Goal: Task Accomplishment & Management: Complete application form

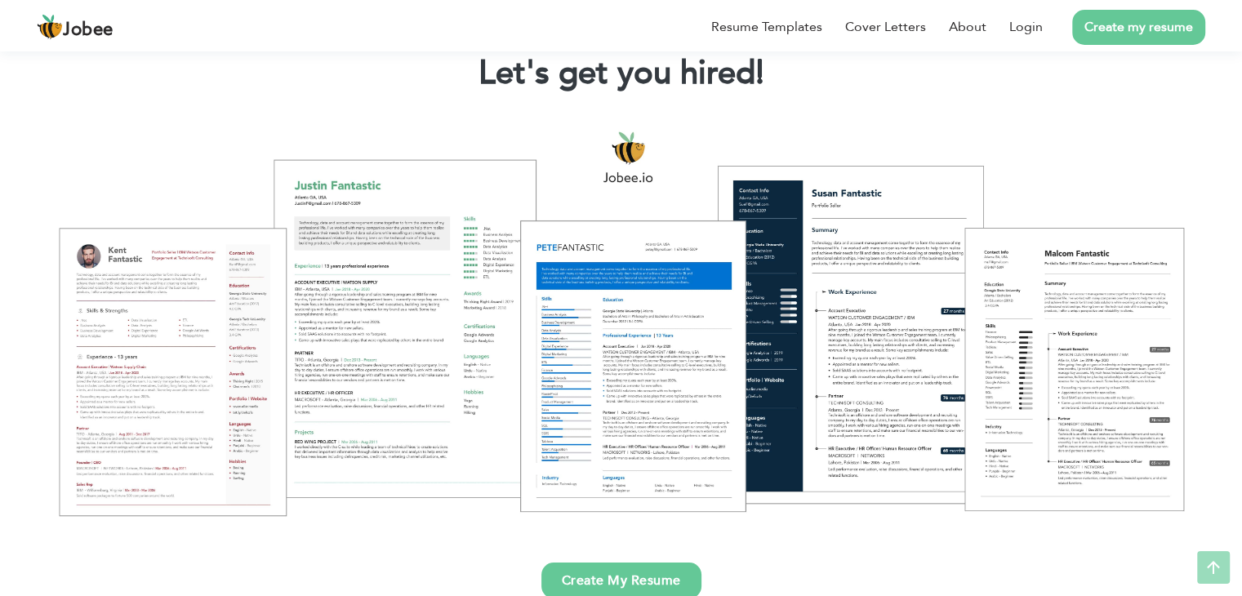
scroll to position [109, 0]
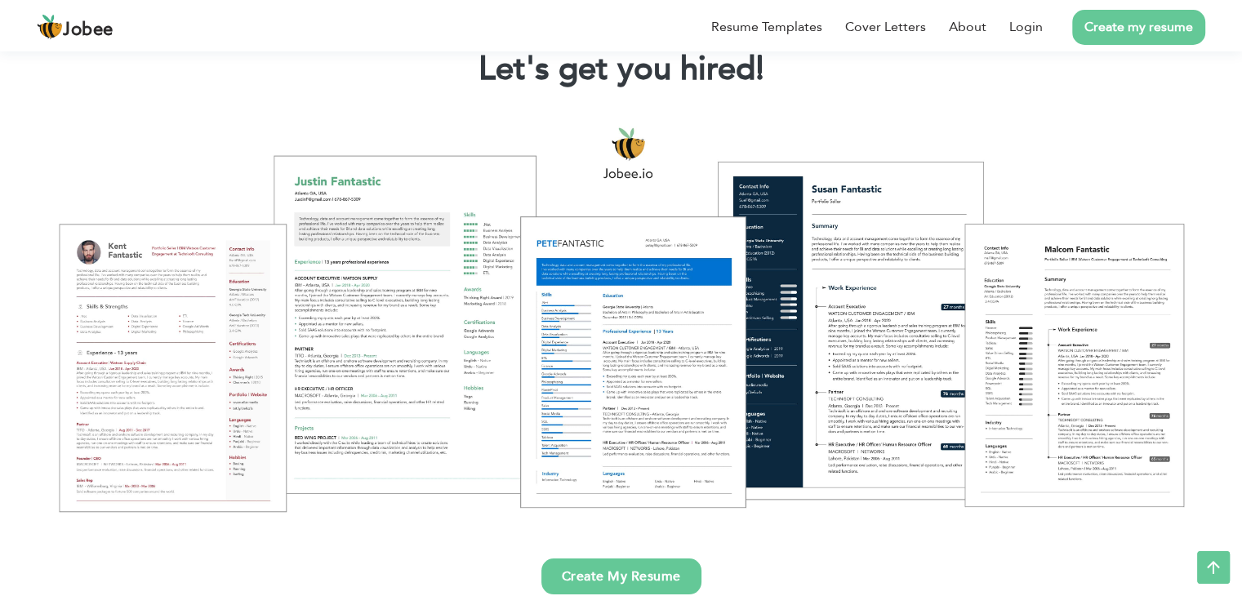
click at [1117, 31] on link "Create my resume" at bounding box center [1138, 27] width 133 height 35
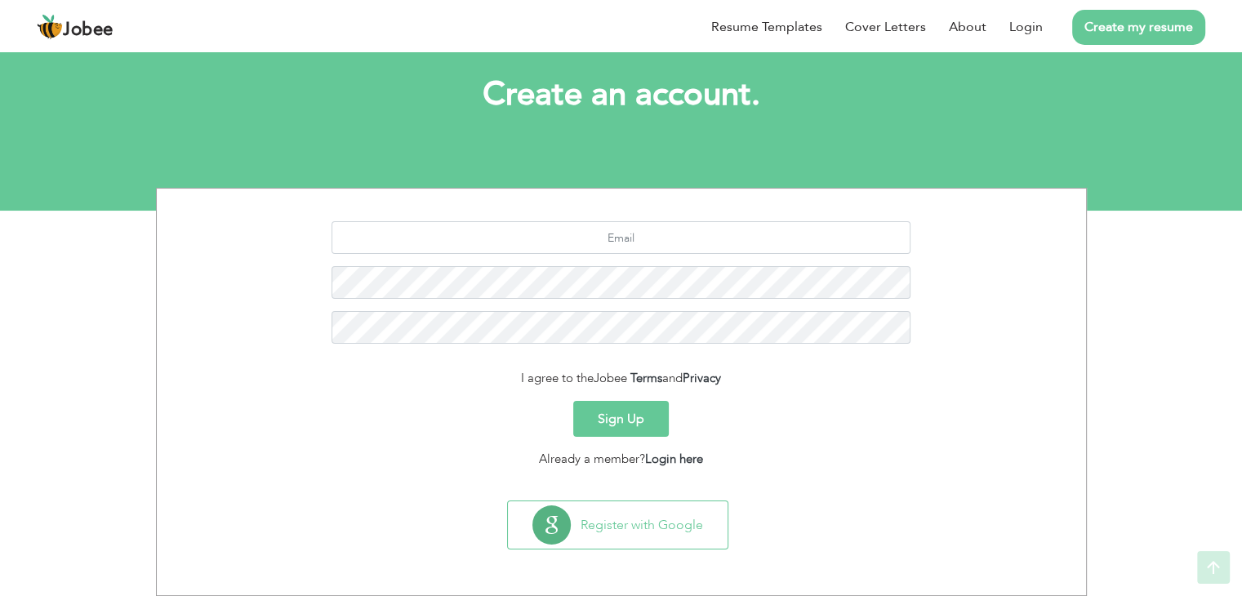
scroll to position [82, 0]
click at [637, 246] on input "text" at bounding box center [621, 237] width 579 height 33
paste input "[EMAIL_ADDRESS][DOMAIN_NAME]"
type input "[EMAIL_ADDRESS][DOMAIN_NAME]"
click at [629, 409] on button "Sign Up" at bounding box center [621, 419] width 96 height 36
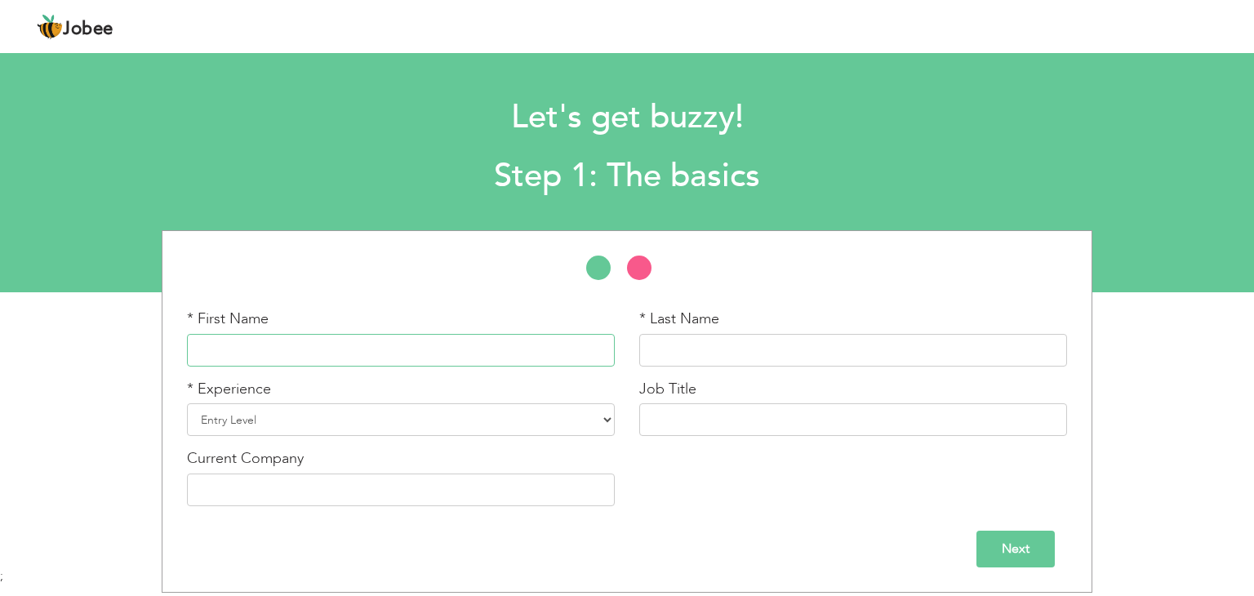
click at [389, 363] on input "text" at bounding box center [401, 350] width 428 height 33
drag, startPoint x: 354, startPoint y: 359, endPoint x: 150, endPoint y: 338, distance: 204.4
click at [150, 338] on div "* First Name Muhammed * Last Name * Experience Entry Level 1 Year" at bounding box center [627, 411] width 1254 height 363
paste input "Abdul Khader"
drag, startPoint x: 262, startPoint y: 347, endPoint x: 292, endPoint y: 347, distance: 30.2
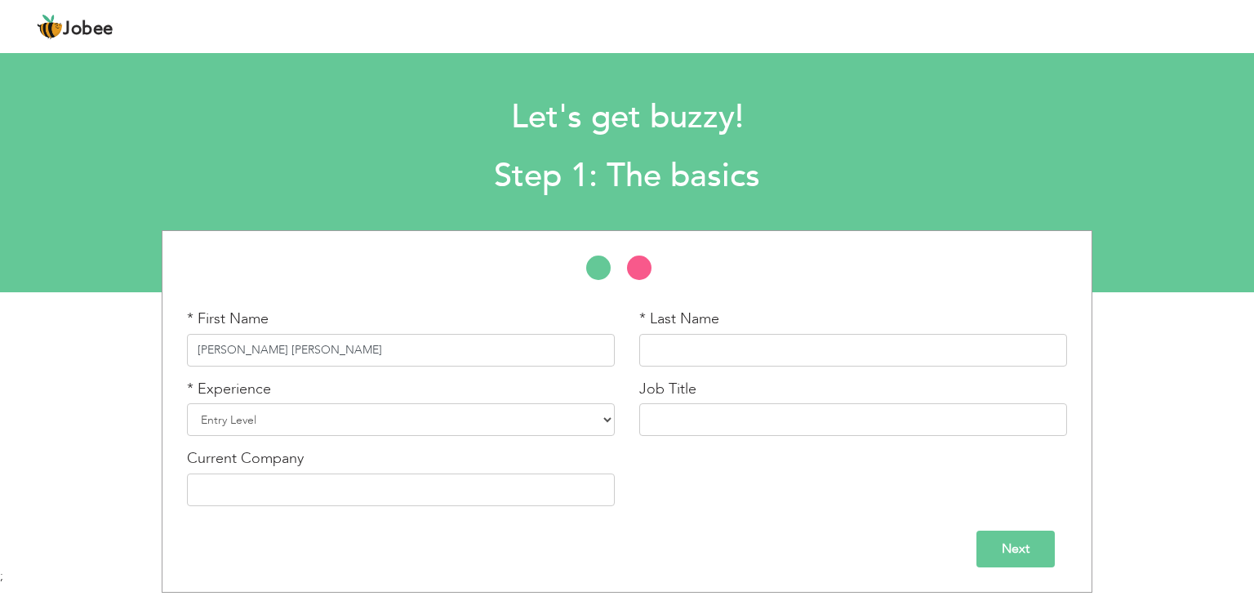
click at [292, 347] on input "Muhammed Abdul Khader" at bounding box center [401, 350] width 428 height 33
type input "Muhammed Khader"
click at [663, 350] on input "text" at bounding box center [853, 350] width 428 height 33
paste input "Abdul"
type input "Abdul"
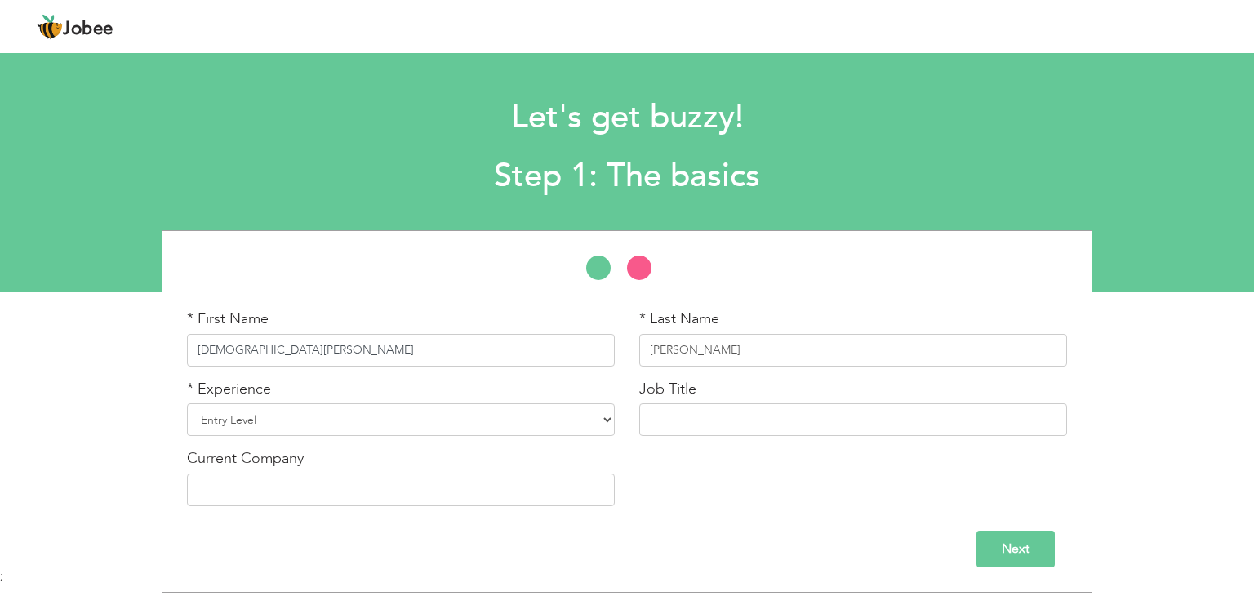
drag, startPoint x: 258, startPoint y: 349, endPoint x: 302, endPoint y: 349, distance: 44.1
click at [302, 349] on input "Muhammed Khader" at bounding box center [401, 350] width 428 height 33
click at [334, 348] on input "Muhammed Khader" at bounding box center [401, 350] width 428 height 33
drag, startPoint x: 334, startPoint y: 348, endPoint x: 287, endPoint y: 352, distance: 46.7
click at [287, 352] on input "Muhammed Khader" at bounding box center [401, 350] width 428 height 33
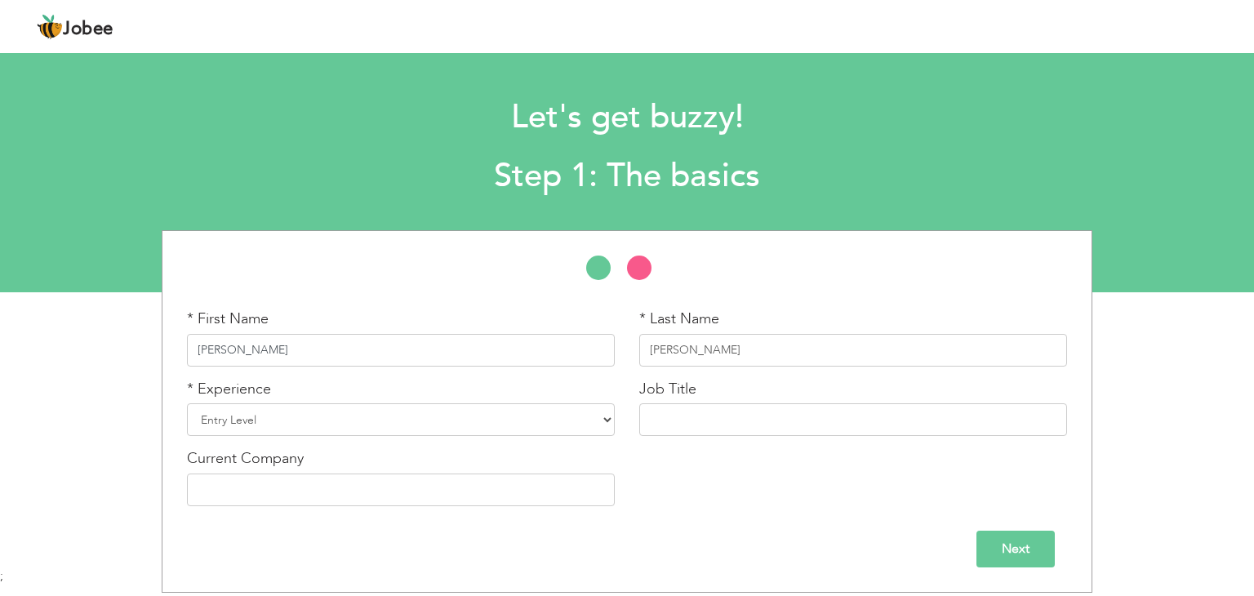
type input "Muhammed"
click at [746, 355] on input "Abdul" at bounding box center [853, 350] width 428 height 33
paste input "Khader"
type input "Abdul Khader"
click at [397, 425] on select "Entry Level Less than 1 Year 1 Year 2 Years 3 Years 4 Years 5 Years 6 Years 7 Y…" at bounding box center [401, 419] width 428 height 33
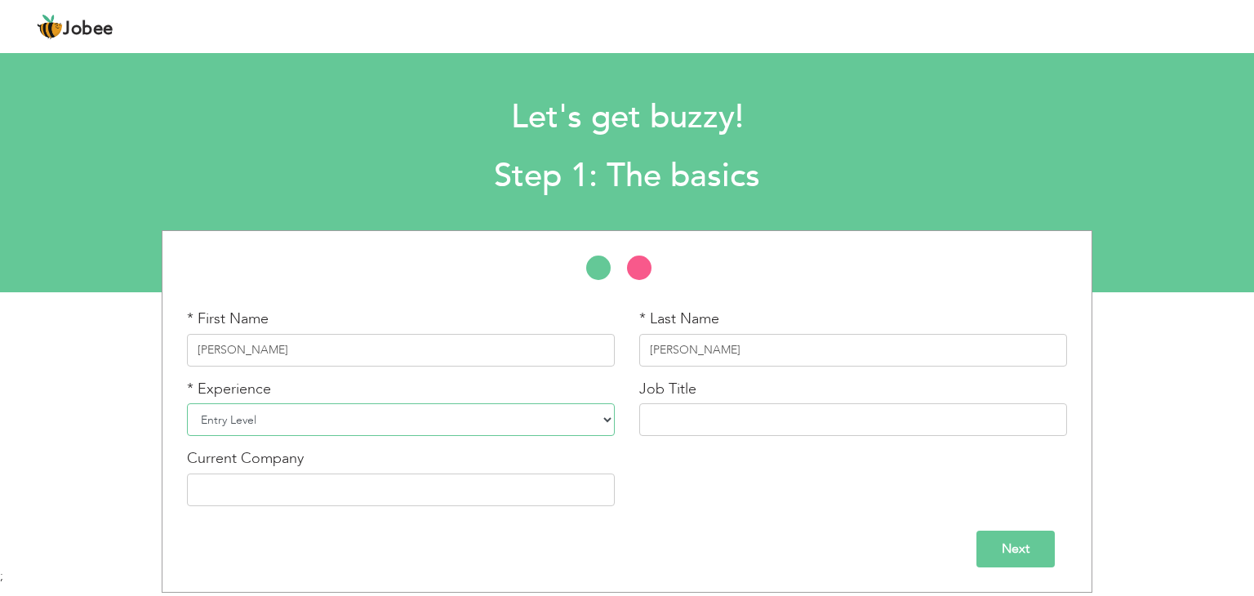
click at [397, 425] on select "Entry Level Less than 1 Year 1 Year 2 Years 3 Years 4 Years 5 Years 6 Years 7 Y…" at bounding box center [401, 419] width 428 height 33
click at [345, 417] on select "Entry Level Less than 1 Year 1 Year 2 Years 3 Years 4 Years 5 Years 6 Years 7 Y…" at bounding box center [401, 419] width 428 height 33
select select "14"
click at [187, 403] on select "Entry Level Less than 1 Year 1 Year 2 Years 3 Years 4 Years 5 Years 6 Years 7 Y…" at bounding box center [401, 419] width 428 height 33
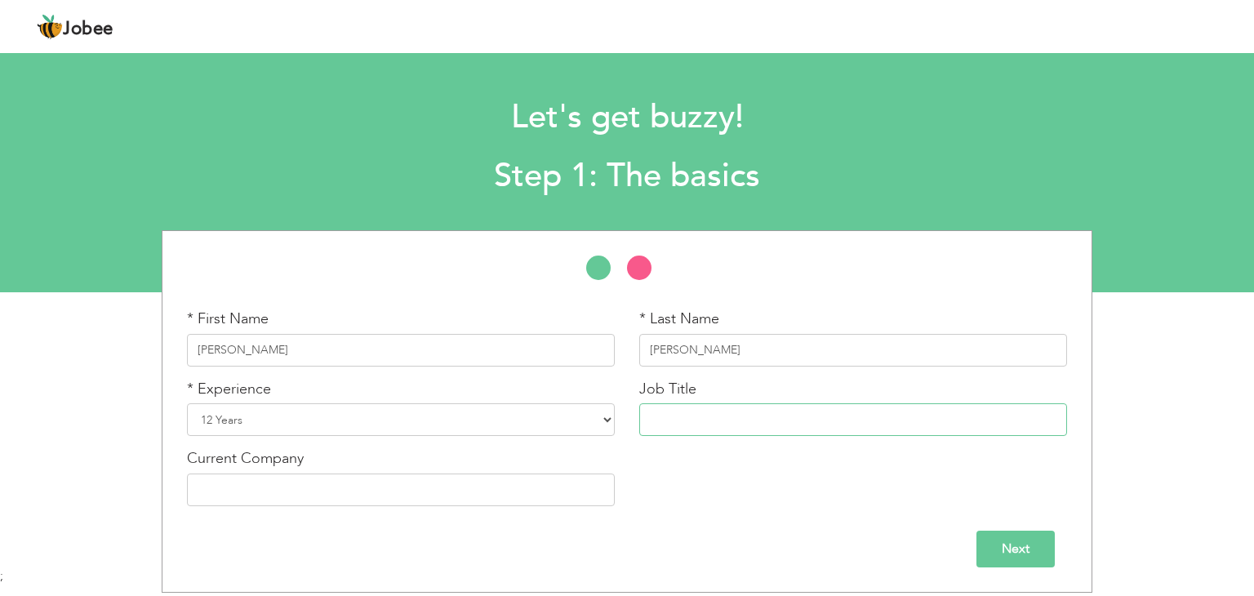
click at [665, 413] on input "text" at bounding box center [853, 419] width 428 height 33
paste input "Private Chef"
type input "Private Chef"
click at [287, 501] on input "text" at bounding box center [401, 490] width 428 height 33
paste input "Private Residences – [GEOGRAPHIC_DATA]"
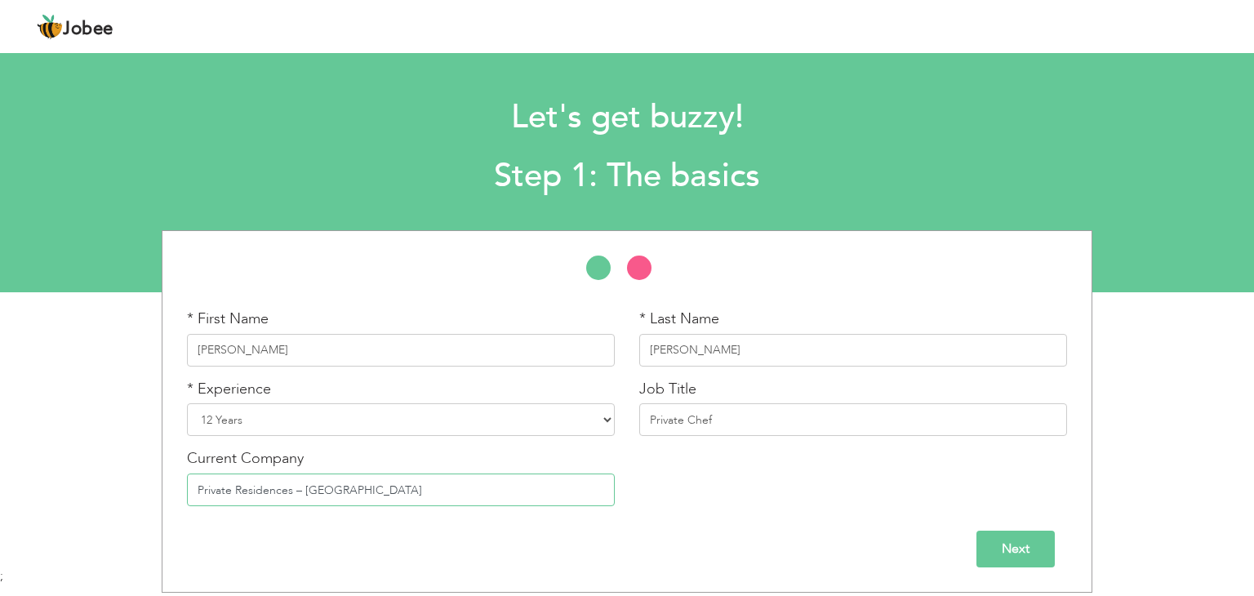
type input "Private Residences – [GEOGRAPHIC_DATA]"
click at [991, 537] on input "Next" at bounding box center [1016, 549] width 78 height 37
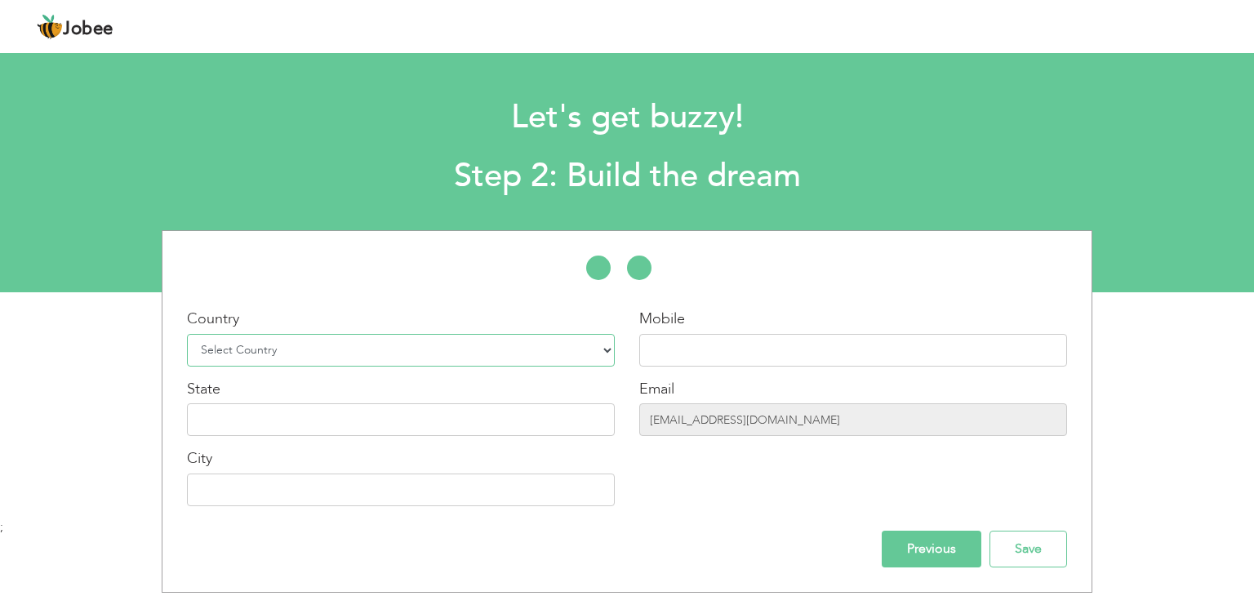
click at [453, 353] on select "Select Country Afghanistan Albania Algeria American Samoa Andorra Angola Anguil…" at bounding box center [401, 350] width 428 height 33
click at [755, 232] on div "* First Name Muhammed * Last Name Abdul Khader * Experience Entry Level 1 Year" at bounding box center [627, 411] width 931 height 363
click at [397, 349] on select "Select Country Afghanistan Albania Algeria American Samoa Andorra Angola Anguil…" at bounding box center [401, 350] width 428 height 33
select select "228"
click at [187, 334] on select "Select Country Afghanistan Albania Algeria American Samoa Andorra Angola Anguil…" at bounding box center [401, 350] width 428 height 33
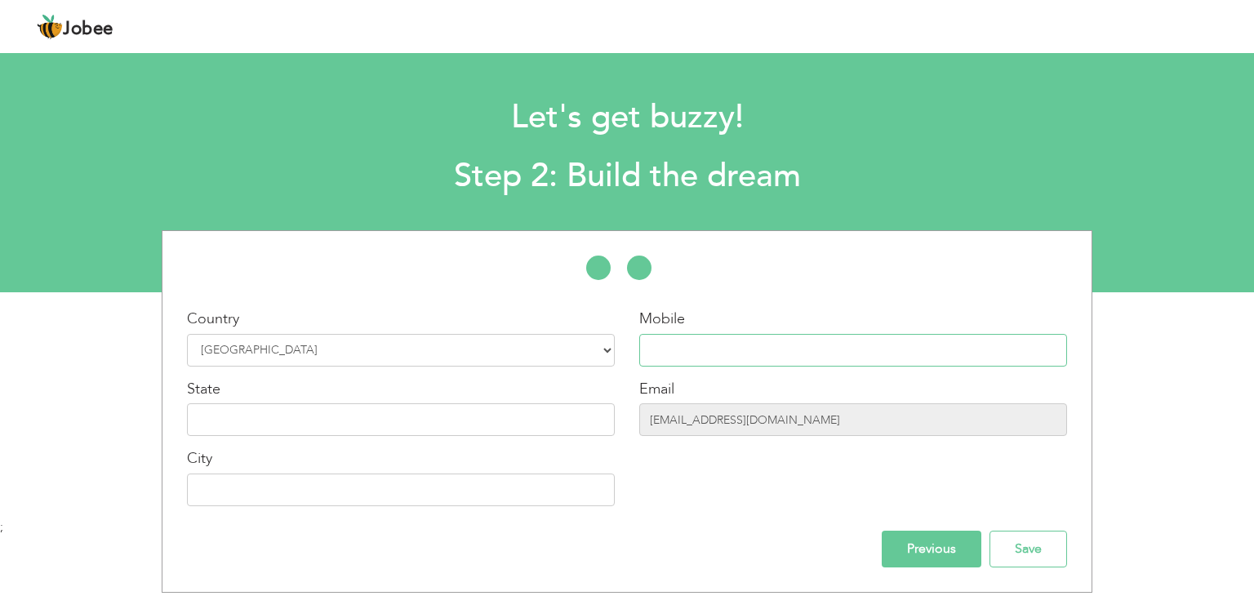
click at [715, 354] on input "text" at bounding box center [853, 350] width 428 height 33
paste input "055 504 2002"
click at [658, 348] on input "055 504 2002" at bounding box center [853, 350] width 428 height 33
type input "+97155 504 2002"
click at [322, 429] on input "text" at bounding box center [401, 419] width 428 height 33
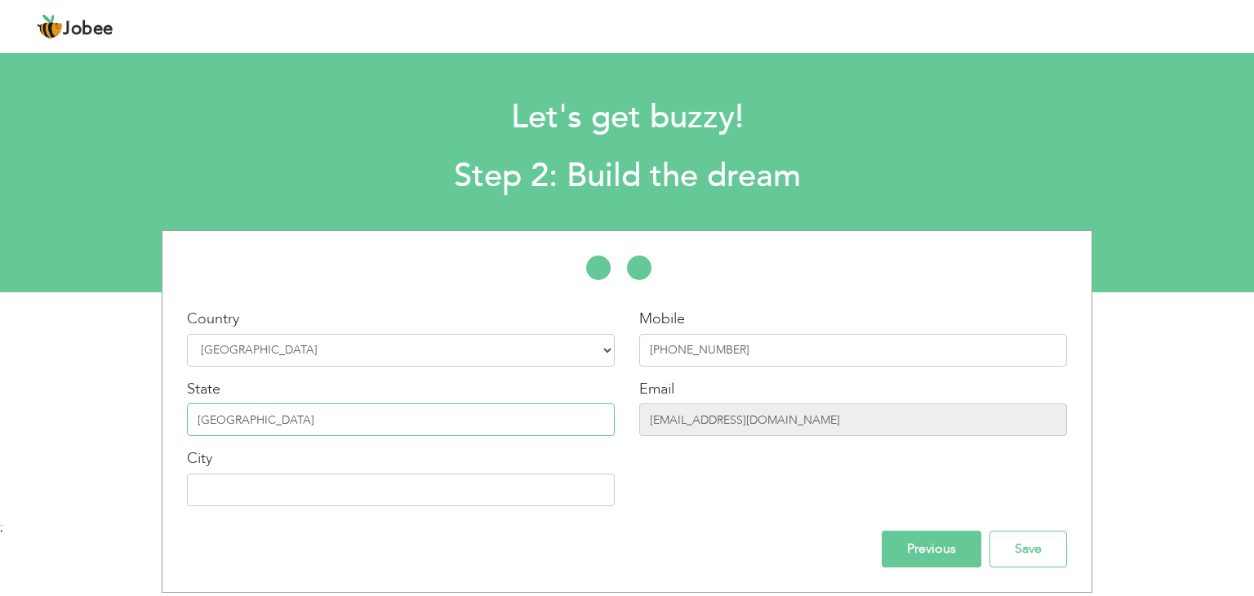
type input "[GEOGRAPHIC_DATA]"
click at [283, 481] on input "text" at bounding box center [401, 490] width 428 height 33
type input "[GEOGRAPHIC_DATA]"
drag, startPoint x: 823, startPoint y: 484, endPoint x: 875, endPoint y: 511, distance: 58.8
click at [823, 484] on div "Mobile +97155 504 2002 Email mammujaan786313@gmail.com" at bounding box center [853, 414] width 452 height 210
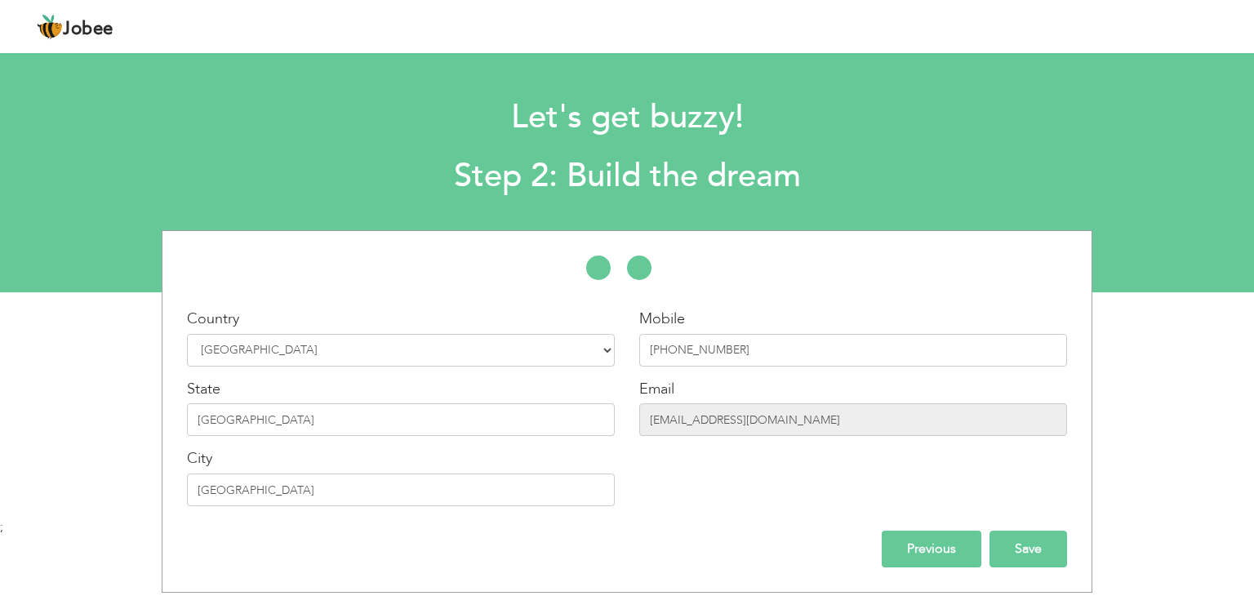
click at [1013, 543] on input "Save" at bounding box center [1029, 549] width 78 height 37
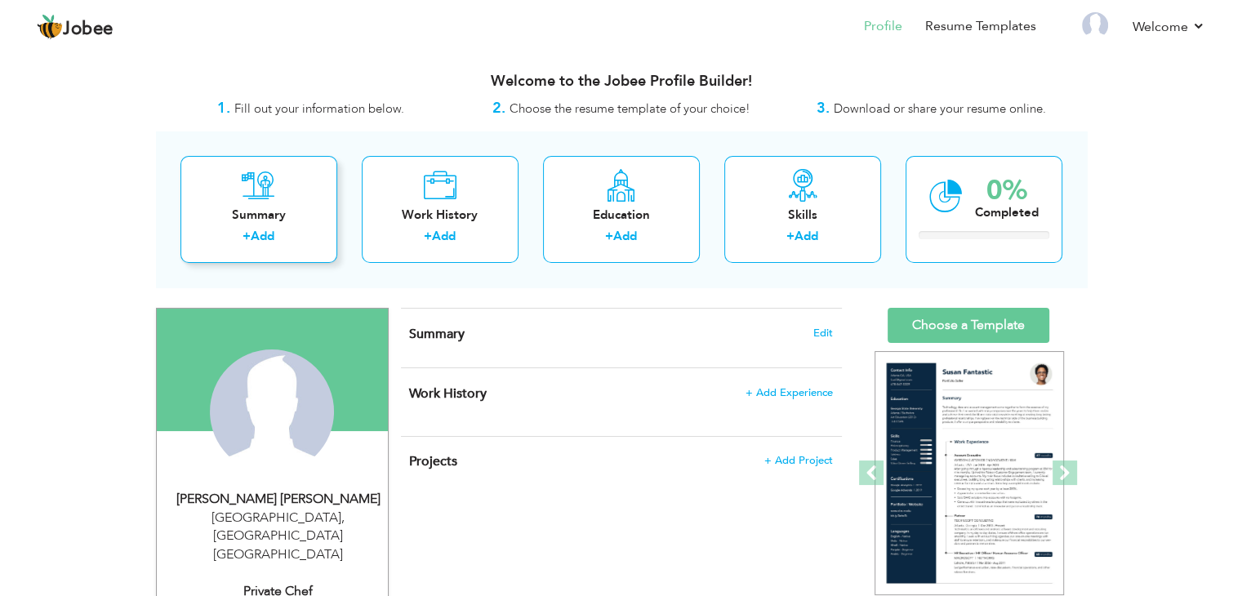
click at [269, 219] on div "Summary" at bounding box center [259, 215] width 131 height 17
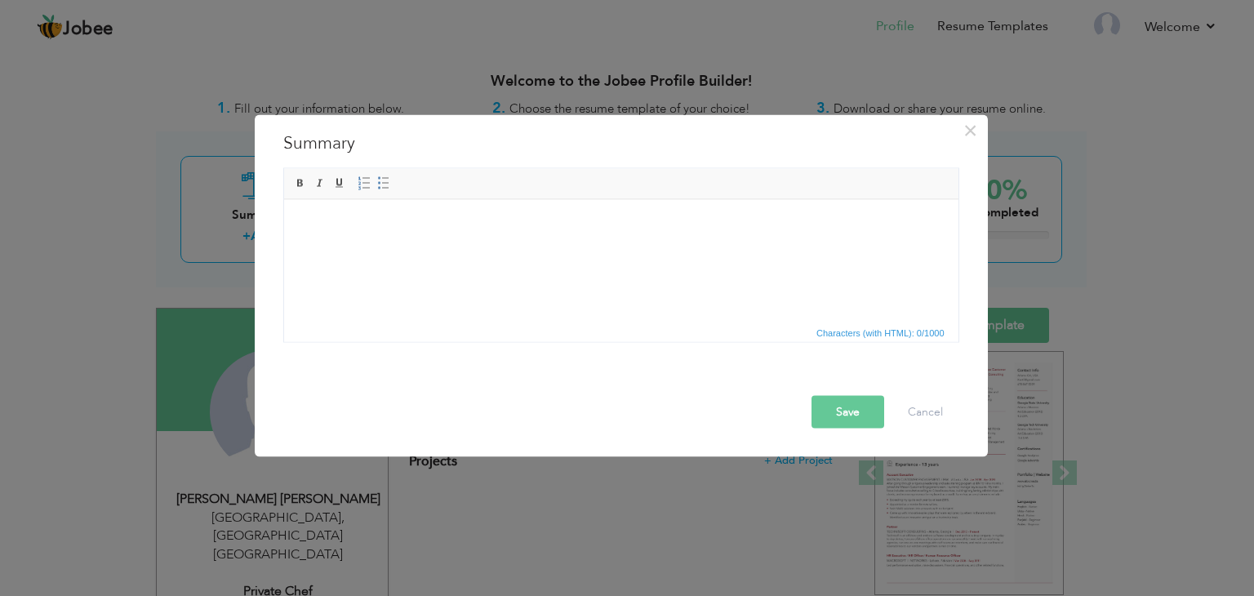
click at [234, 198] on div "× Summary Rich Text Editor, summaryEditor Editor toolbars Basic Styles Bold Ita…" at bounding box center [627, 298] width 1254 height 596
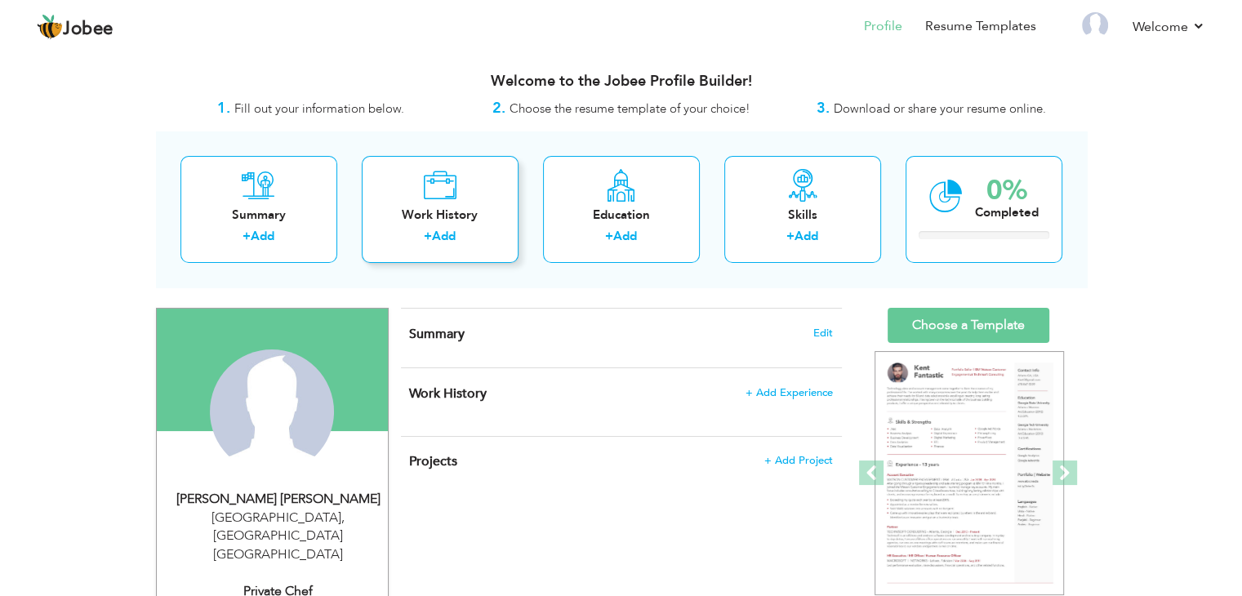
click at [484, 223] on div "Work History" at bounding box center [440, 215] width 131 height 17
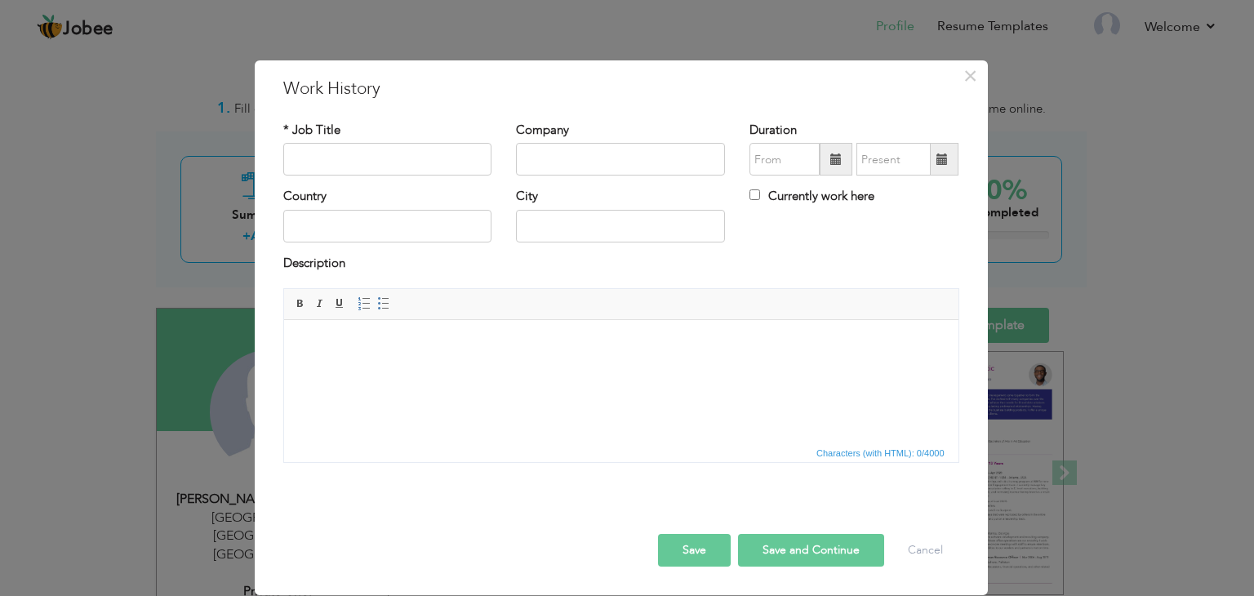
click at [249, 179] on div "× Work History * Job Title Company Duration Currently work here Country" at bounding box center [627, 298] width 1254 height 596
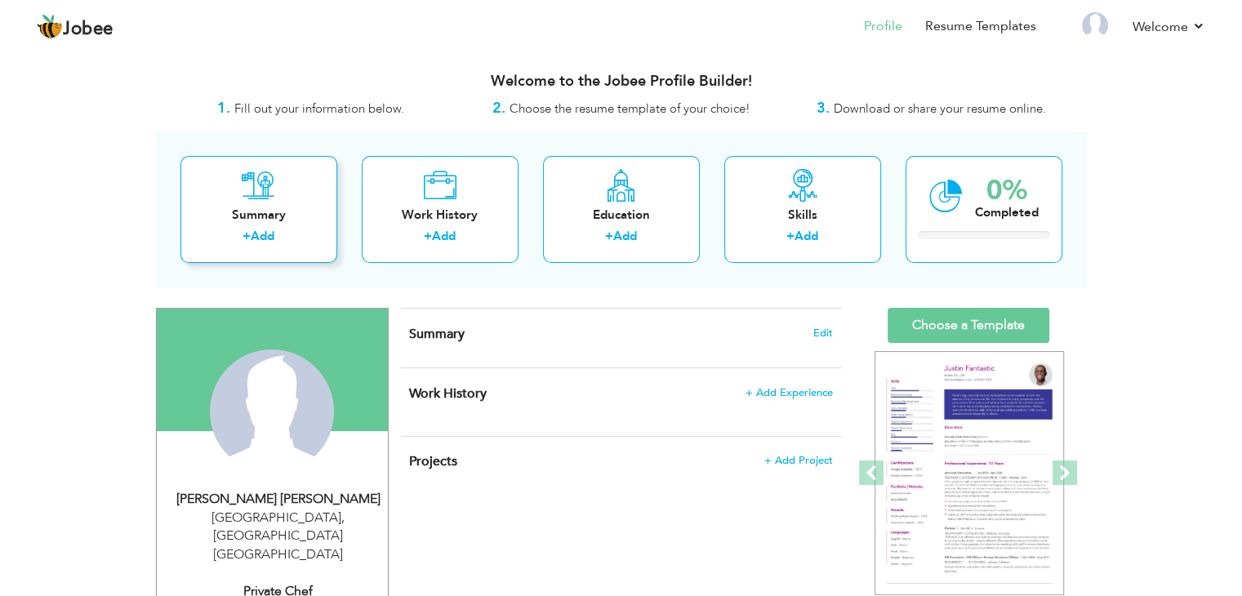
click at [261, 207] on div "Summary" at bounding box center [259, 215] width 131 height 17
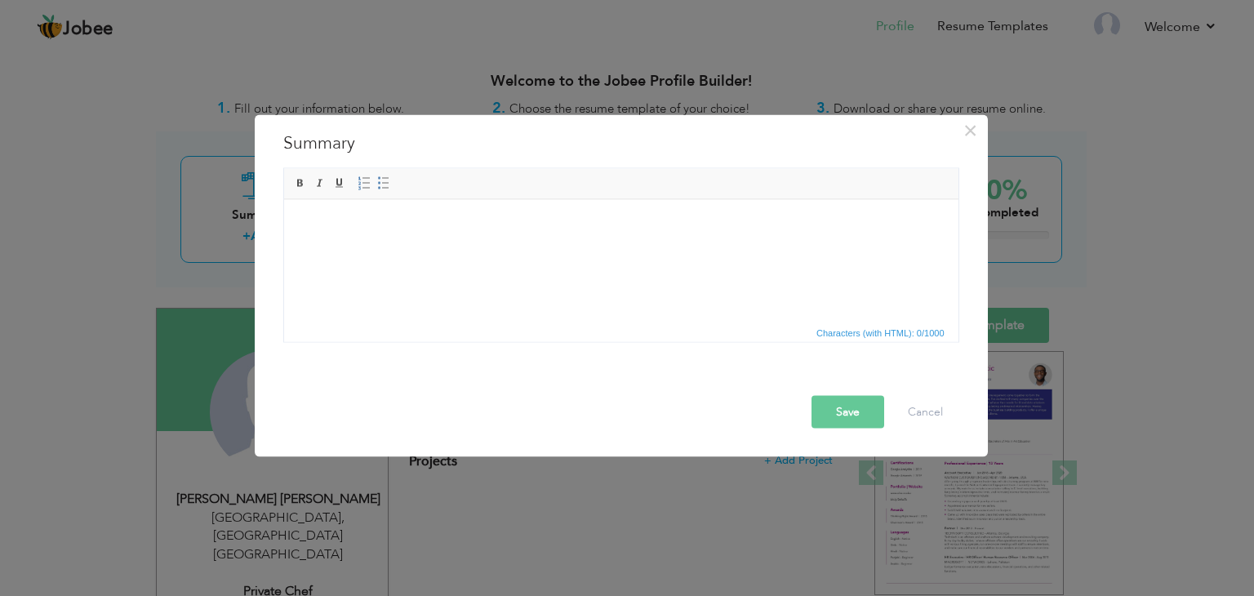
click at [383, 249] on html at bounding box center [620, 224] width 675 height 50
click at [350, 236] on html at bounding box center [620, 224] width 675 height 50
drag, startPoint x: 630, startPoint y: 523, endPoint x: 771, endPoint y: 454, distance: 156.7
click at [646, 510] on div "× Summary Rich Text Editor, summaryEditor Editor toolbars Basic Styles Bold Ita…" at bounding box center [627, 298] width 1254 height 596
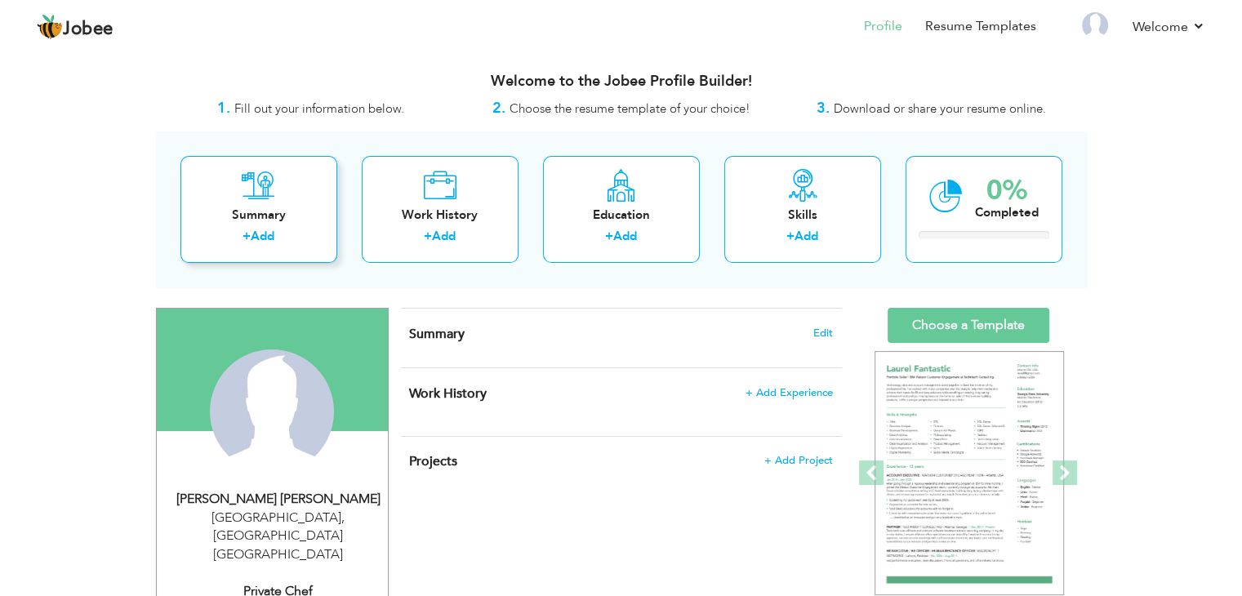
click at [245, 223] on div "Summary" at bounding box center [259, 215] width 131 height 17
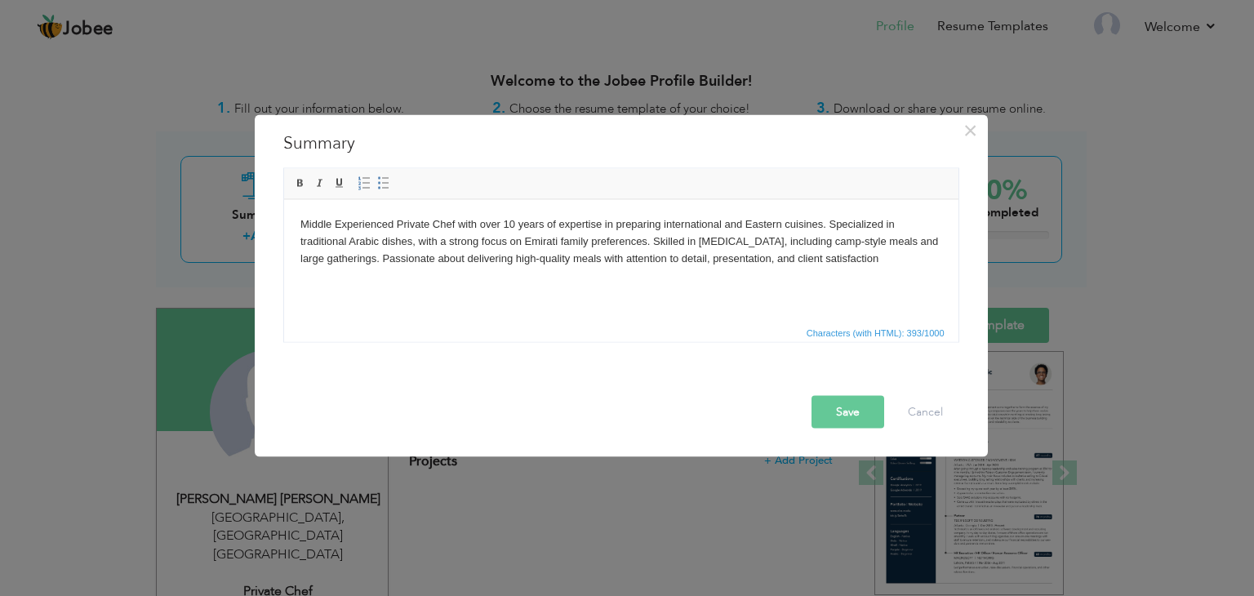
click at [303, 218] on body "Middle Experienced Private Chef with over 10 years of expertise in preparing in…" at bounding box center [621, 241] width 642 height 51
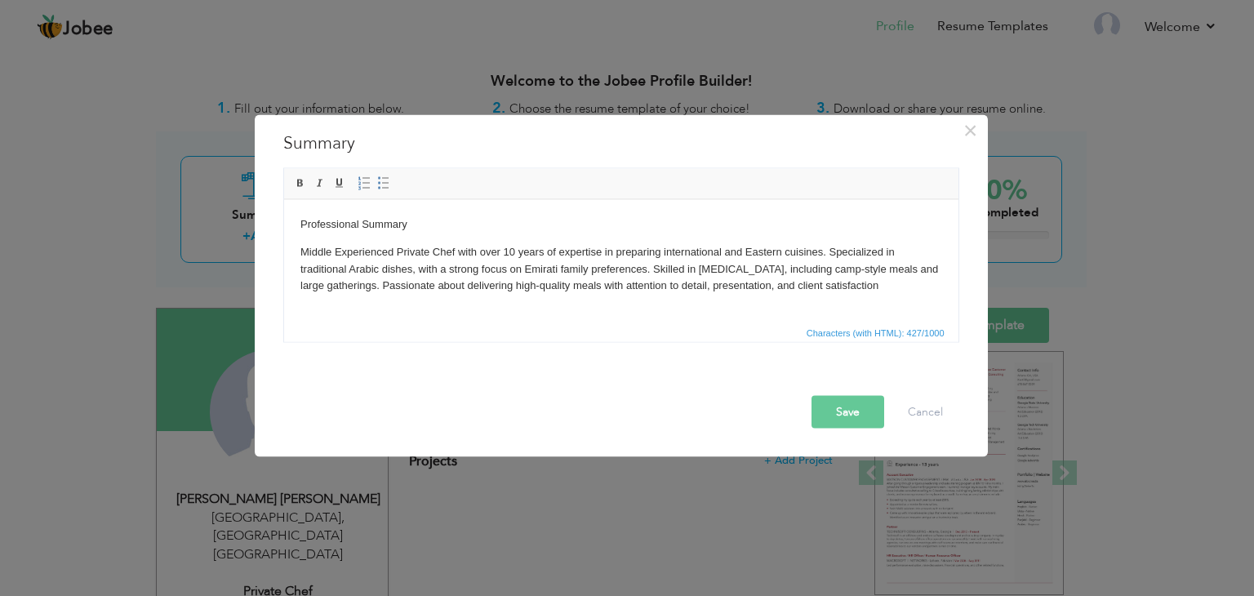
click at [513, 252] on p "Middle Experienced Private Chef with over 10 years of expertise in preparing in…" at bounding box center [621, 268] width 642 height 51
click at [866, 408] on button "Save" at bounding box center [848, 412] width 73 height 33
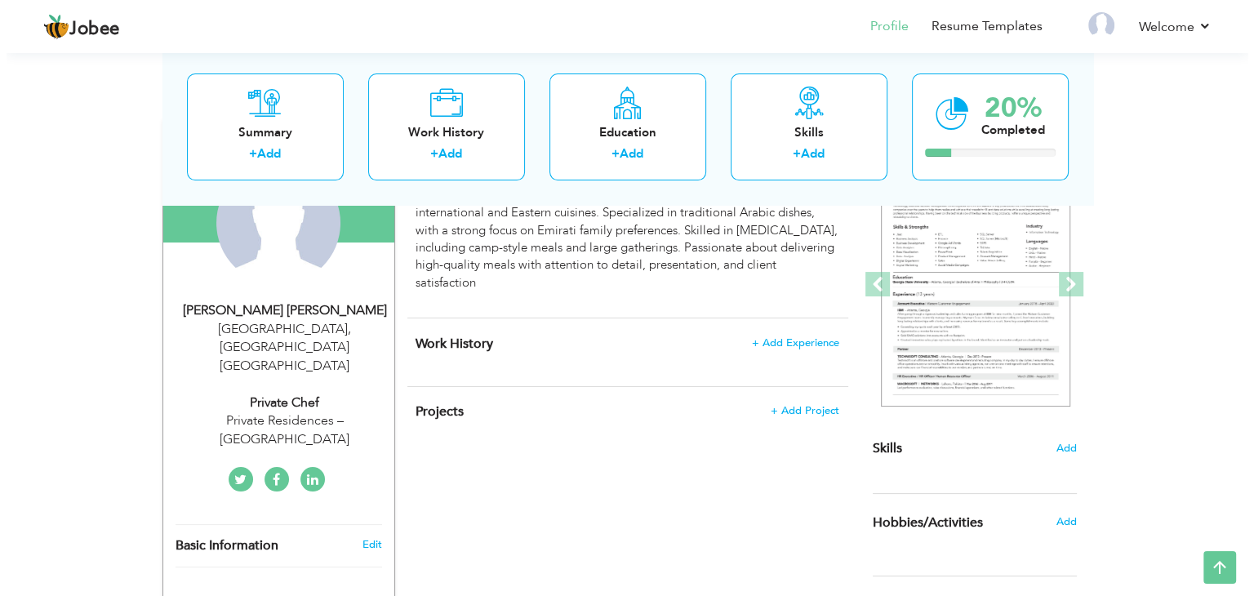
scroll to position [163, 0]
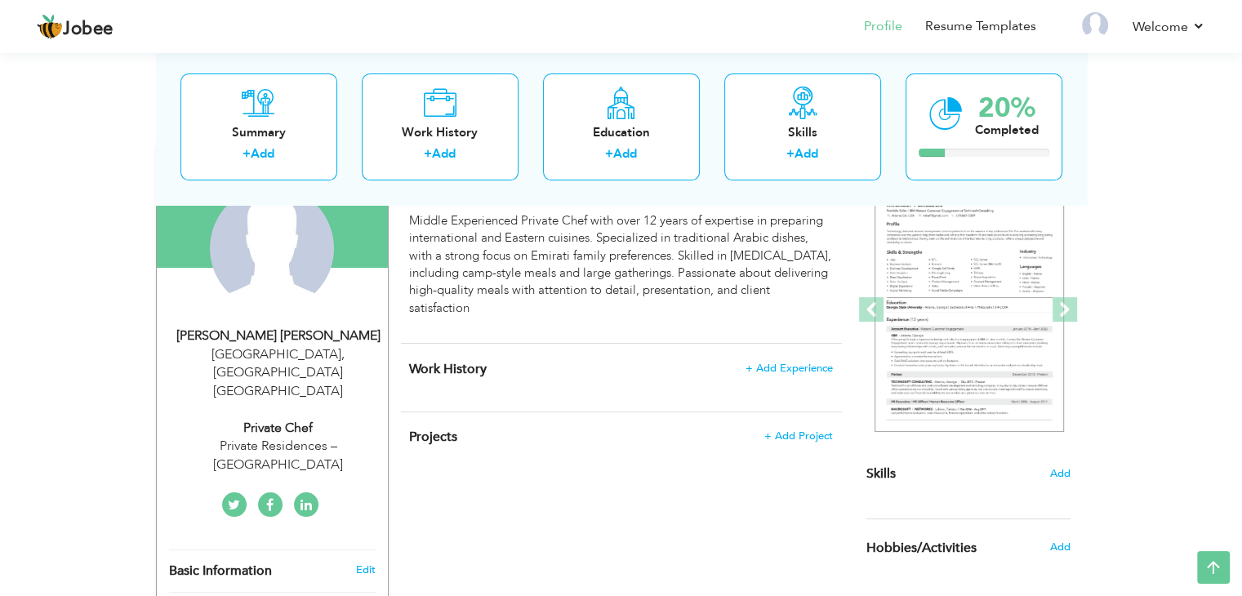
click at [265, 352] on div "Abu Dhabi , Abu Dhabi United Arab Emirates" at bounding box center [278, 373] width 219 height 56
type input "[PERSON_NAME]"
type input "[PHONE_NUMBER]"
select select "number:228"
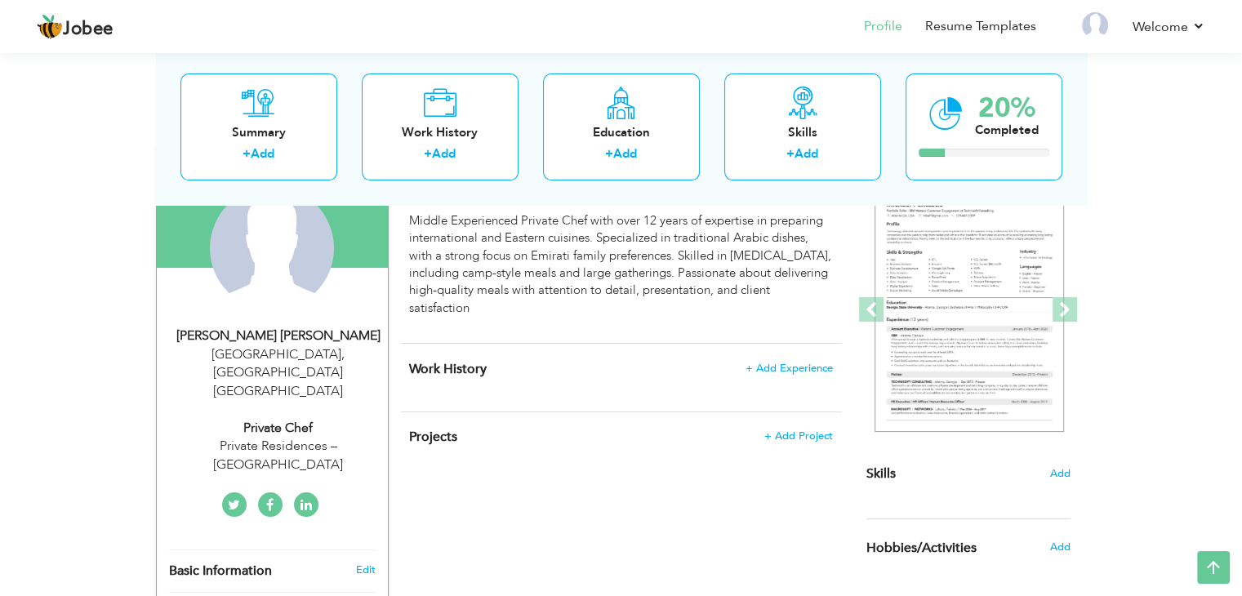
type input "[GEOGRAPHIC_DATA]"
select select "number:14"
type input "Private Residences – Abu Dhabi"
type input "Private Chef"
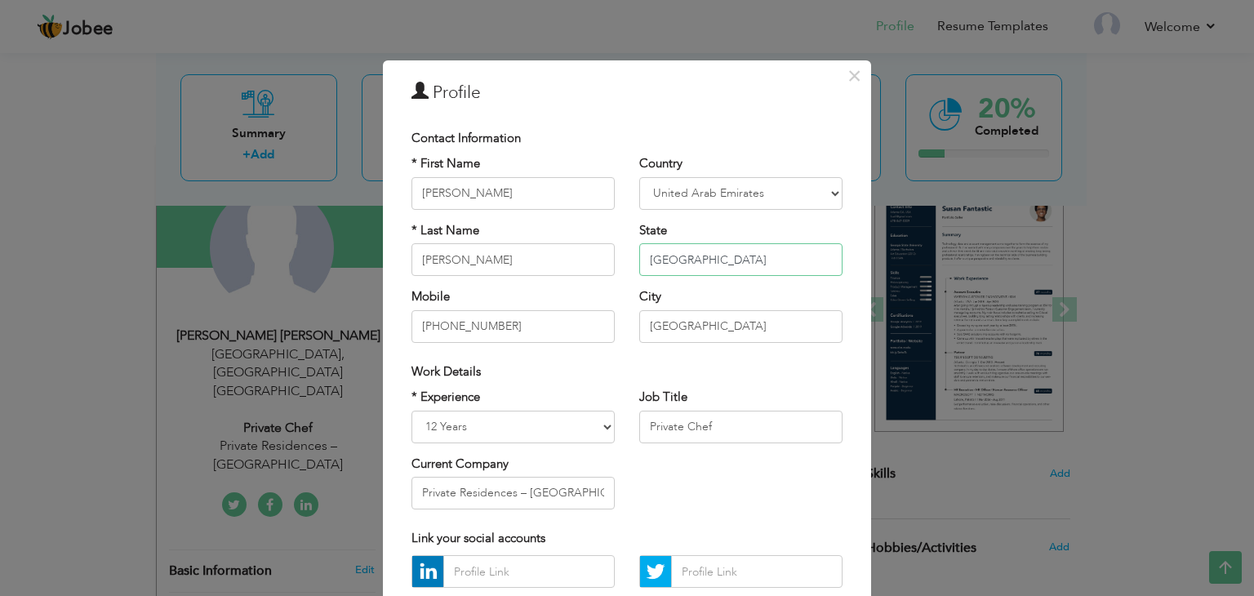
drag, startPoint x: 707, startPoint y: 258, endPoint x: 635, endPoint y: 269, distance: 73.5
click at [639, 269] on input "[GEOGRAPHIC_DATA]" at bounding box center [740, 259] width 203 height 33
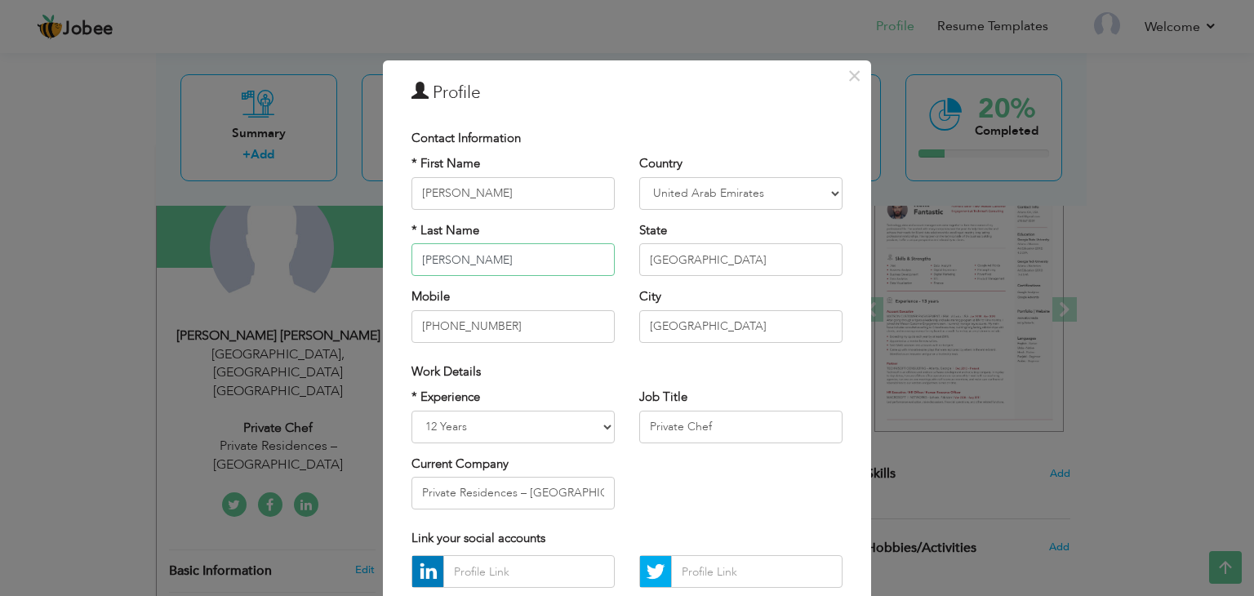
click at [545, 264] on input "[PERSON_NAME]" at bounding box center [513, 259] width 203 height 33
click at [711, 185] on select "Afghanistan Albania Algeria American Samoa Andorra Angola Anguilla Antarctica A…" at bounding box center [740, 193] width 203 height 33
select select "number:99"
click at [639, 177] on select "Afghanistan Albania Algeria American Samoa Andorra Angola Anguilla Antarctica A…" at bounding box center [740, 193] width 203 height 33
drag, startPoint x: 735, startPoint y: 261, endPoint x: 636, endPoint y: 261, distance: 98.8
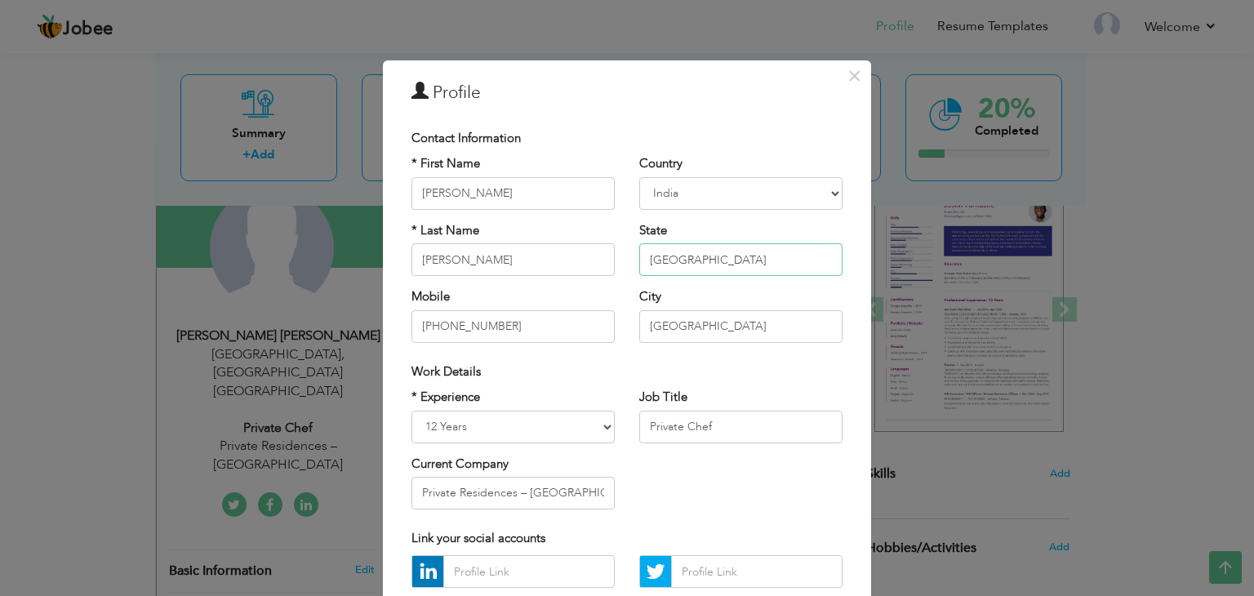
click at [639, 261] on input "[GEOGRAPHIC_DATA]" at bounding box center [740, 259] width 203 height 33
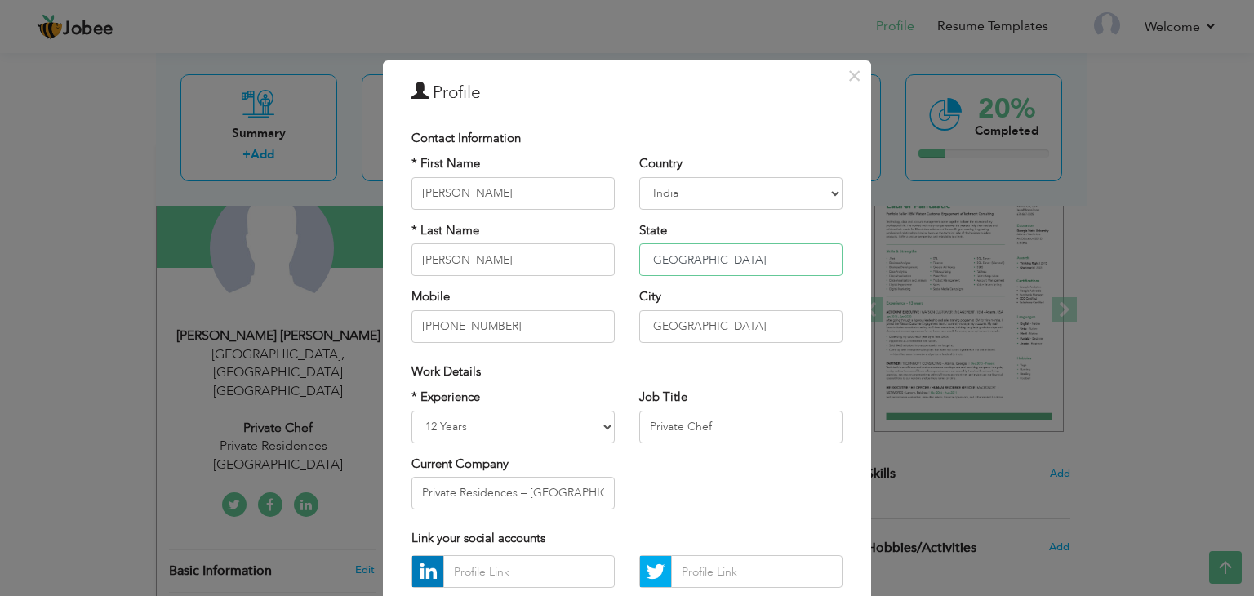
type input "[GEOGRAPHIC_DATA]"
drag, startPoint x: 713, startPoint y: 334, endPoint x: 572, endPoint y: 350, distance: 141.3
click at [573, 350] on div "* First Name Muhammed * Last Name Abdul Khader Mobile +97155 504 2002 Country A…" at bounding box center [627, 254] width 456 height 199
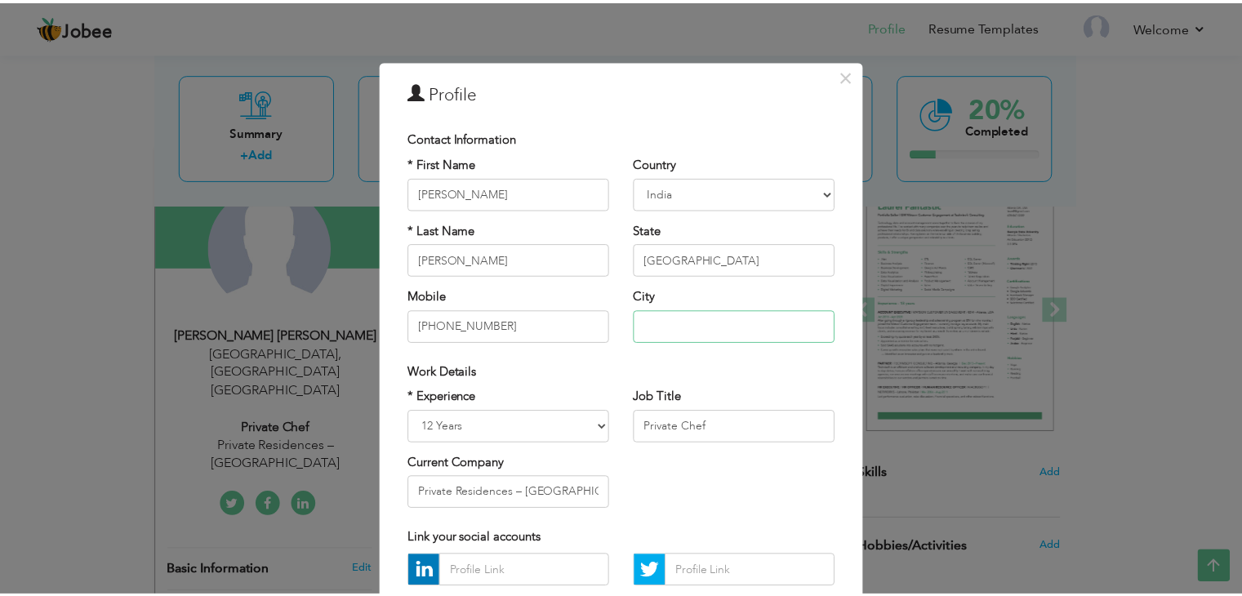
scroll to position [148, 0]
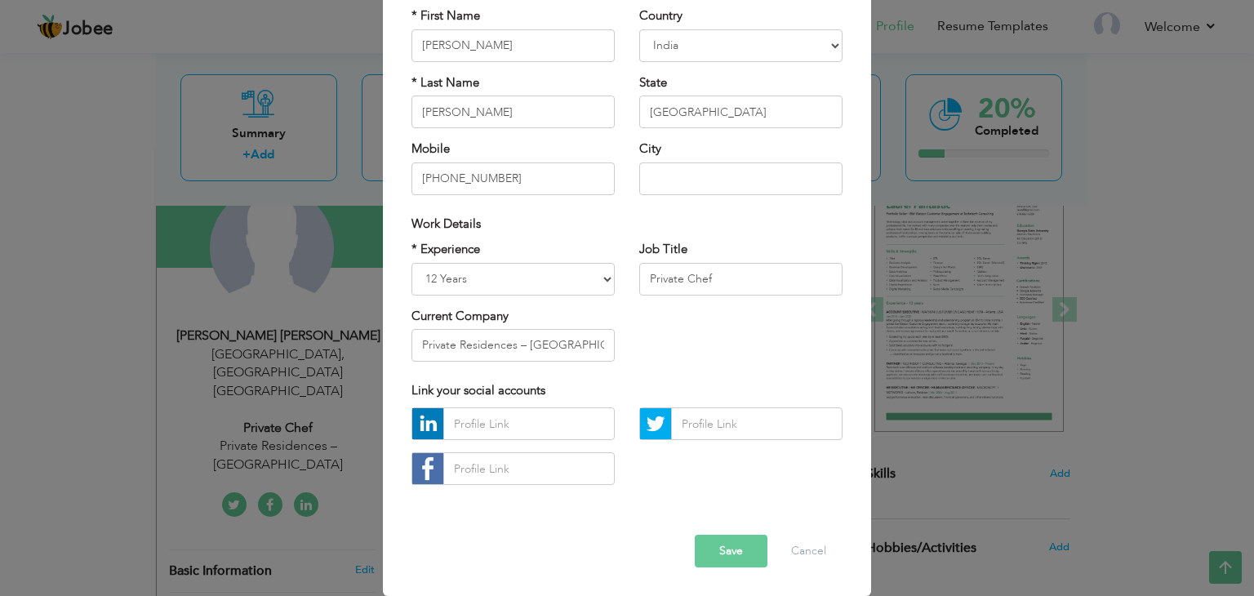
click at [719, 550] on button "Save" at bounding box center [731, 551] width 73 height 33
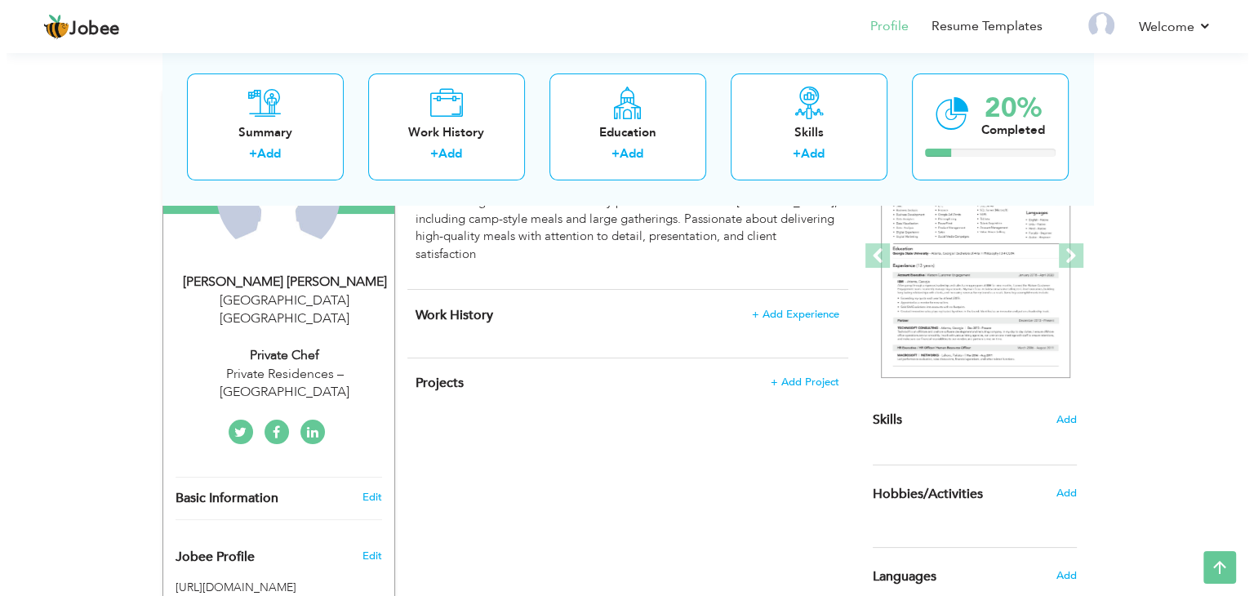
scroll to position [272, 0]
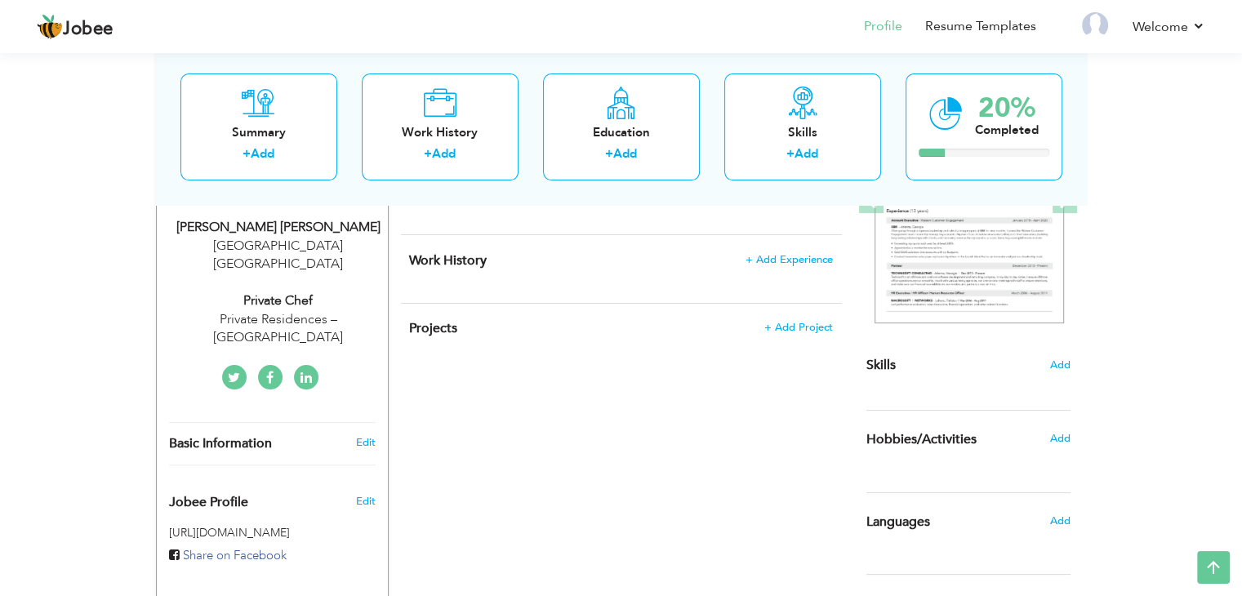
click at [354, 435] on div "Edit" at bounding box center [368, 442] width 38 height 15
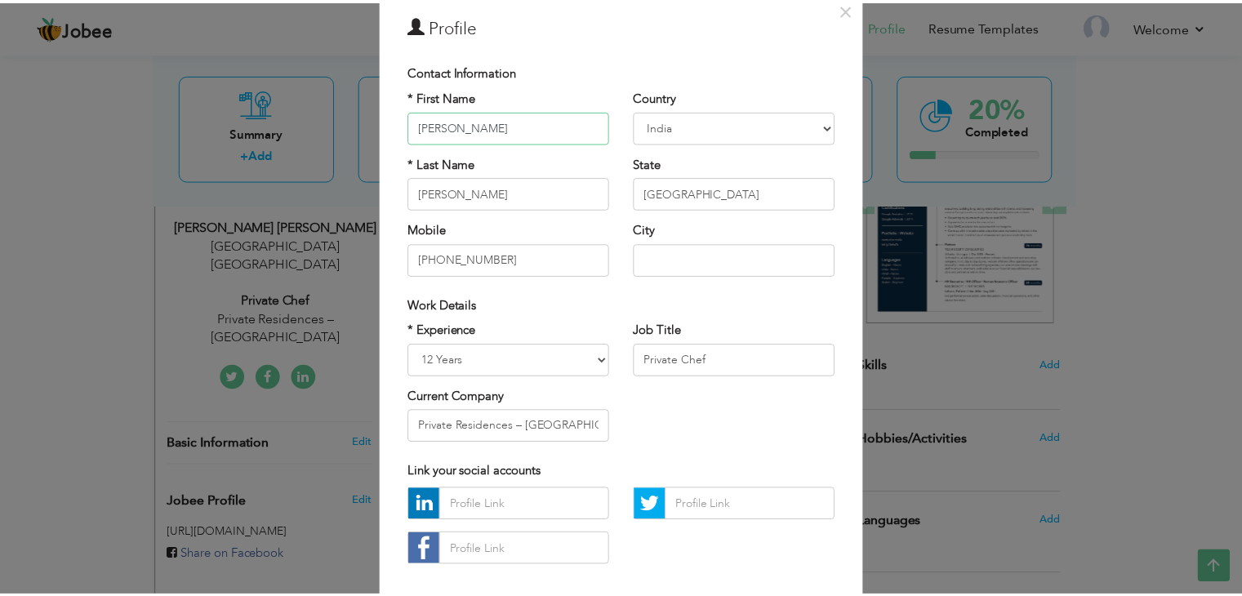
scroll to position [148, 0]
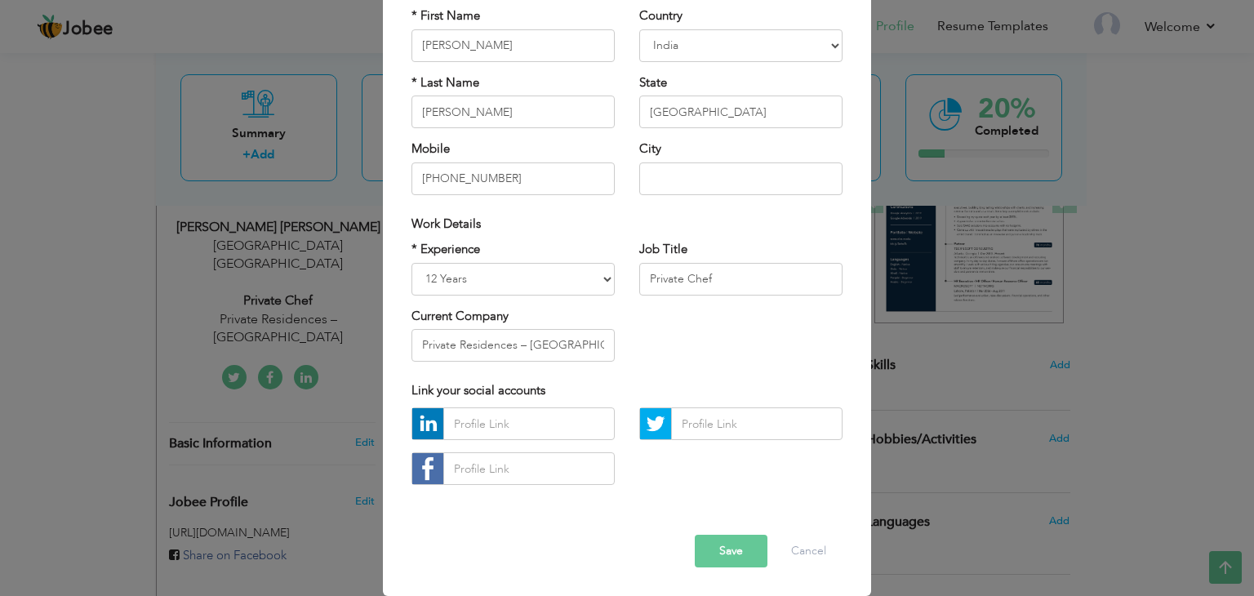
click at [746, 562] on button "Save" at bounding box center [731, 551] width 73 height 33
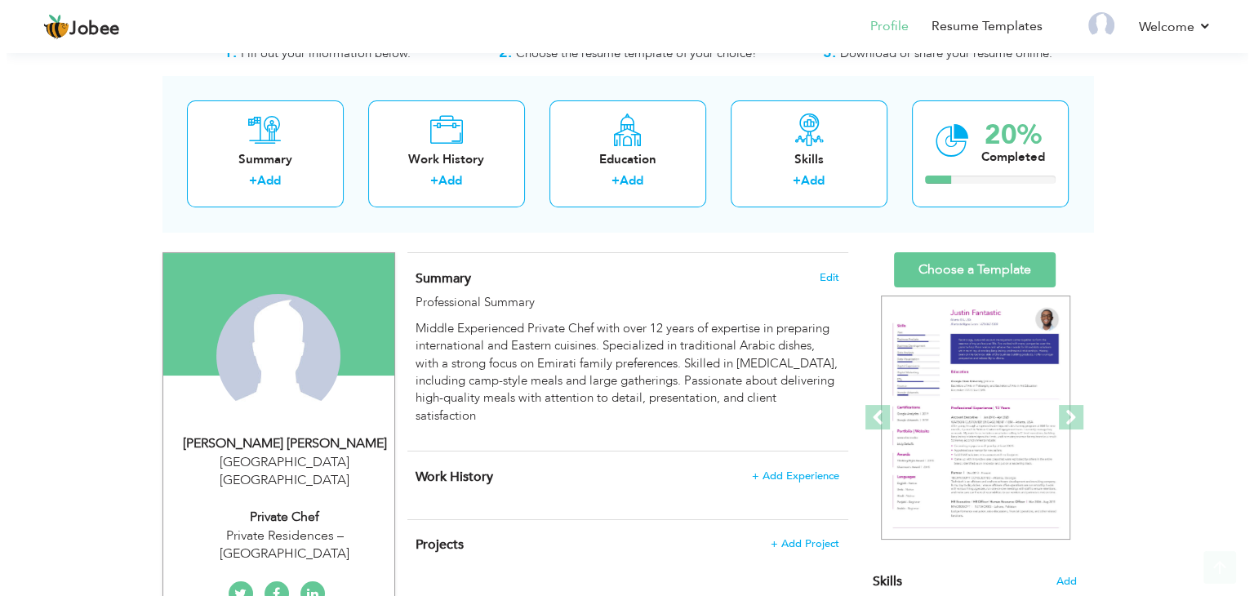
scroll to position [163, 0]
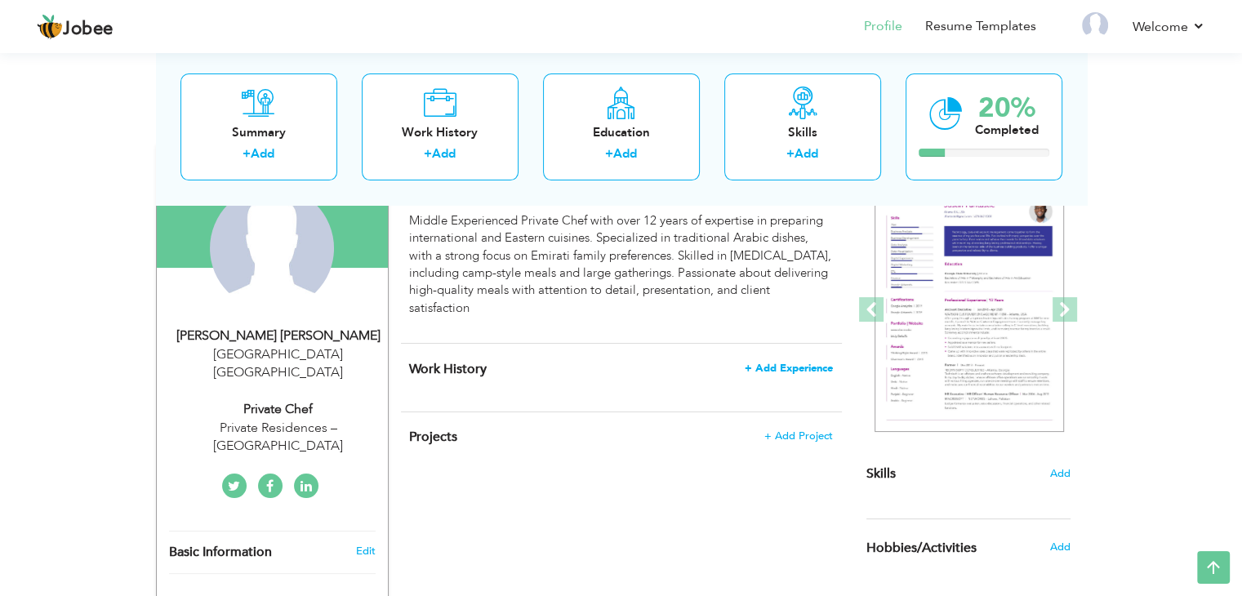
click at [777, 363] on span "+ Add Experience" at bounding box center [789, 368] width 88 height 11
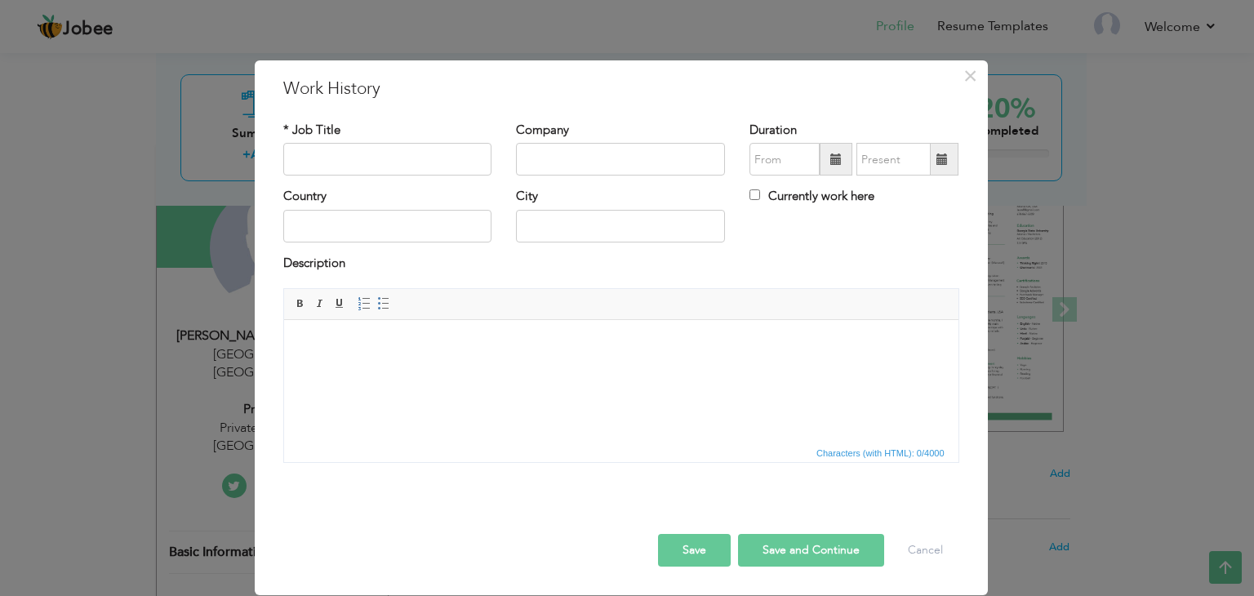
click at [352, 370] on html at bounding box center [620, 345] width 675 height 50
click at [363, 354] on html at bounding box center [620, 345] width 675 height 50
click at [345, 365] on html at bounding box center [620, 345] width 675 height 50
click at [355, 341] on body at bounding box center [621, 344] width 642 height 17
click at [400, 361] on html at bounding box center [620, 345] width 675 height 50
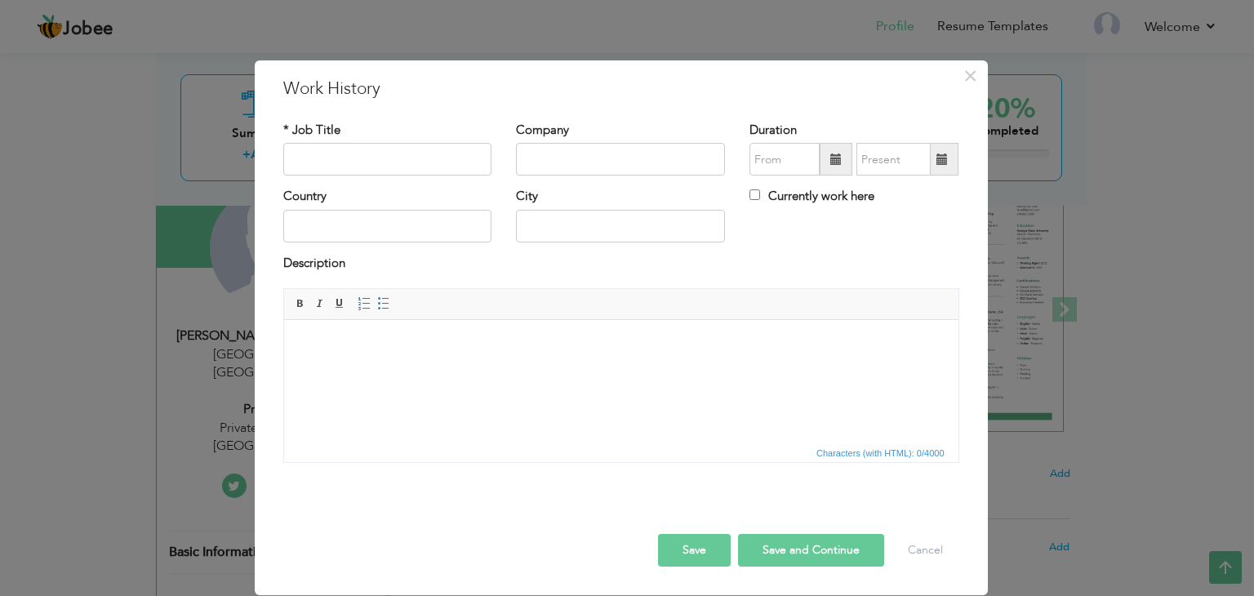
click at [400, 361] on html at bounding box center [620, 345] width 675 height 50
click at [422, 171] on input "text" at bounding box center [387, 159] width 209 height 33
click at [309, 160] on input "text" at bounding box center [387, 159] width 209 height 33
paste input "Private Chef"
type input "Private Chef"
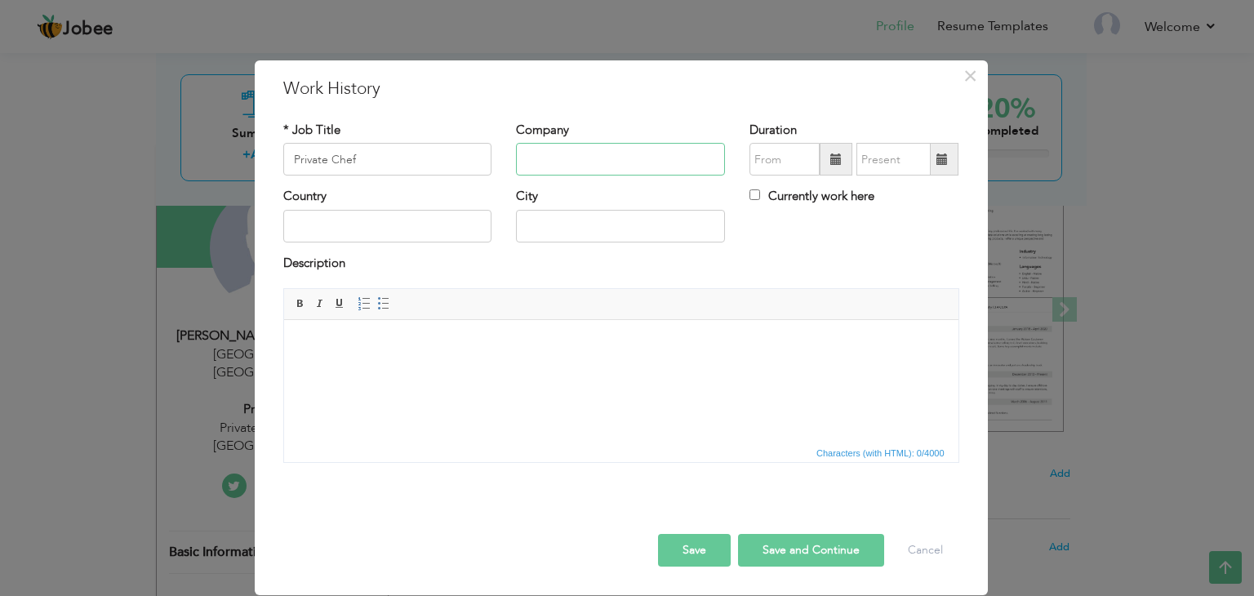
click at [573, 161] on input "text" at bounding box center [620, 159] width 209 height 33
type input "09/2025"
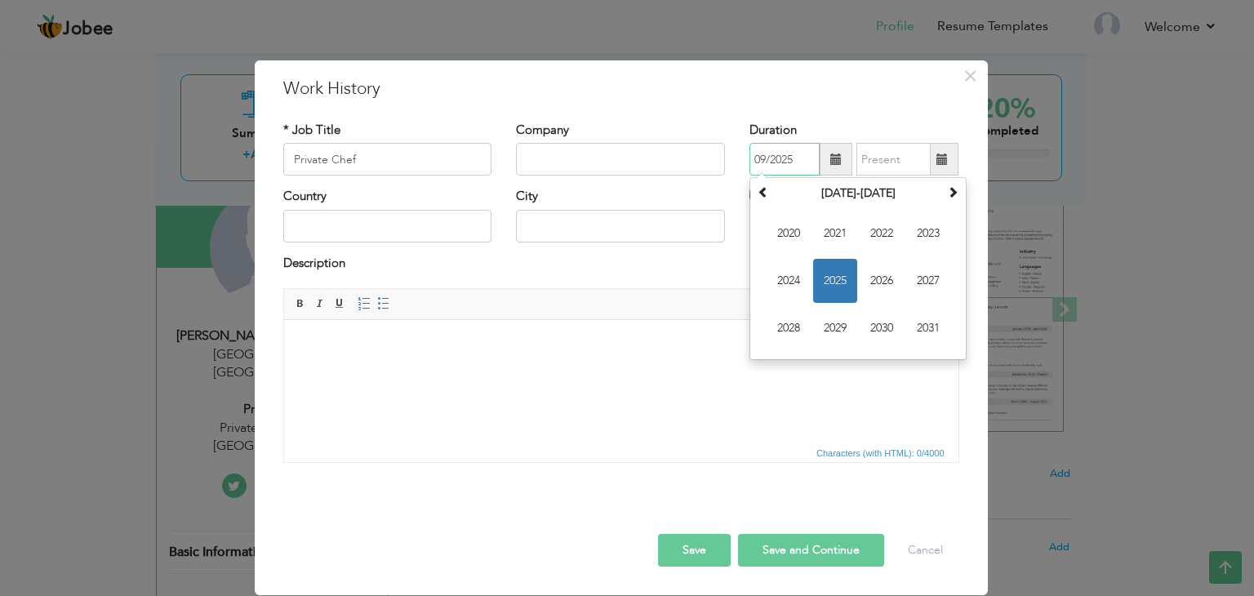
click at [781, 163] on input "09/2025" at bounding box center [785, 159] width 70 height 33
type input "09/2025"
click at [889, 161] on input "09/2025" at bounding box center [894, 159] width 74 height 33
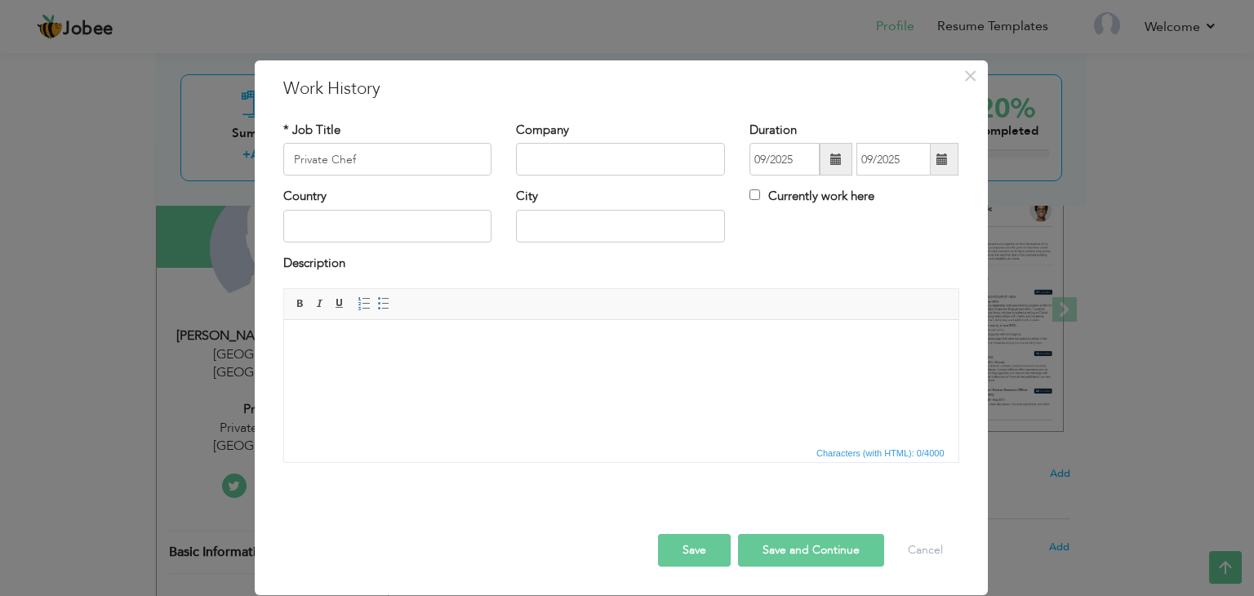
click at [767, 370] on html at bounding box center [620, 345] width 675 height 50
click at [938, 164] on span at bounding box center [942, 159] width 11 height 11
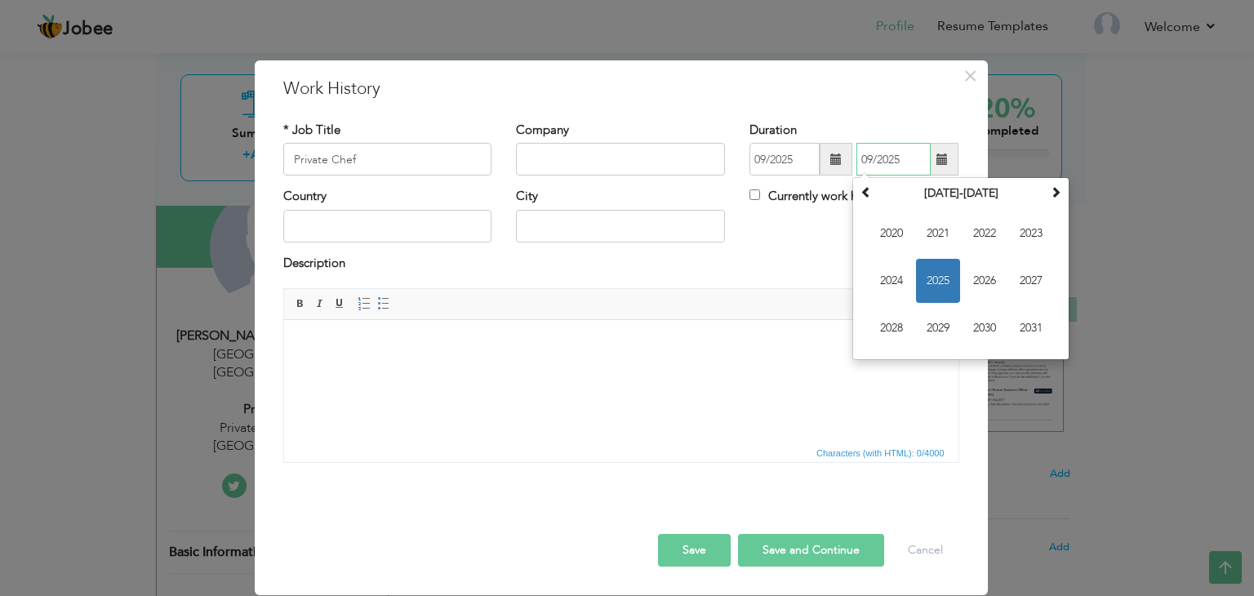
click at [902, 160] on input "09/2025" at bounding box center [894, 159] width 74 height 33
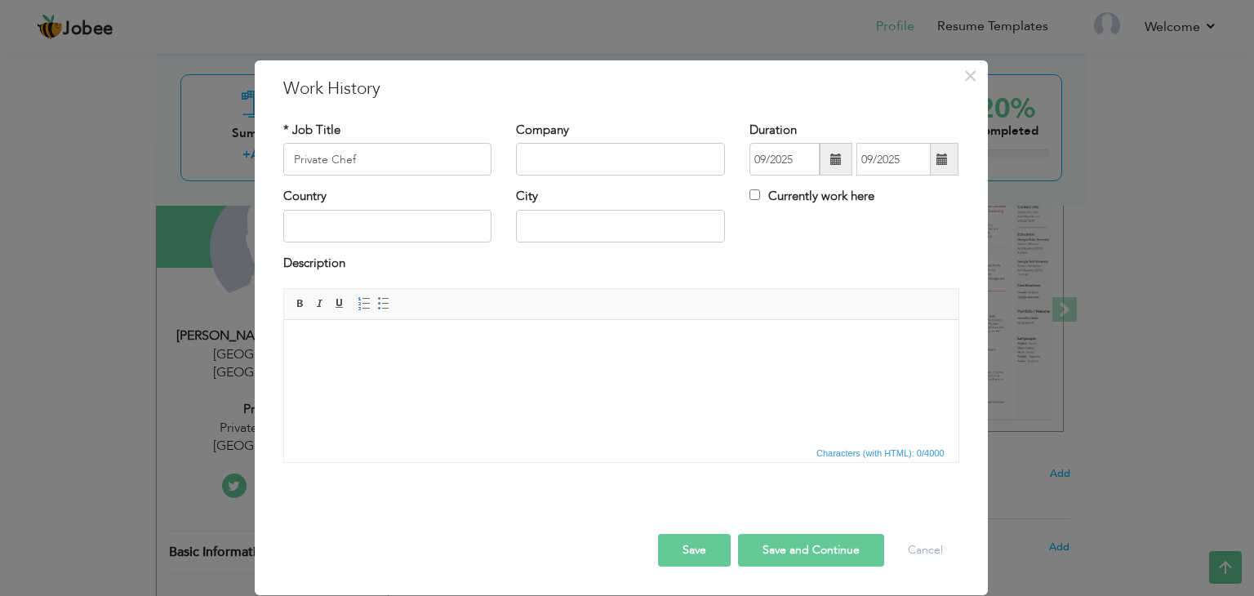
click at [820, 170] on div "09/2025 09/2025" at bounding box center [854, 159] width 209 height 33
click at [786, 167] on input "09/2025" at bounding box center [785, 159] width 70 height 33
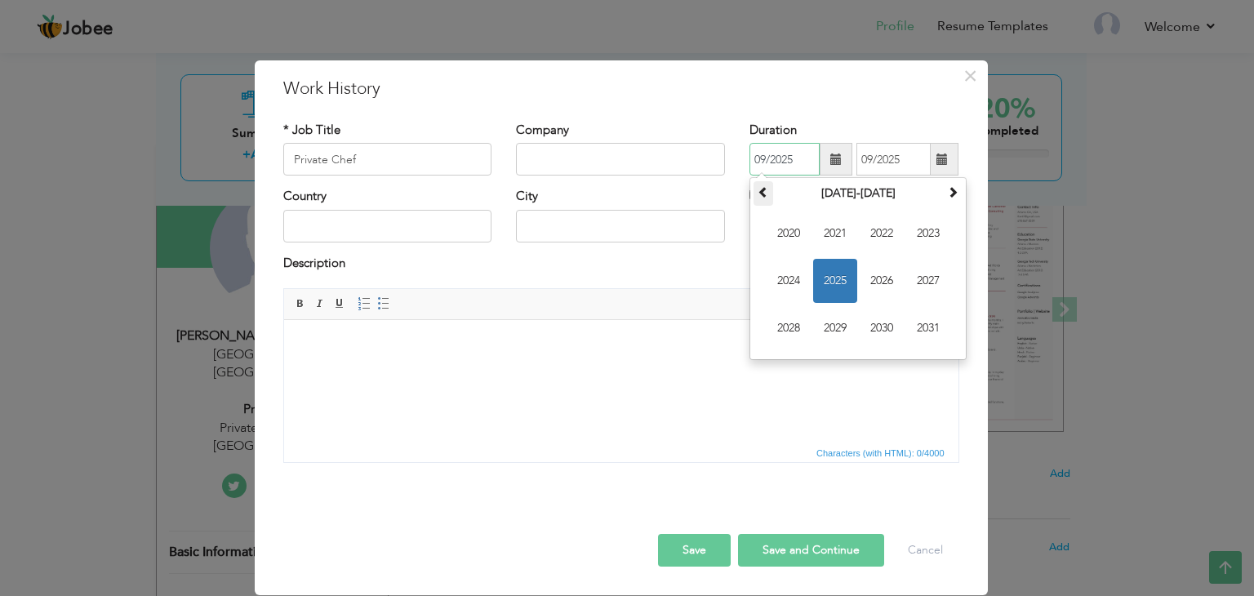
click at [759, 194] on span at bounding box center [763, 191] width 11 height 11
click at [947, 193] on span at bounding box center [952, 191] width 11 height 11
click at [949, 198] on span at bounding box center [952, 191] width 11 height 11
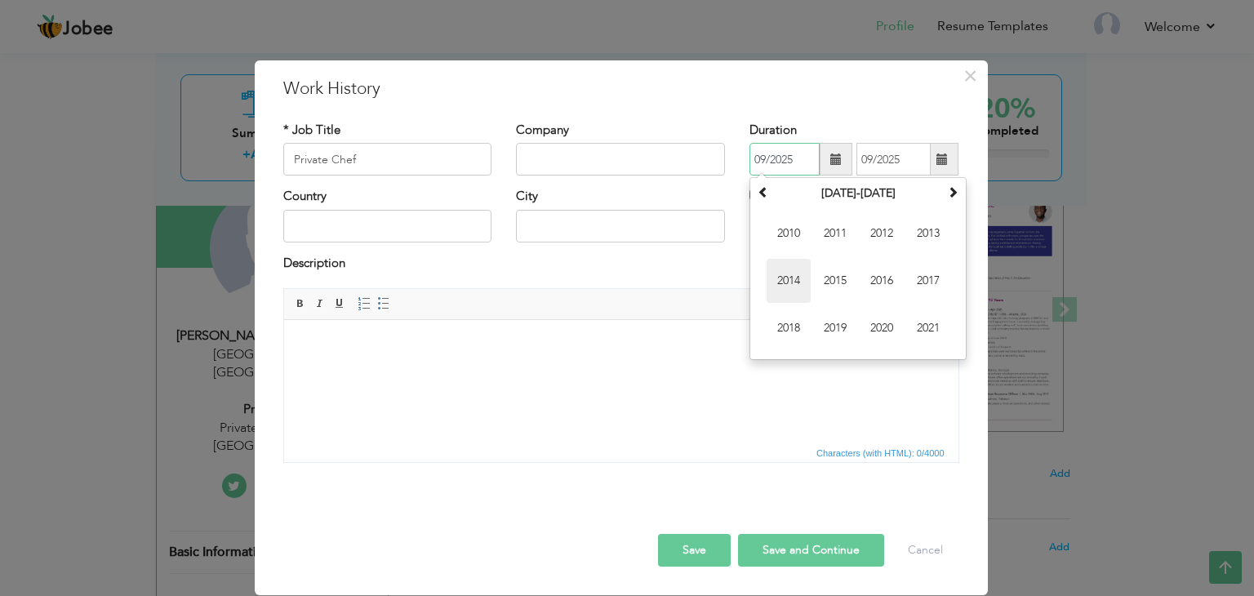
click at [786, 279] on span "2014" at bounding box center [789, 281] width 44 height 44
click at [764, 197] on span at bounding box center [763, 191] width 11 height 11
click at [768, 195] on span at bounding box center [763, 191] width 11 height 11
click at [916, 229] on span "Apr" at bounding box center [928, 234] width 44 height 44
type input "04/2012"
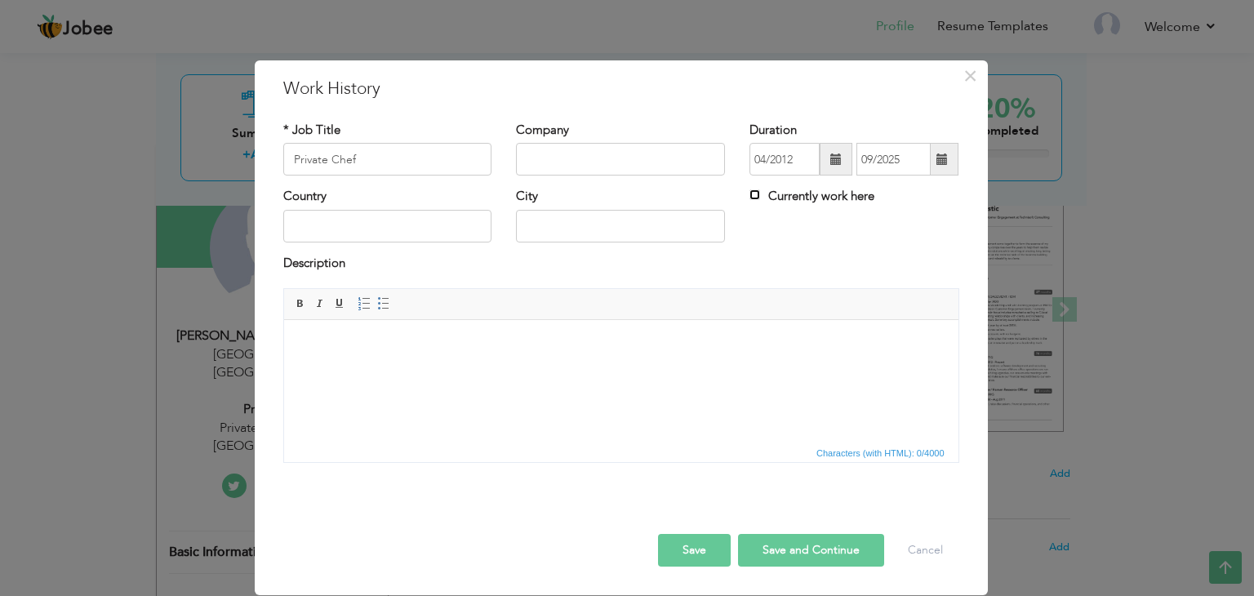
click at [750, 196] on input "Currently work here" at bounding box center [755, 194] width 11 height 11
checkbox input "true"
click at [399, 229] on input "text" at bounding box center [387, 226] width 209 height 33
type input "[GEOGRAPHIC_DATA]"
click at [572, 204] on div "City" at bounding box center [620, 215] width 209 height 54
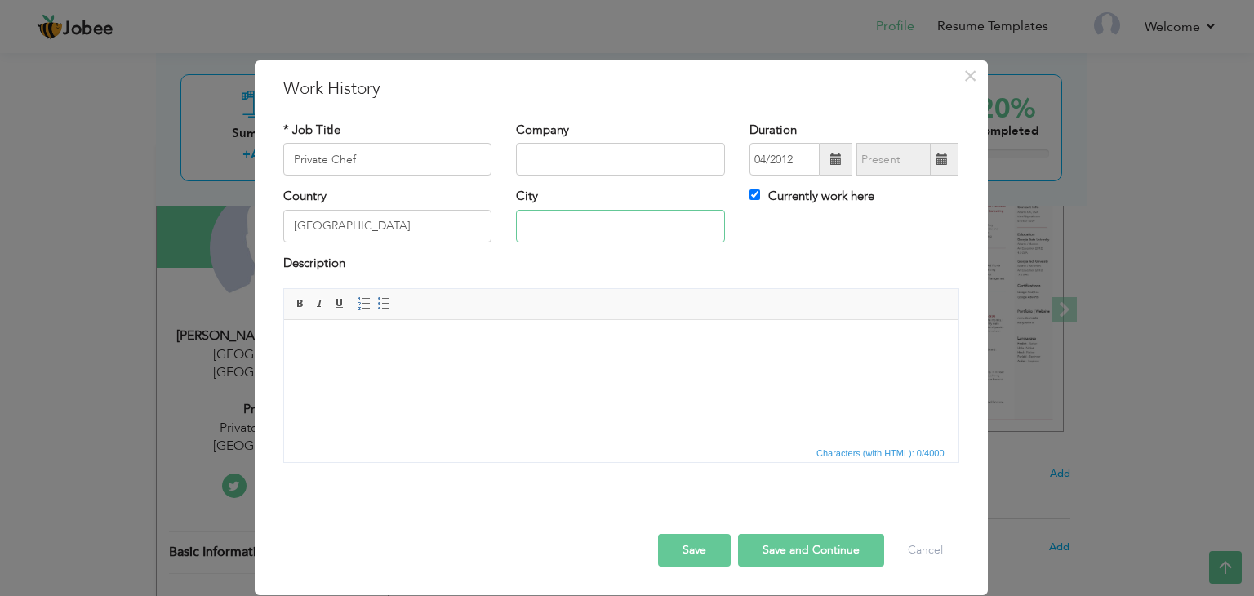
click at [568, 229] on input "text" at bounding box center [620, 226] width 209 height 33
type input "[GEOGRAPHIC_DATA]"
drag, startPoint x: 595, startPoint y: 470, endPoint x: 579, endPoint y: 465, distance: 16.3
click at [595, 472] on div "Rich Text Editor, workEditor Editor toolbars Basic Styles Bold Italic Underline…" at bounding box center [621, 381] width 701 height 187
click at [372, 370] on html at bounding box center [620, 345] width 675 height 50
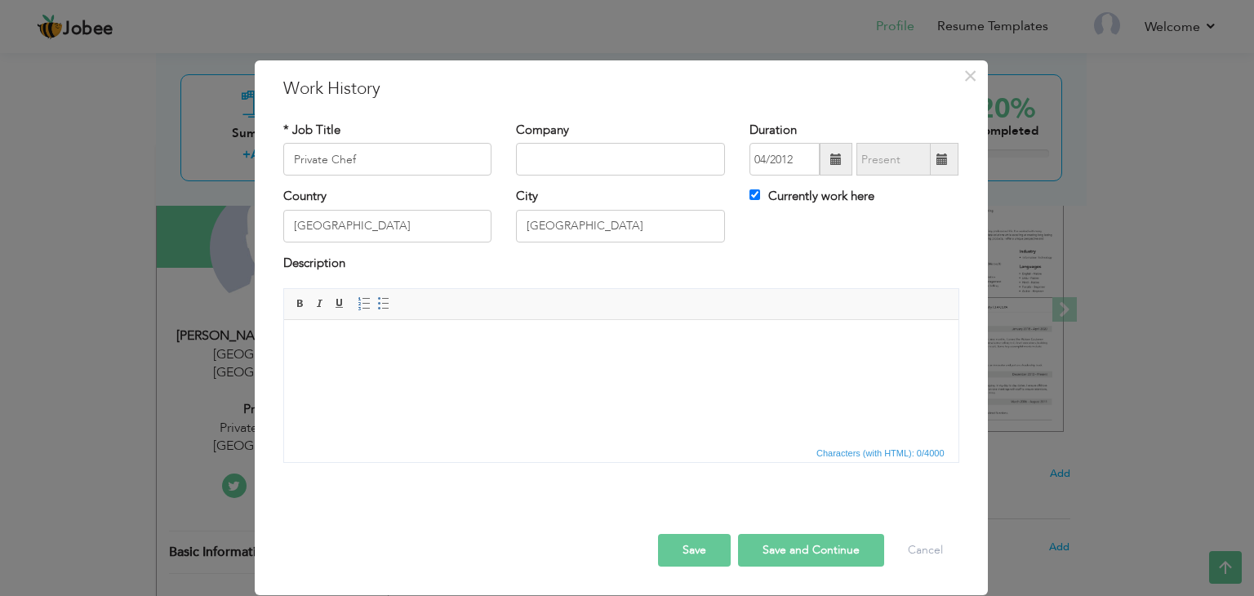
click at [347, 356] on html at bounding box center [620, 345] width 675 height 50
click at [397, 349] on body at bounding box center [621, 344] width 642 height 17
click at [376, 352] on body at bounding box center [621, 344] width 642 height 17
click at [383, 356] on html at bounding box center [620, 345] width 675 height 50
click at [342, 358] on html at bounding box center [620, 345] width 675 height 50
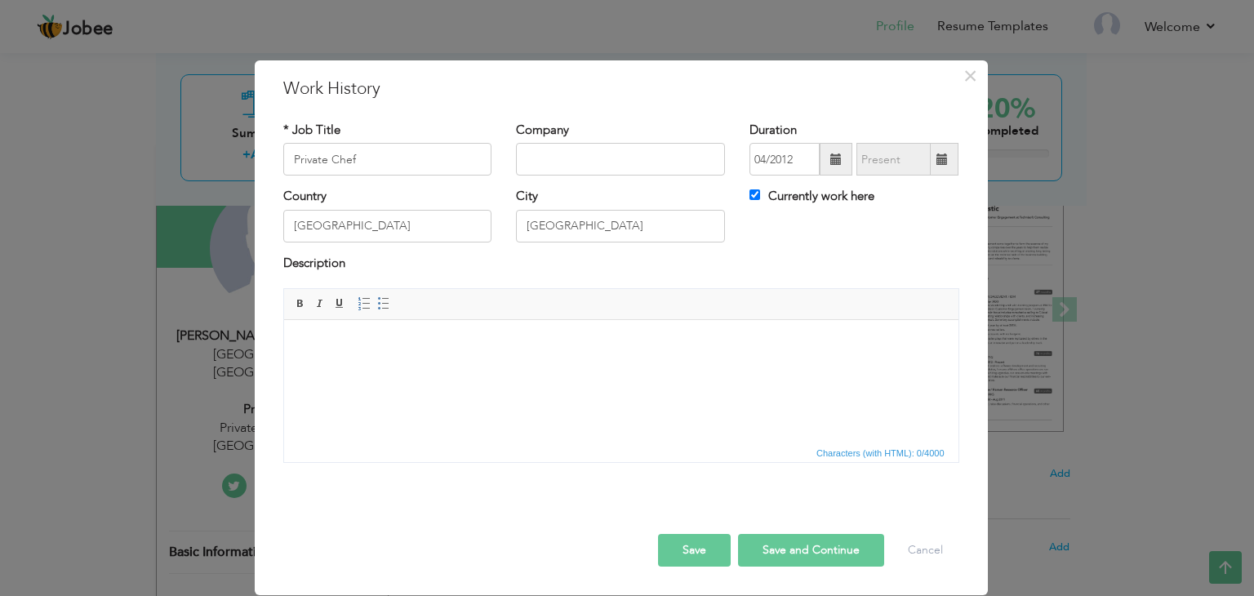
drag, startPoint x: 342, startPoint y: 358, endPoint x: 384, endPoint y: 385, distance: 50.1
click at [385, 370] on html at bounding box center [620, 345] width 675 height 50
click at [351, 370] on html "Designed and executed customized menus for families and VIP clients." at bounding box center [620, 345] width 675 height 50
click at [639, 346] on body "Designed and executed customized menus for families and VIP clients." at bounding box center [621, 344] width 642 height 17
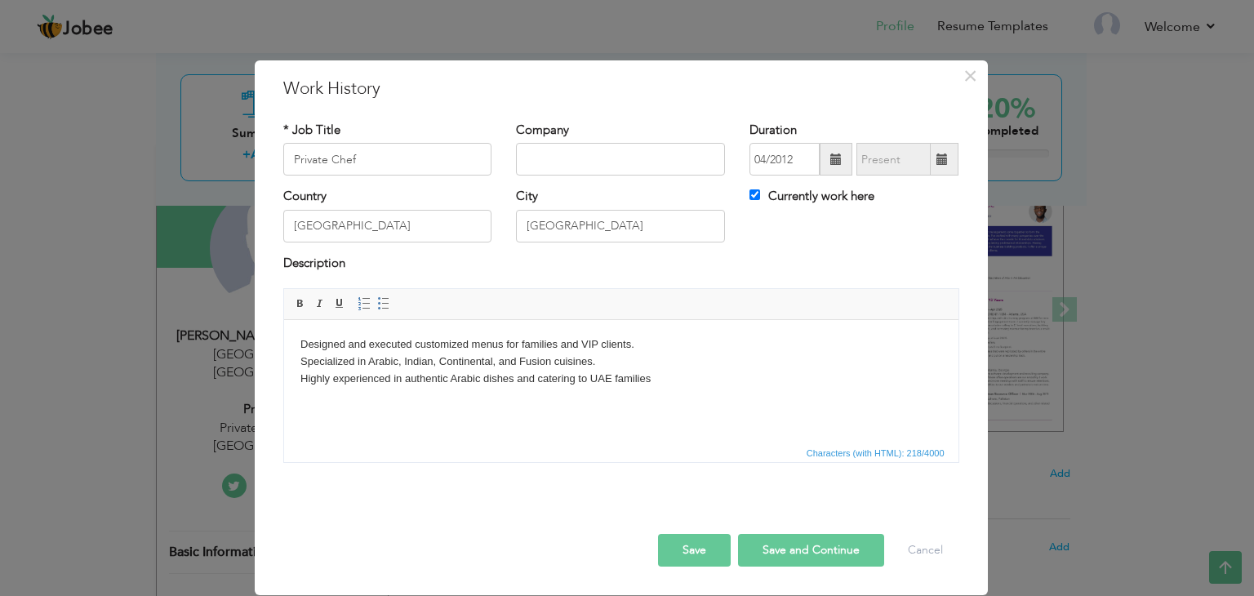
click at [408, 403] on html "Designed and executed customized menus for families and VIP clients. Specialize…" at bounding box center [620, 361] width 675 height 83
click at [656, 385] on body "Designed and executed customized menus for families and VIP clients. Specialize…" at bounding box center [621, 361] width 642 height 51
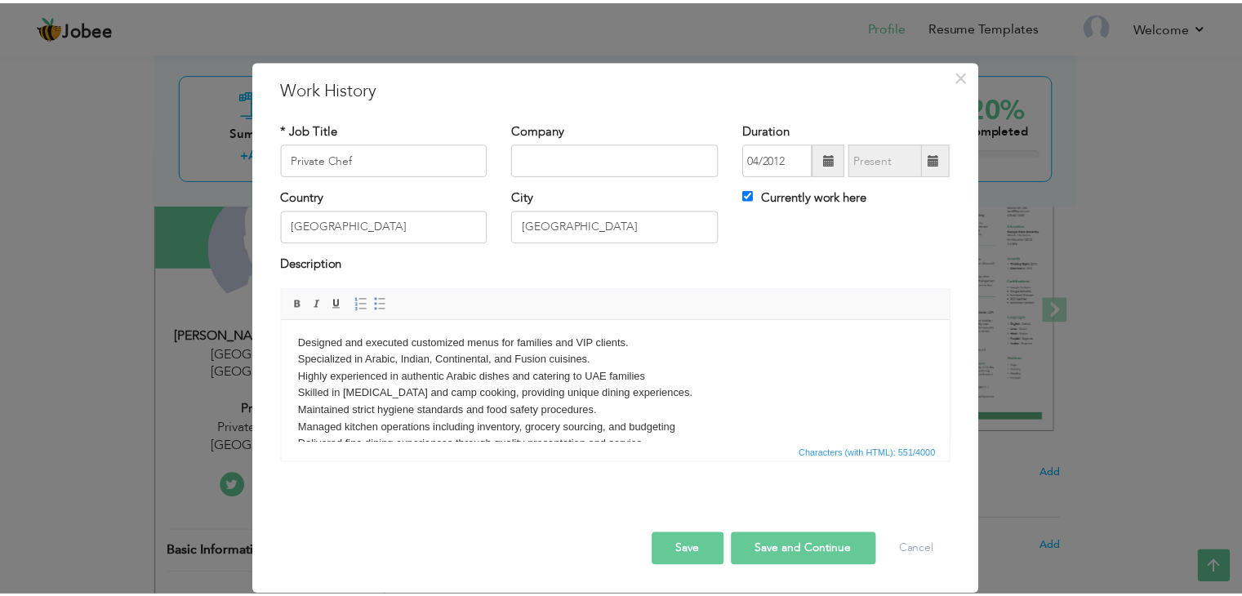
scroll to position [0, 0]
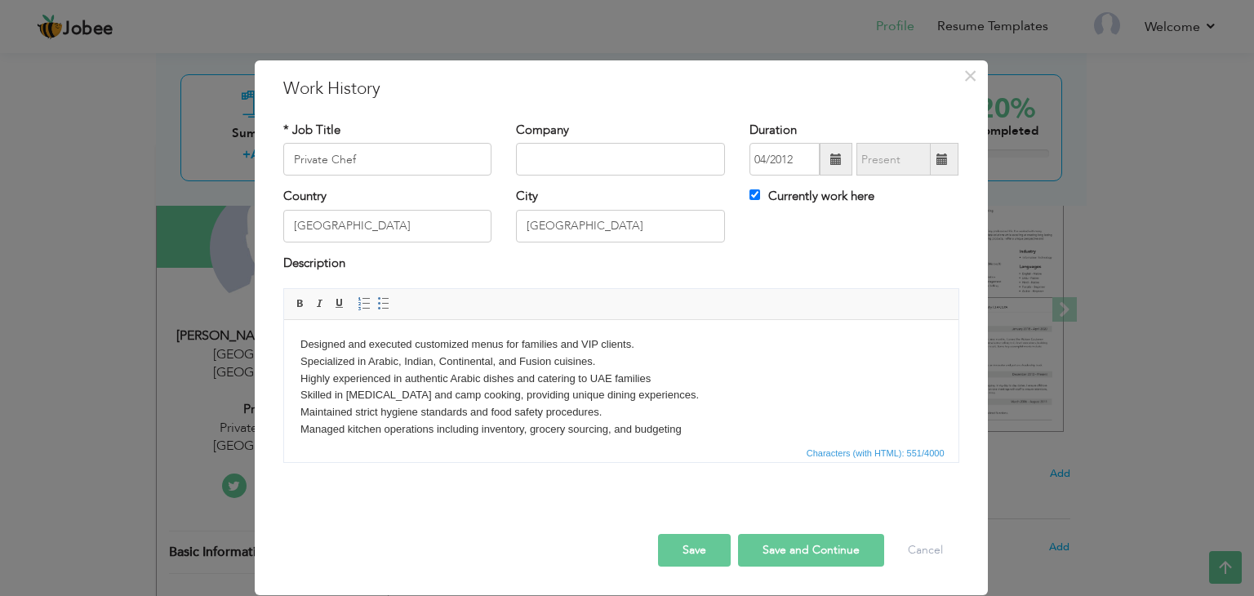
click at [849, 551] on button "Save and Continue" at bounding box center [811, 550] width 146 height 33
checkbox input "false"
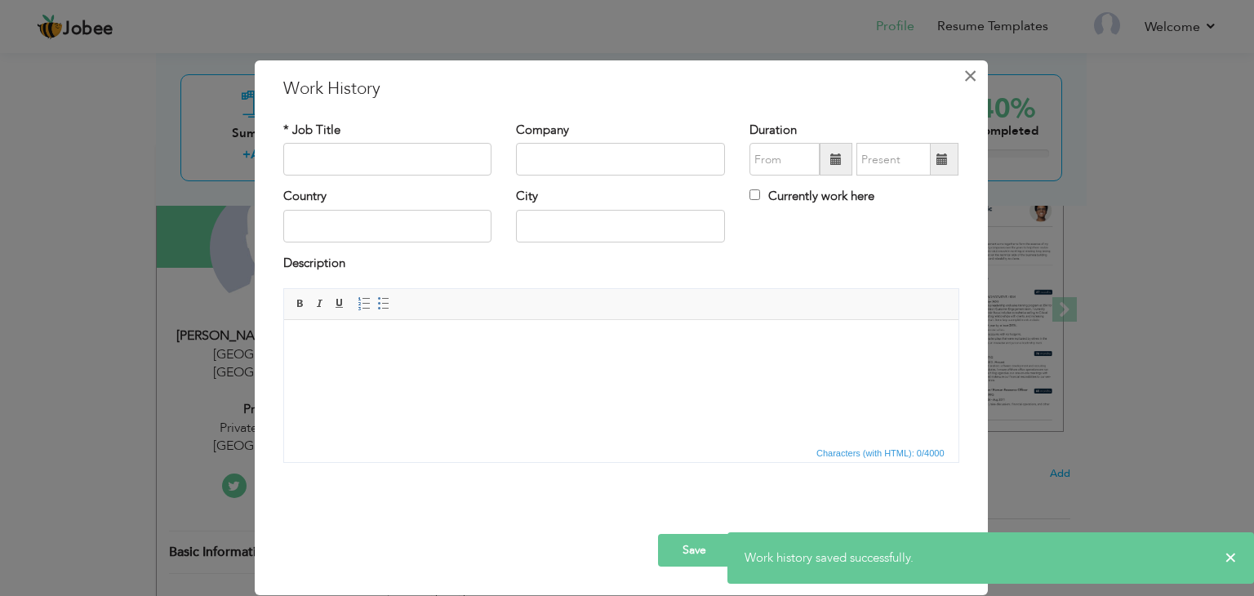
click at [965, 77] on span "×" at bounding box center [971, 75] width 14 height 29
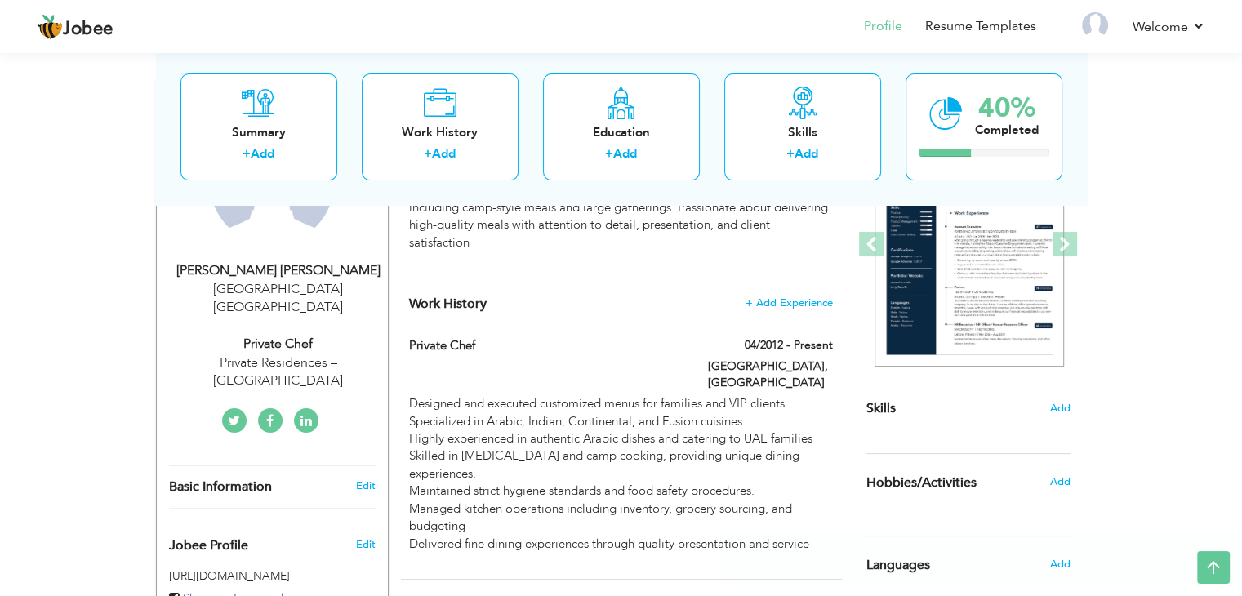
scroll to position [327, 0]
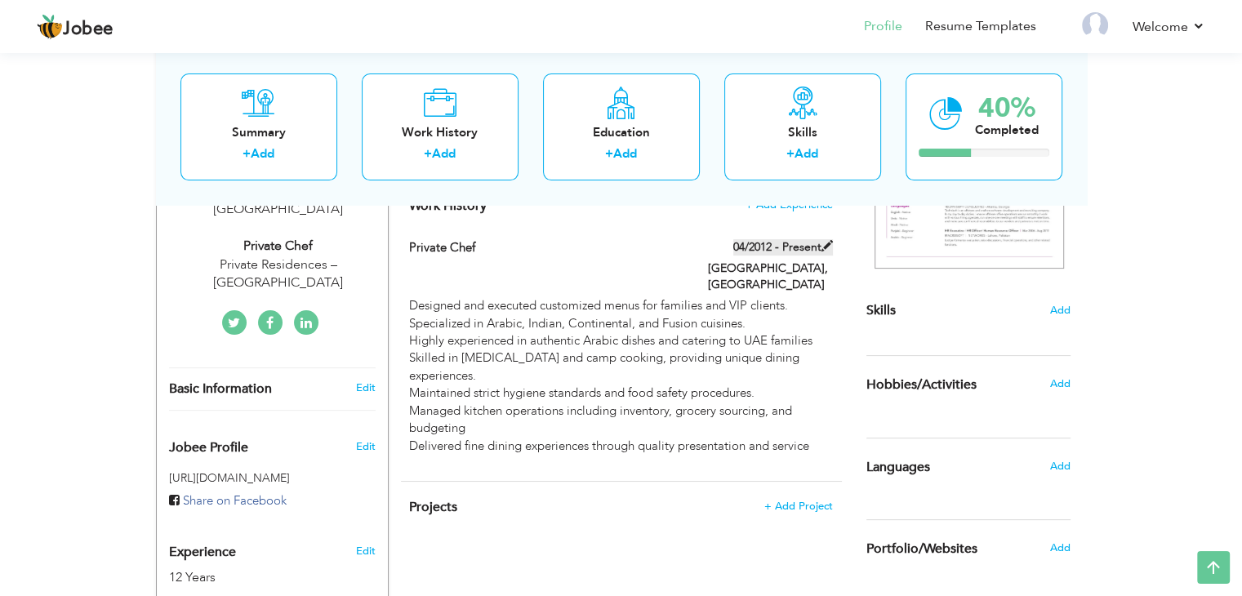
click at [785, 244] on label "04/2012 - Present" at bounding box center [783, 247] width 100 height 16
type input "Private Chef"
type input "04/2012"
type input "[GEOGRAPHIC_DATA]"
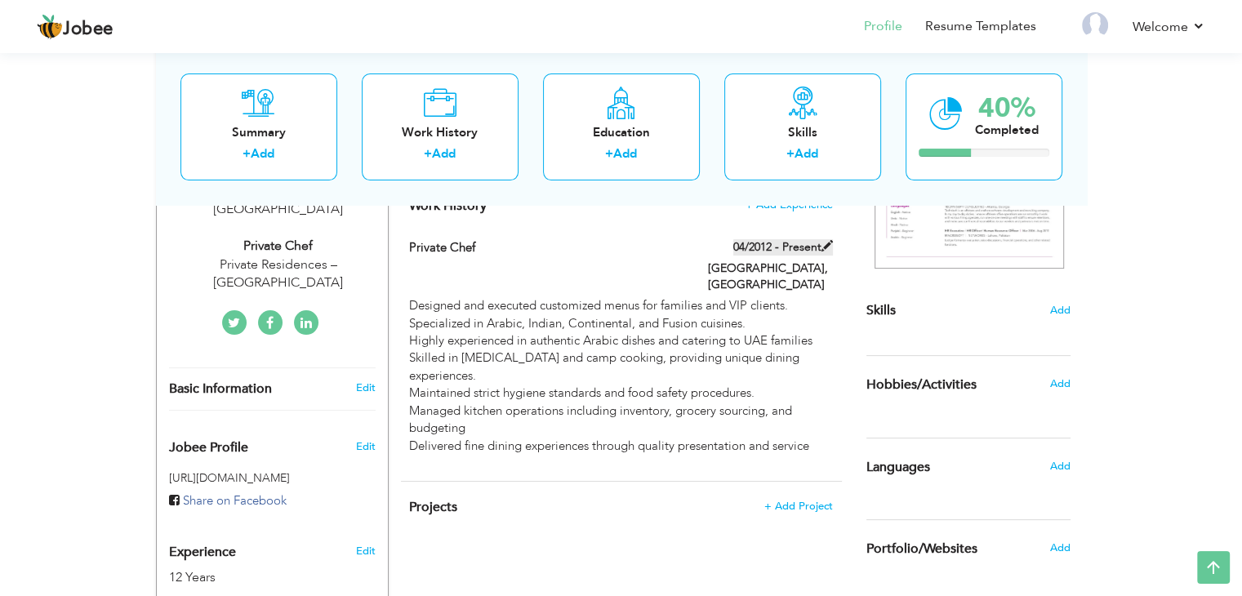
checkbox input "true"
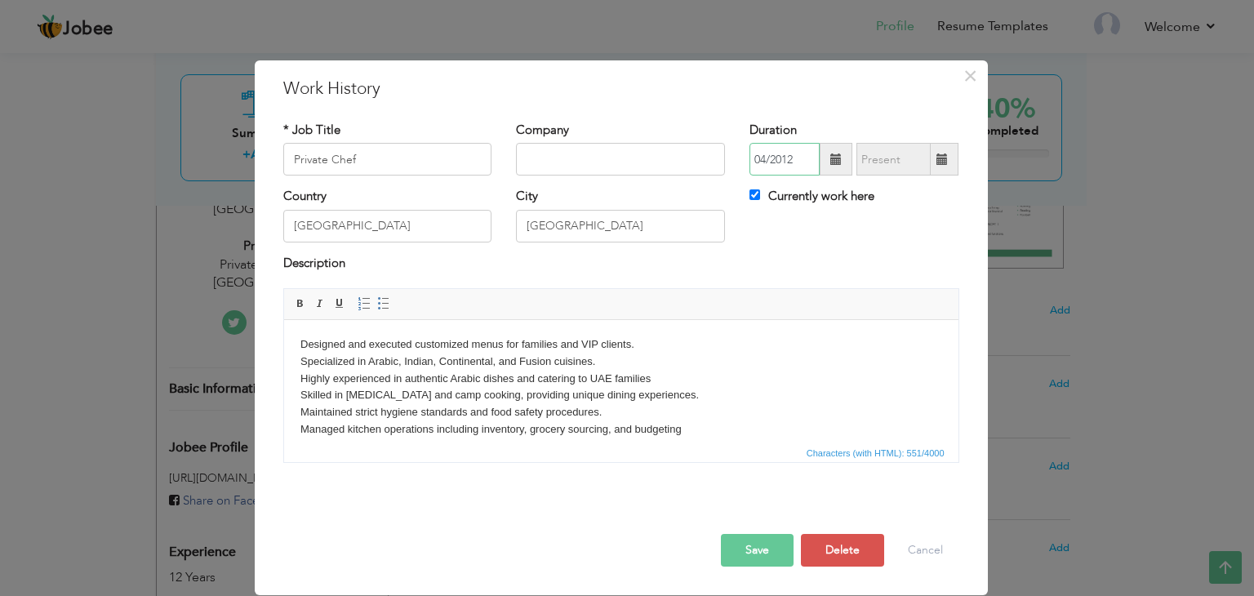
click at [793, 158] on input "04/2012" at bounding box center [785, 159] width 70 height 33
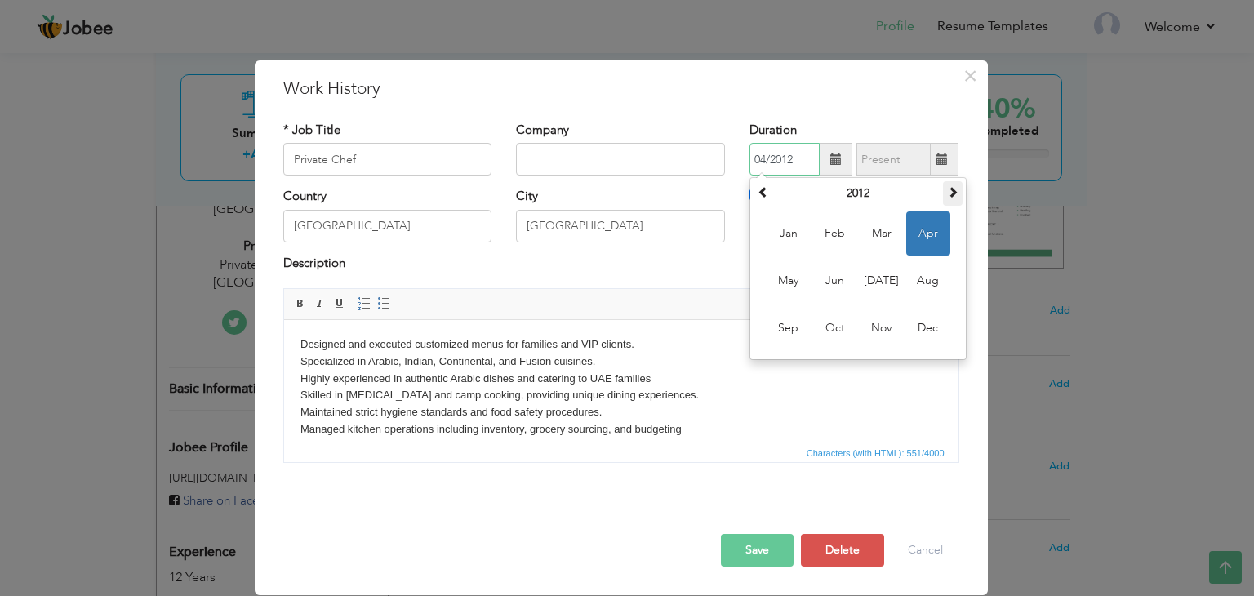
click at [957, 193] on span at bounding box center [952, 191] width 11 height 11
click at [764, 563] on button "Save" at bounding box center [757, 550] width 73 height 33
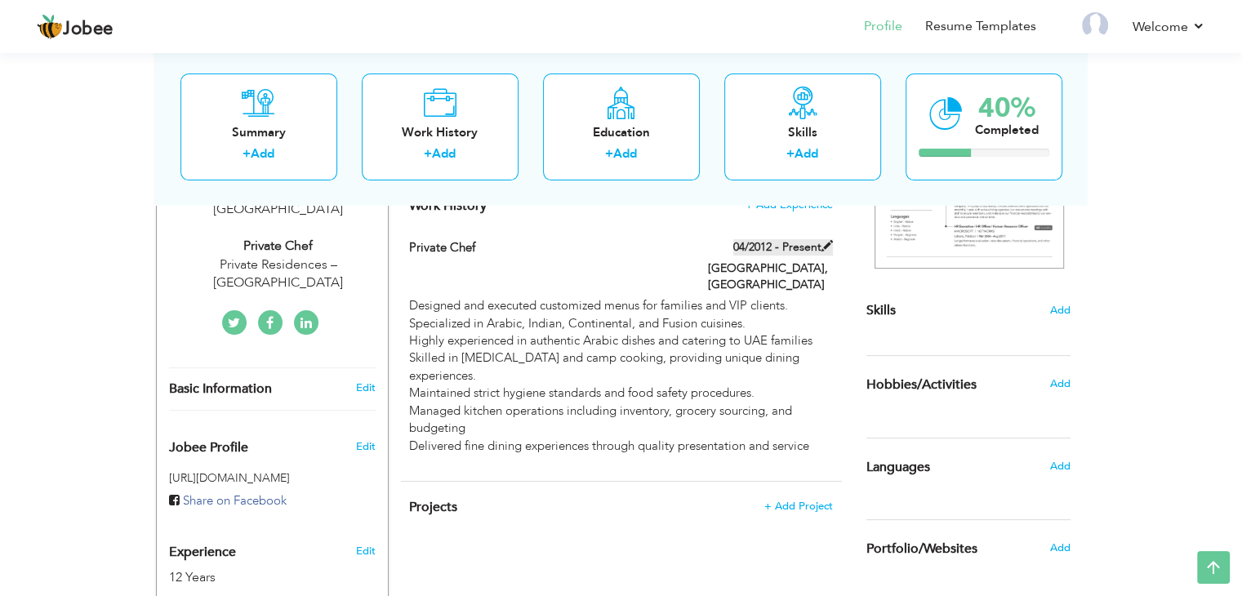
click at [826, 240] on span at bounding box center [827, 245] width 11 height 11
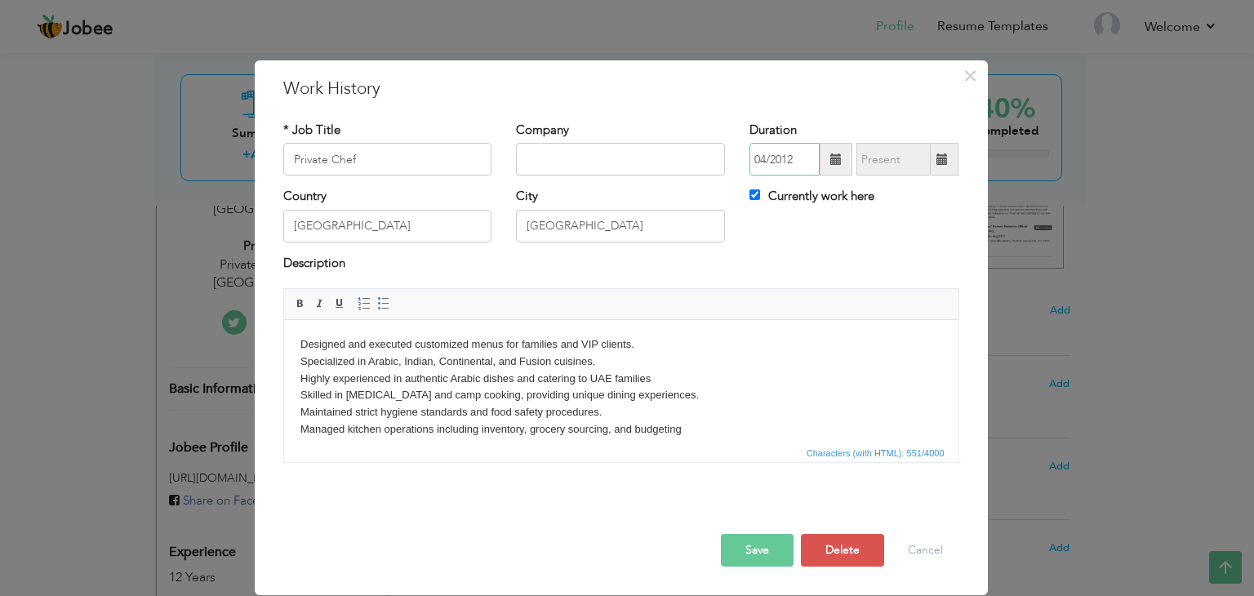
click at [789, 167] on input "04/2012" at bounding box center [785, 159] width 70 height 33
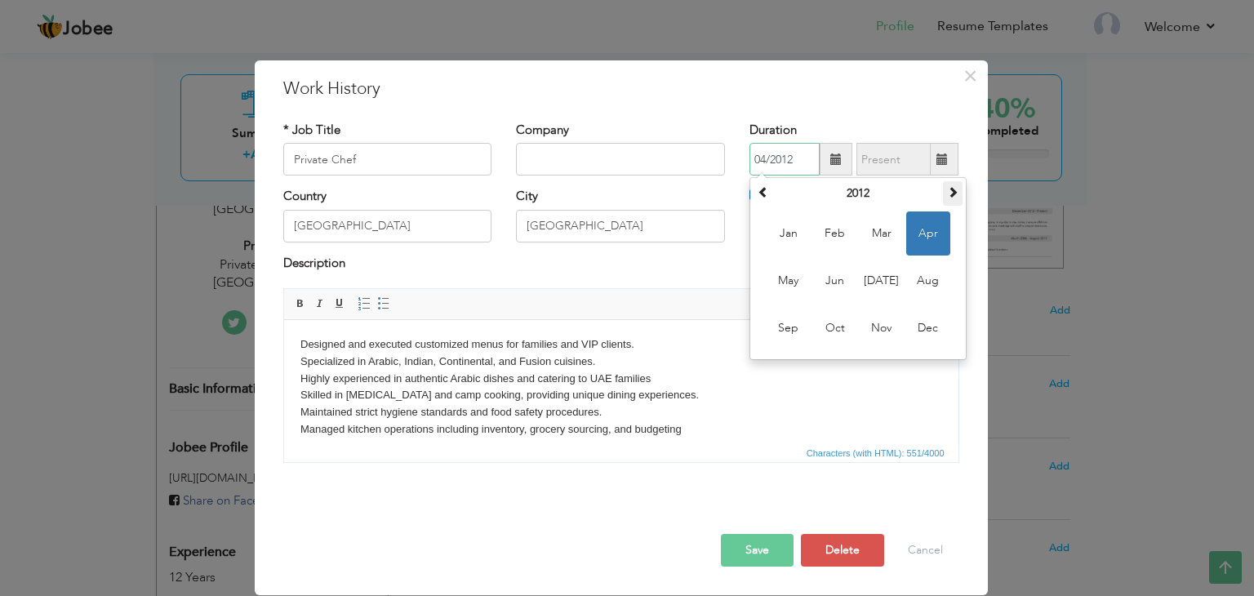
click at [951, 189] on span at bounding box center [952, 191] width 11 height 11
click at [816, 409] on body "Designed and executed customized menus for families and VIP clients. Specialize…" at bounding box center [621, 404] width 642 height 136
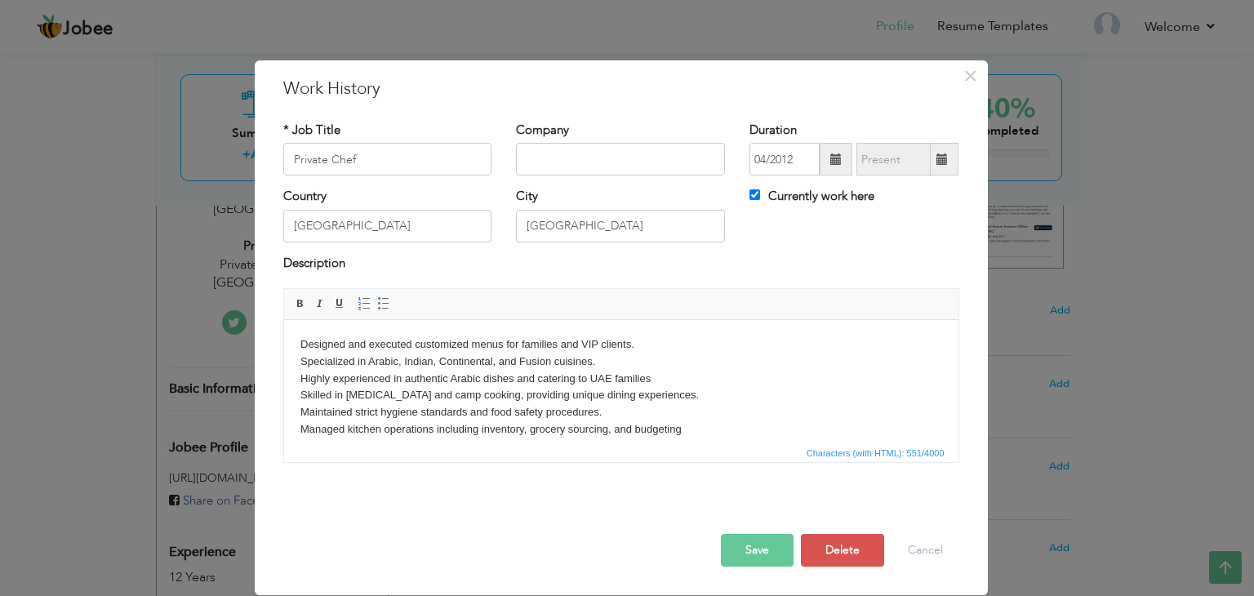
click at [768, 555] on button "Save" at bounding box center [757, 550] width 73 height 33
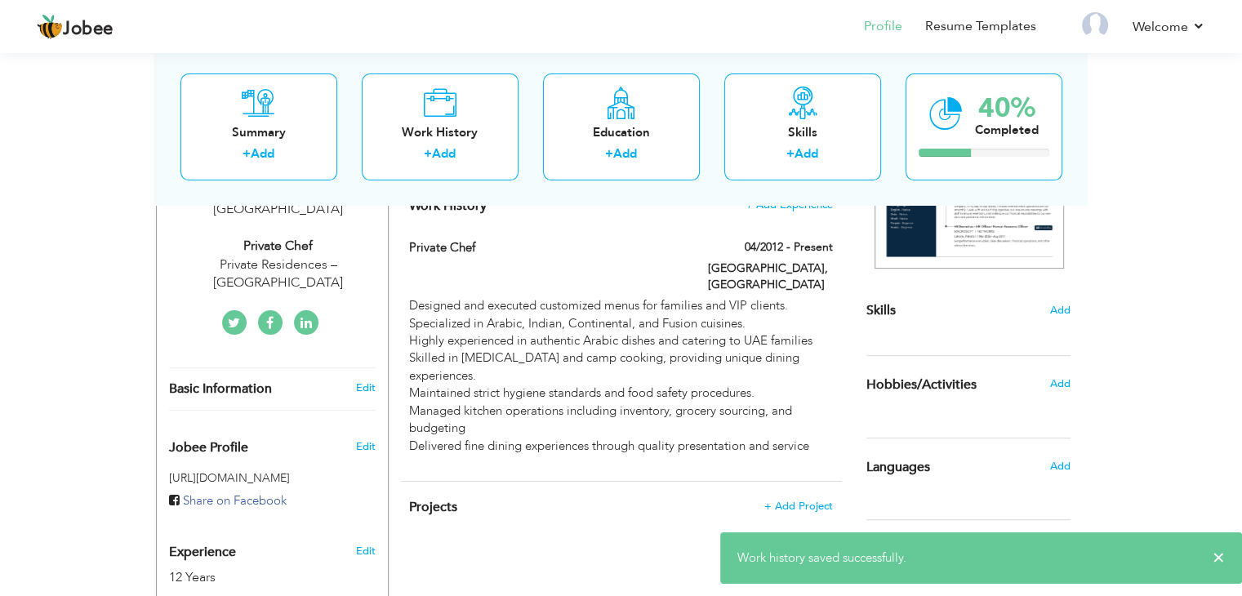
click at [1225, 556] on div "× Work history saved successfully." at bounding box center [981, 557] width 522 height 51
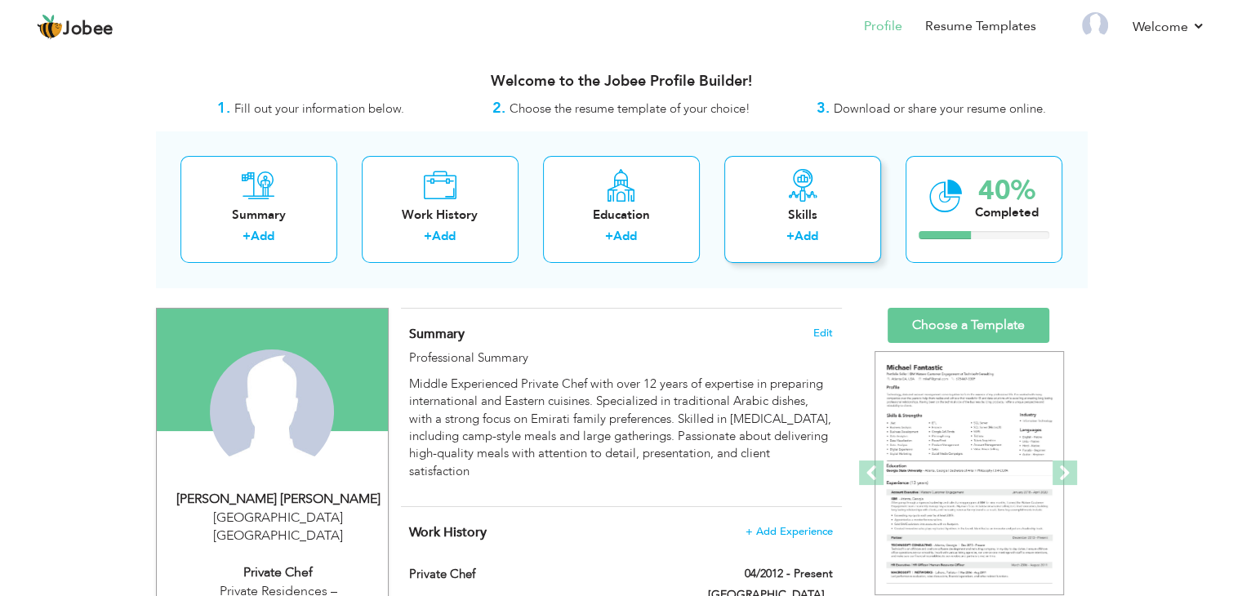
click at [807, 195] on icon at bounding box center [802, 185] width 33 height 33
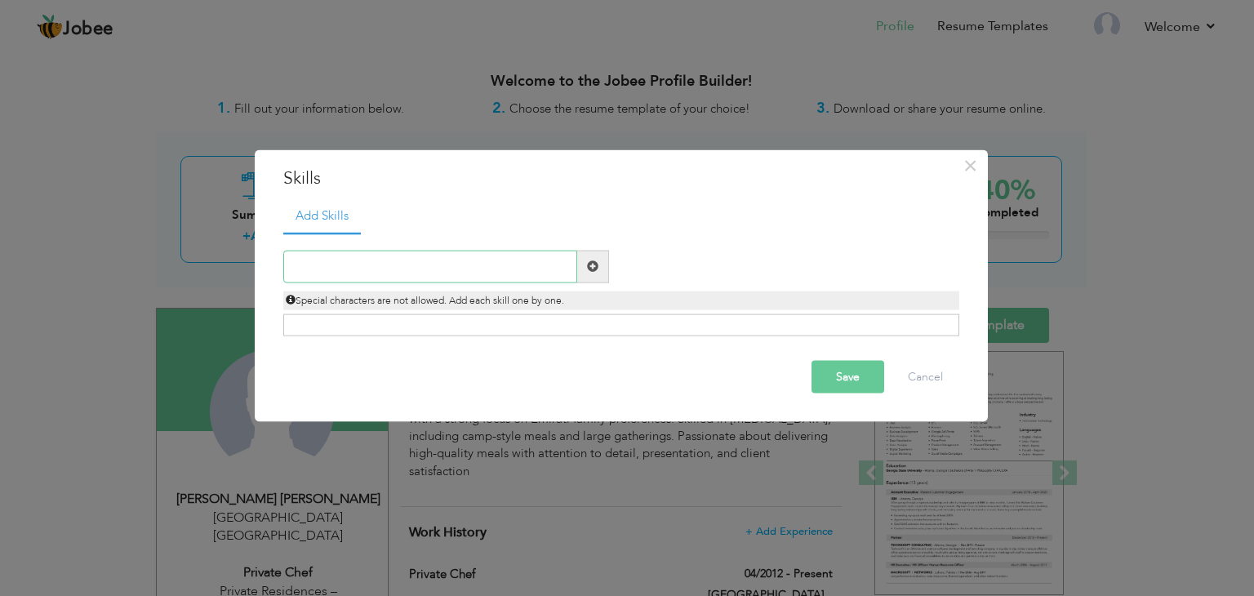
paste input "Menu Planning & Recipe Development"
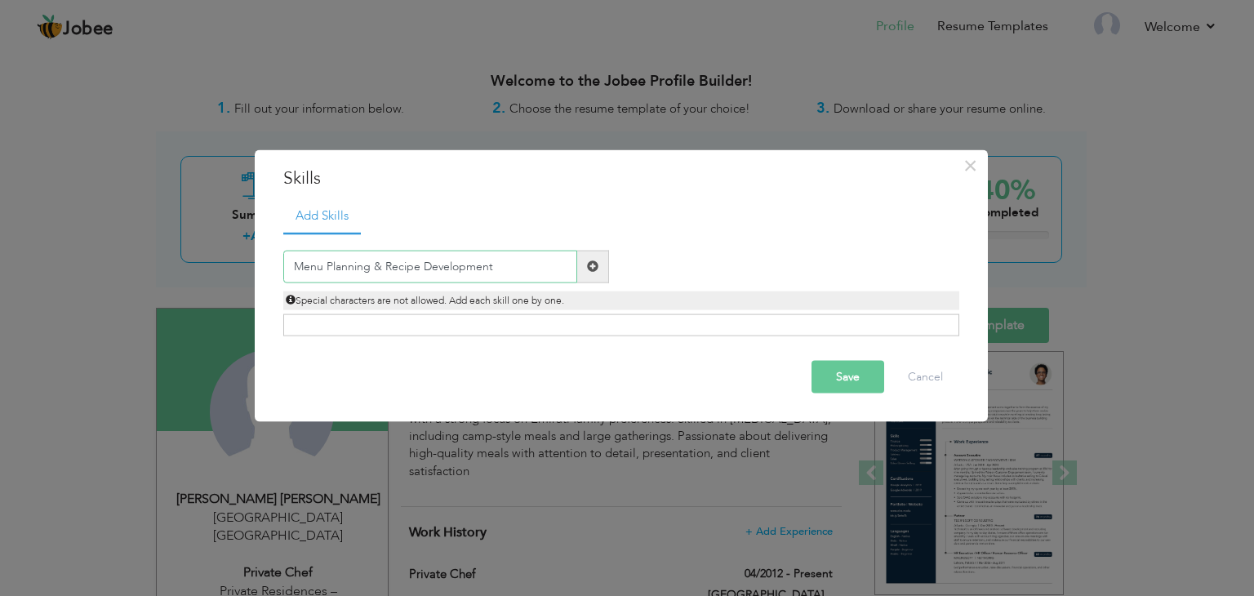
type input "Menu Planning & Recipe Development"
click at [597, 261] on span at bounding box center [592, 266] width 11 height 11
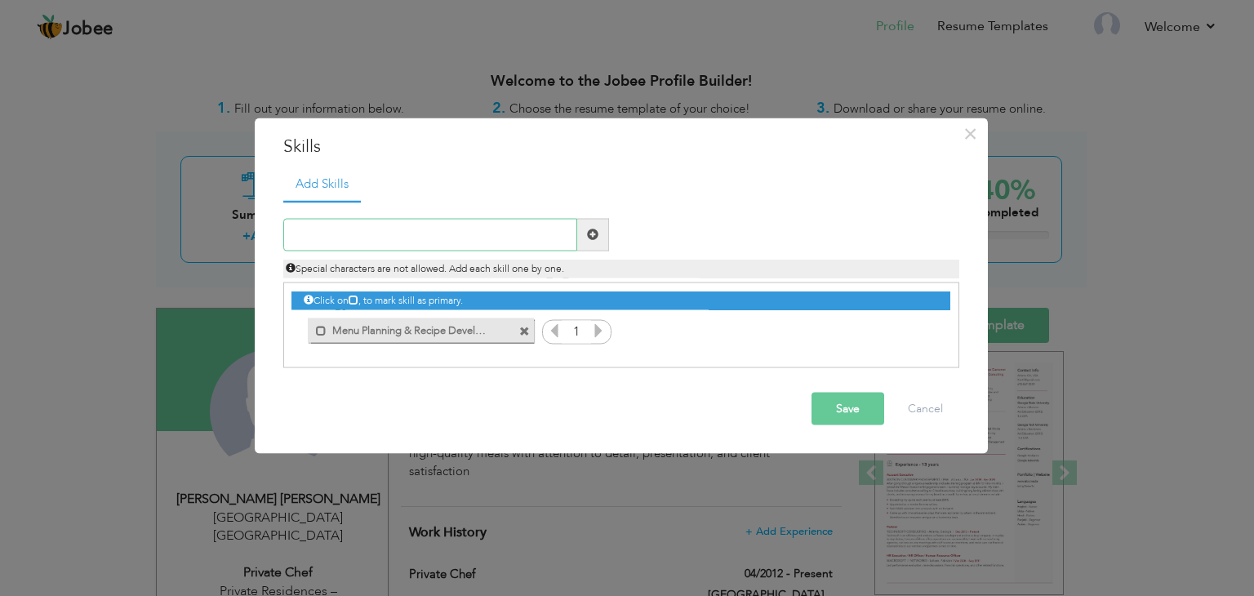
click at [424, 220] on input "text" at bounding box center [430, 234] width 294 height 33
paste input "Multi-cuisine Expertise (Arabic, Indian, Continent"
type input "Multi-cuisine Expertise (Arabic, Indian, Continent"
click at [593, 236] on span at bounding box center [592, 234] width 11 height 11
click at [383, 234] on input "text" at bounding box center [430, 234] width 294 height 33
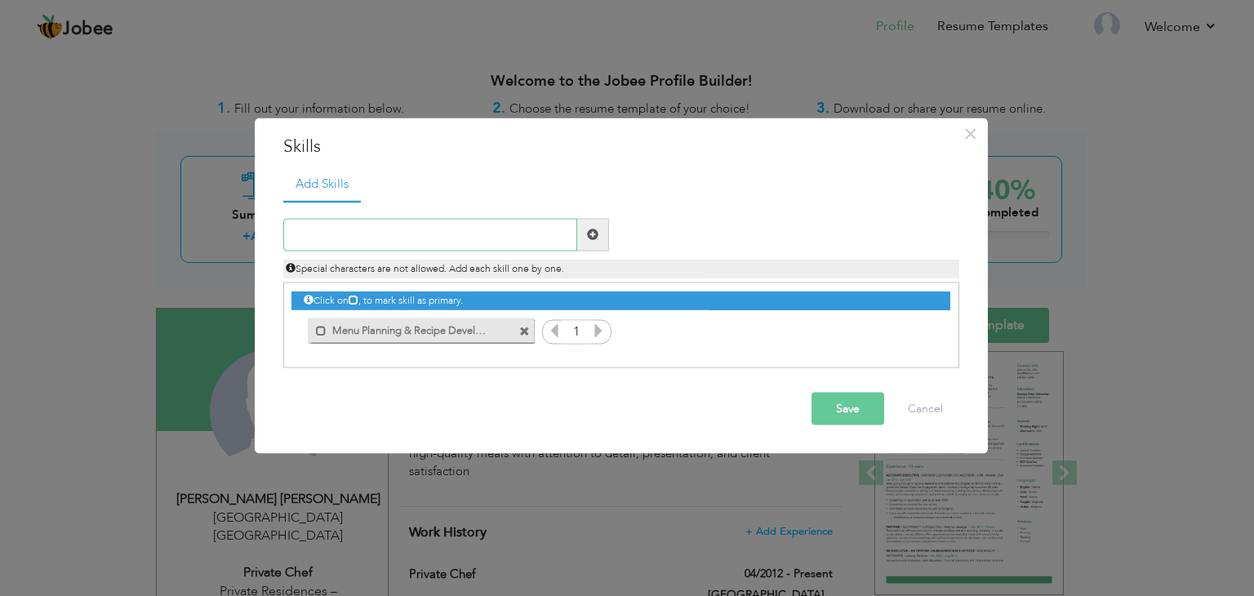
paste input "Multi-cuisine Expertise ,Arabic, Indian, Continent"
type input "Multi-cuisine Expertise ,Arabic, Indian, Continent"
click at [595, 233] on span at bounding box center [592, 234] width 11 height 11
click at [464, 229] on input "text" at bounding box center [430, 234] width 294 height 33
paste input "Multi-cuisine Expertise: Arabic, Indian, Continent"
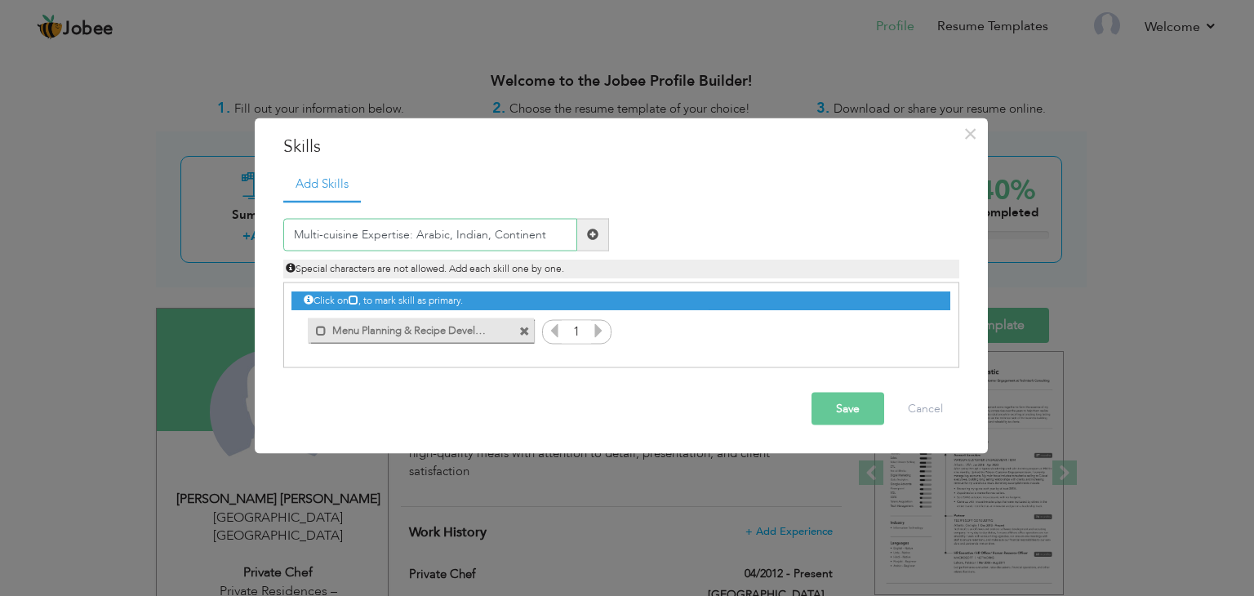
type input "Multi-cuisine Expertise: Arabic, Indian, Continent"
click at [591, 236] on span at bounding box center [592, 234] width 11 height 11
click at [399, 236] on input "text" at bounding box center [430, 234] width 294 height 33
paste input "Multi cuisine Expertise Arabic Indian Continental"
type input "Multi cuisine Expertise Arabic Indian Continental"
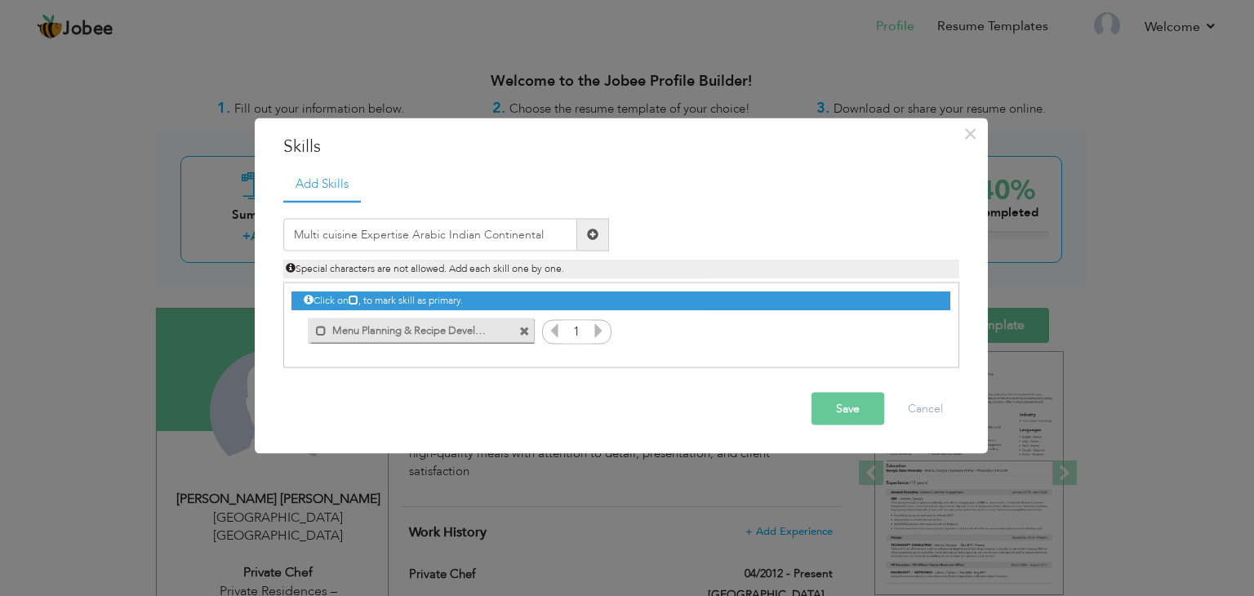
click at [583, 229] on span at bounding box center [593, 234] width 32 height 33
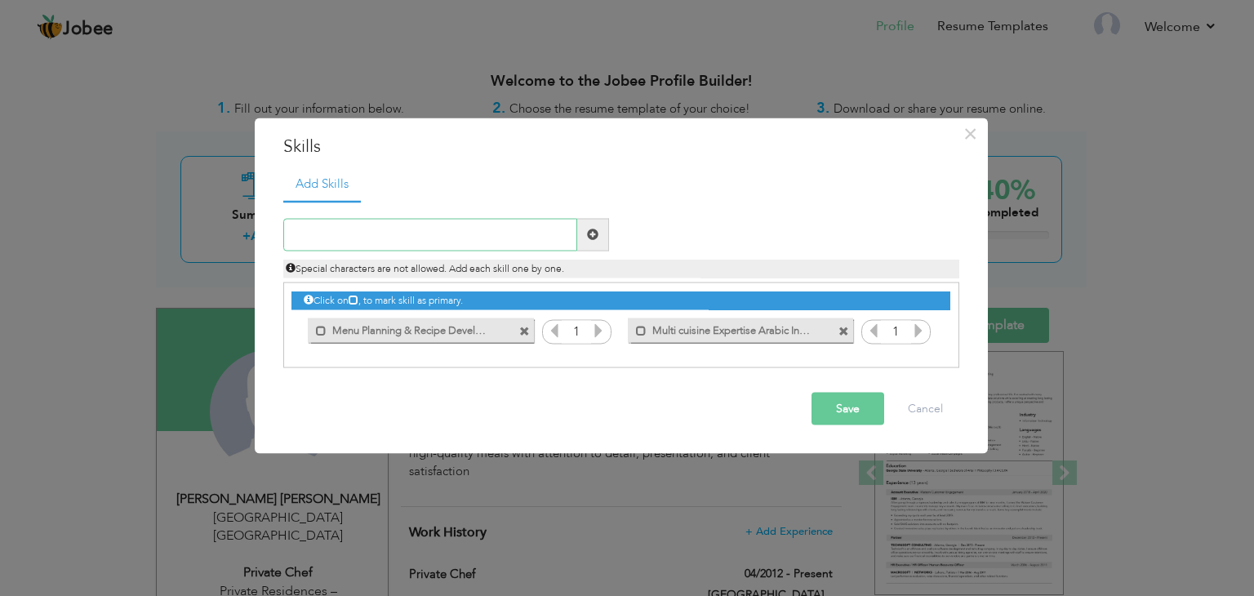
click at [495, 239] on input "text" at bounding box center [430, 234] width 294 height 33
paste input "Specialized in Traditional Arabic & Emirati Dishes"
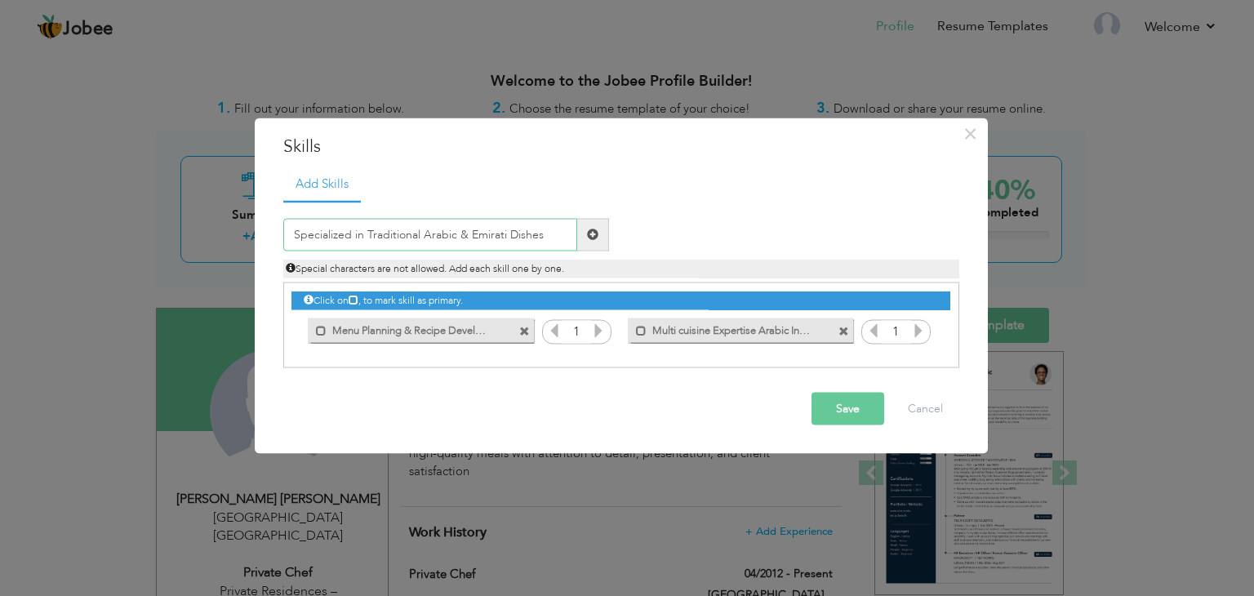
type input "Specialized in Traditional Arabic & Emirati Dishes"
click at [585, 234] on span at bounding box center [593, 234] width 32 height 33
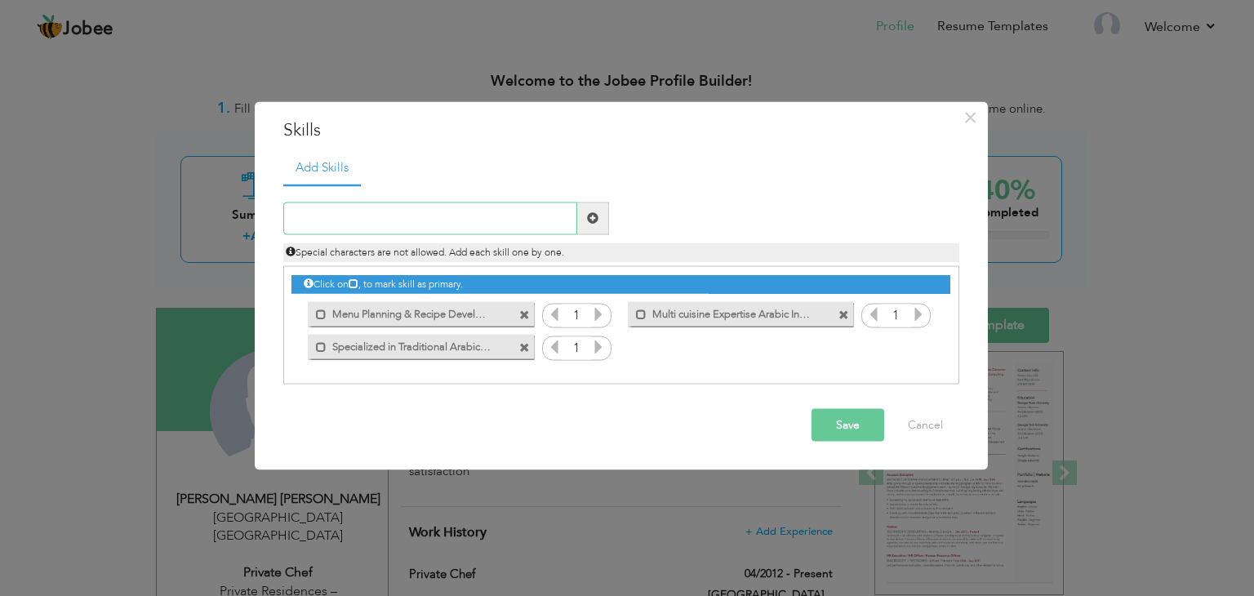
click at [431, 222] on input "text" at bounding box center [430, 218] width 294 height 33
paste input "[MEDICAL_DATA] & Camp Cooking"
type input "[MEDICAL_DATA] & Camp Cooking"
click at [590, 220] on span at bounding box center [592, 217] width 11 height 11
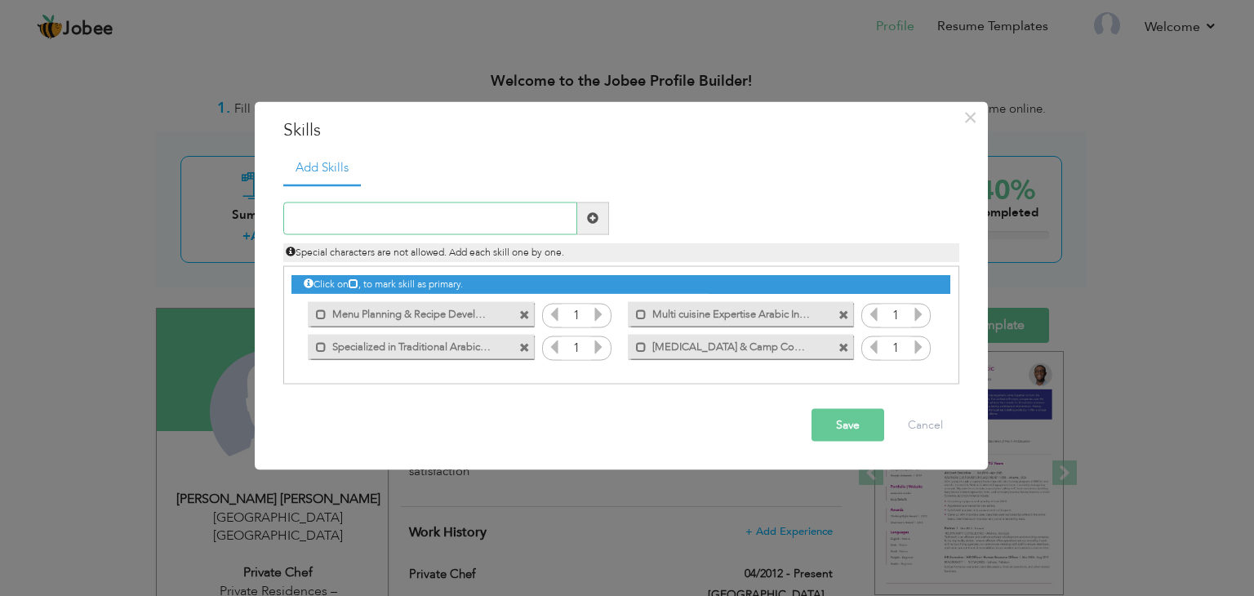
click at [340, 212] on input "text" at bounding box center [430, 218] width 294 height 33
paste input "Food Safety & Hygiene Standards"
type input "Food Safety & Hygiene Standards"
click at [600, 223] on span at bounding box center [593, 218] width 32 height 33
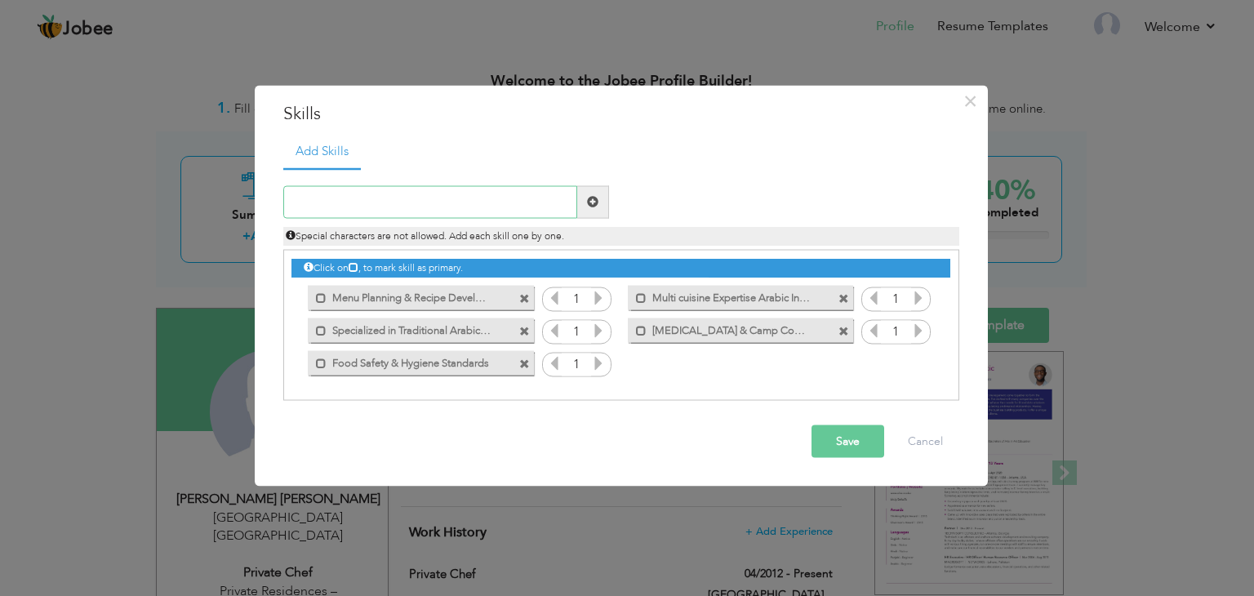
click at [405, 185] on input "text" at bounding box center [430, 201] width 294 height 33
paste input "Fine Dining & Presentation"
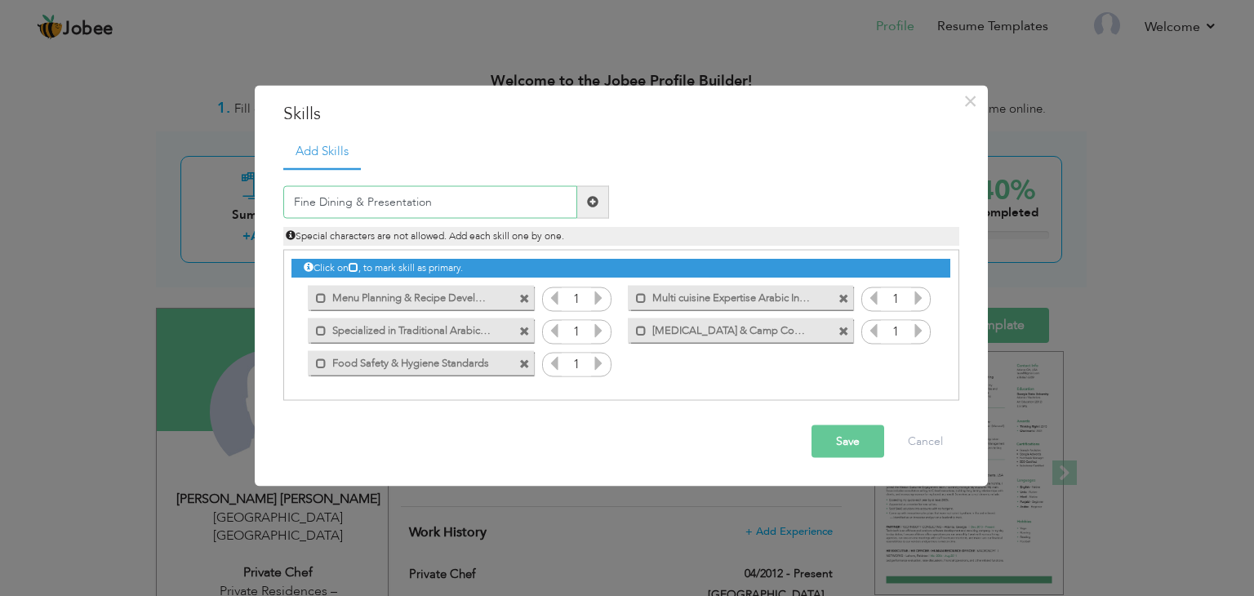
type input "Fine Dining & Presentation"
click at [581, 203] on span at bounding box center [593, 201] width 32 height 33
click at [447, 205] on input "text" at bounding box center [430, 201] width 294 height 33
paste input "Time Management & Organization"
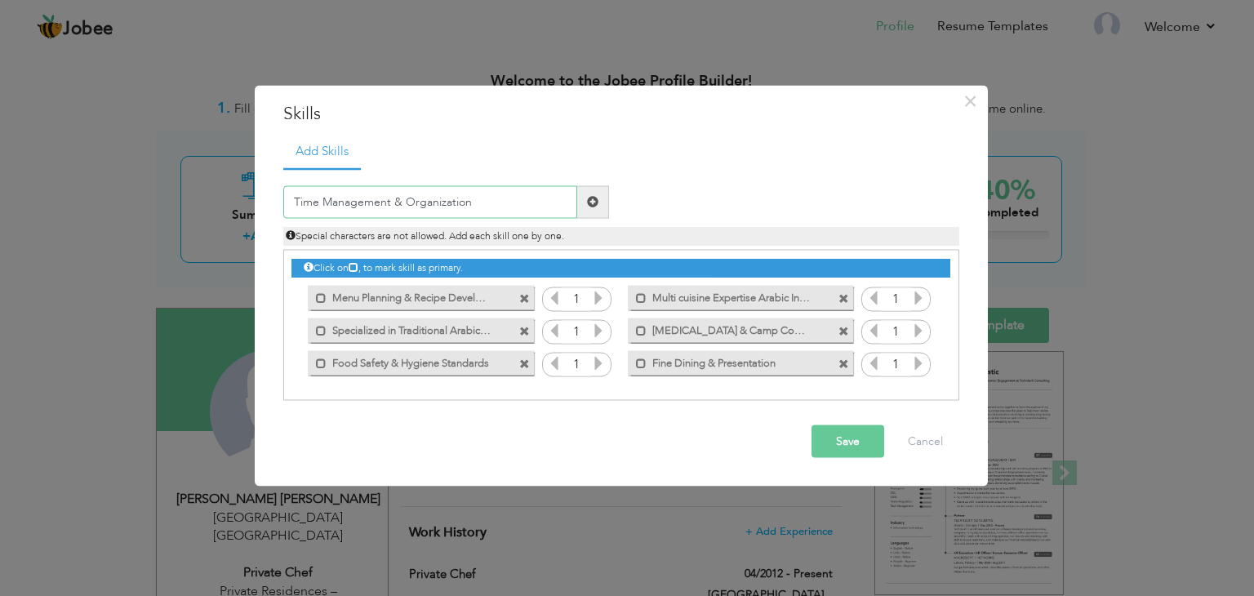
type input "Time Management & Organization"
click at [591, 203] on span at bounding box center [592, 201] width 11 height 11
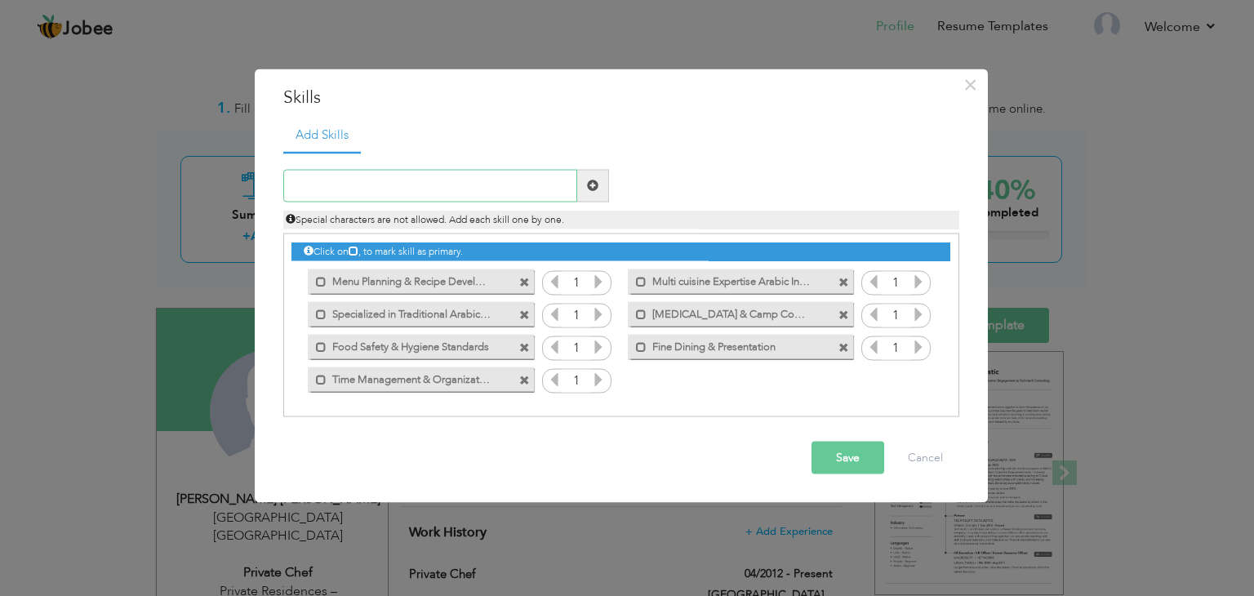
click at [448, 191] on input "text" at bounding box center [430, 185] width 294 height 33
paste input "Client Relationship Management"
type input "Client Relationship Management"
click at [590, 189] on span at bounding box center [592, 185] width 11 height 11
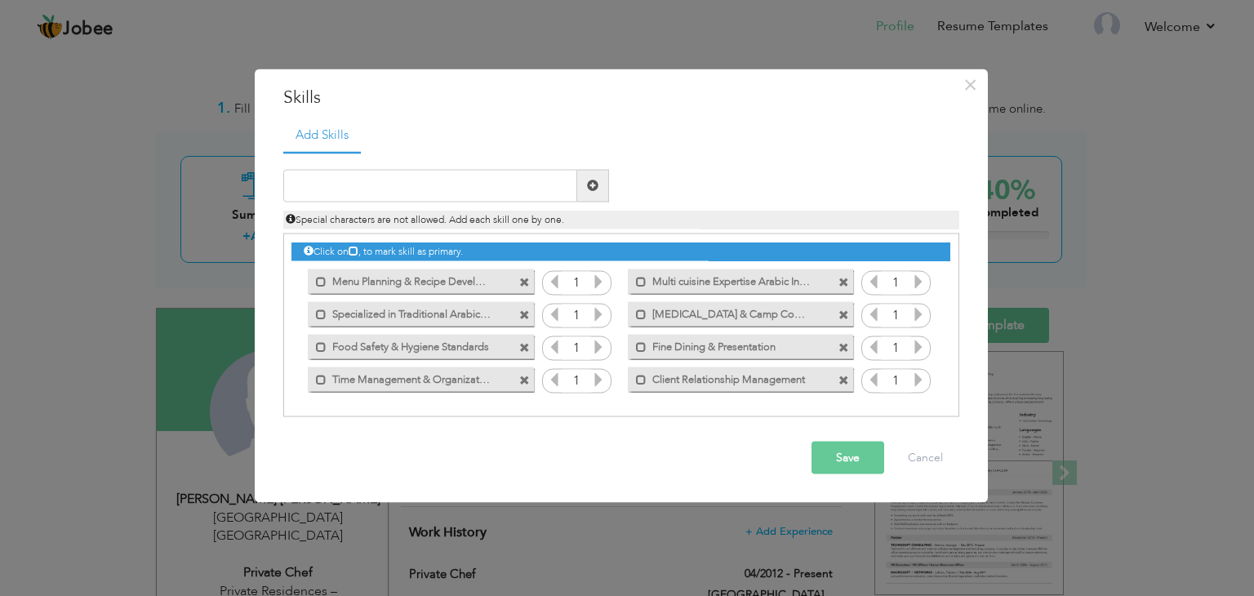
click at [839, 454] on button "Save" at bounding box center [848, 457] width 73 height 33
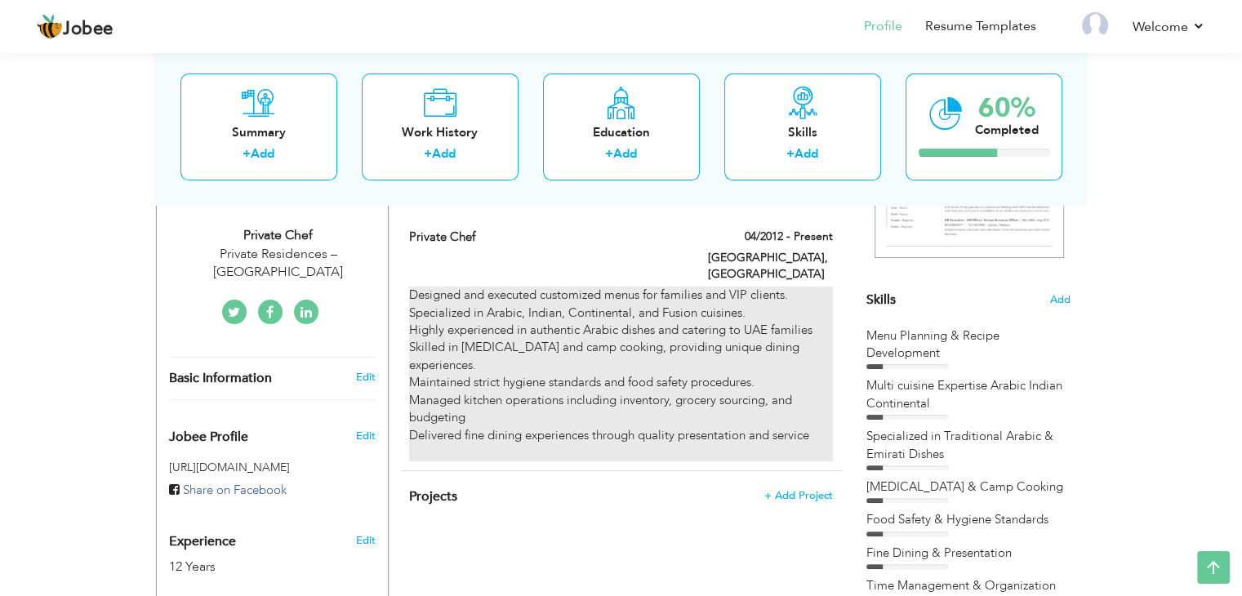
scroll to position [327, 0]
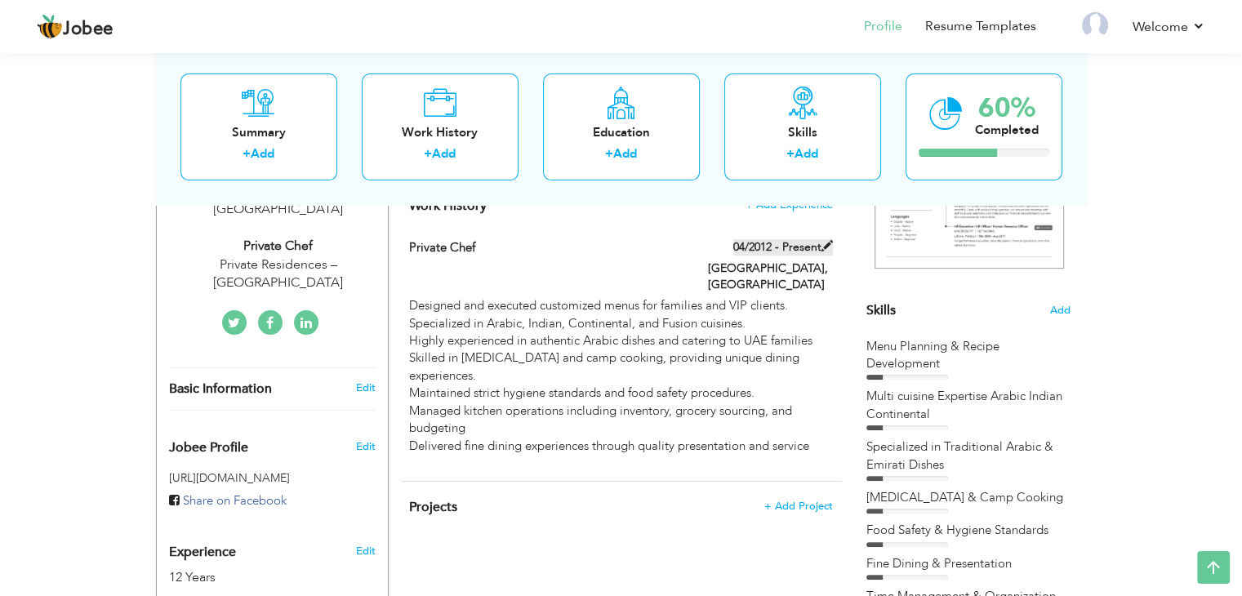
click at [827, 244] on span at bounding box center [827, 245] width 11 height 11
type input "Private Chef"
type input "04/2012"
type input "[GEOGRAPHIC_DATA]"
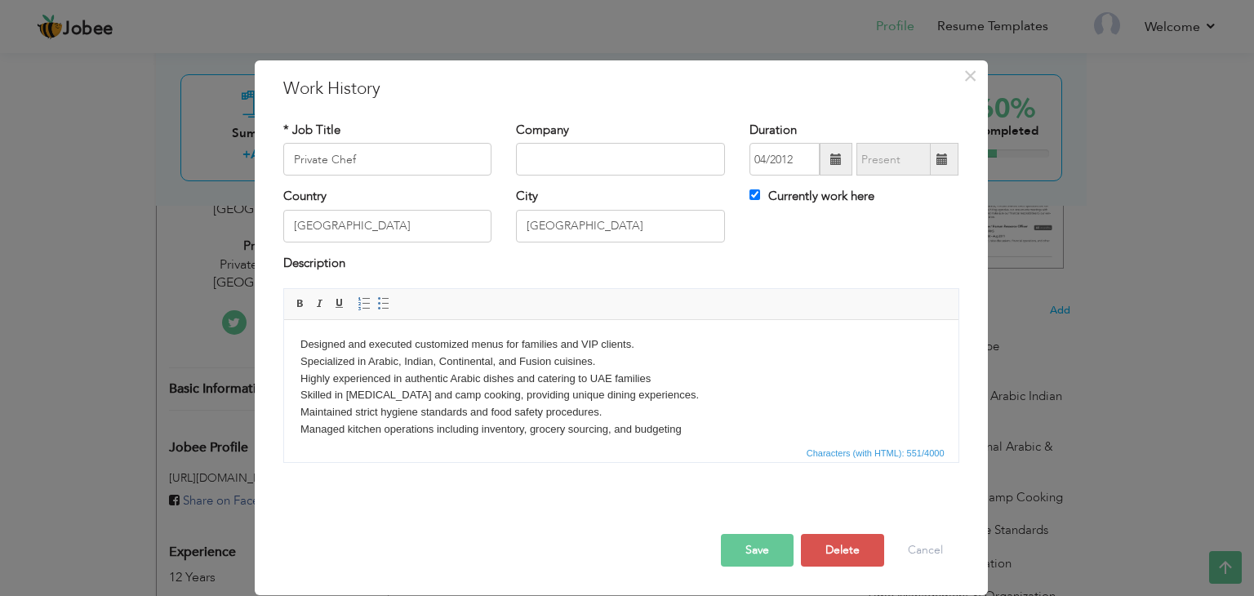
click at [764, 198] on label "Currently work here" at bounding box center [812, 196] width 125 height 17
click at [760, 198] on input "Currently work here" at bounding box center [755, 194] width 11 height 11
checkbox input "false"
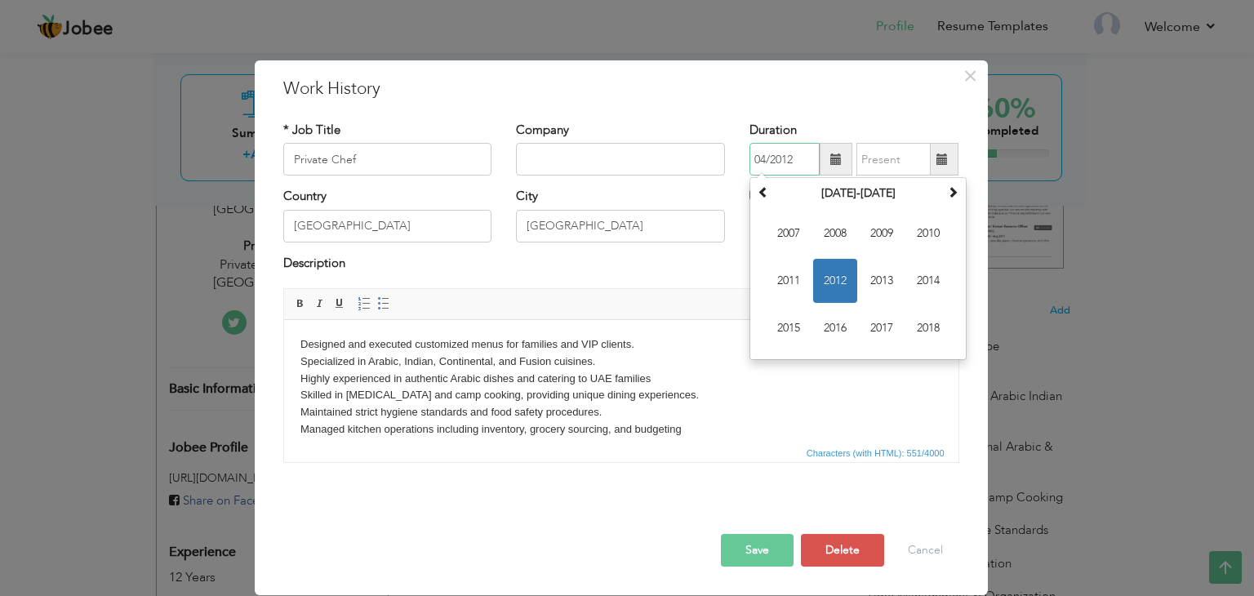
click at [795, 166] on input "04/2012" at bounding box center [785, 159] width 70 height 33
click at [955, 193] on span at bounding box center [952, 191] width 11 height 11
click at [777, 197] on th "2017-2028" at bounding box center [858, 193] width 170 height 24
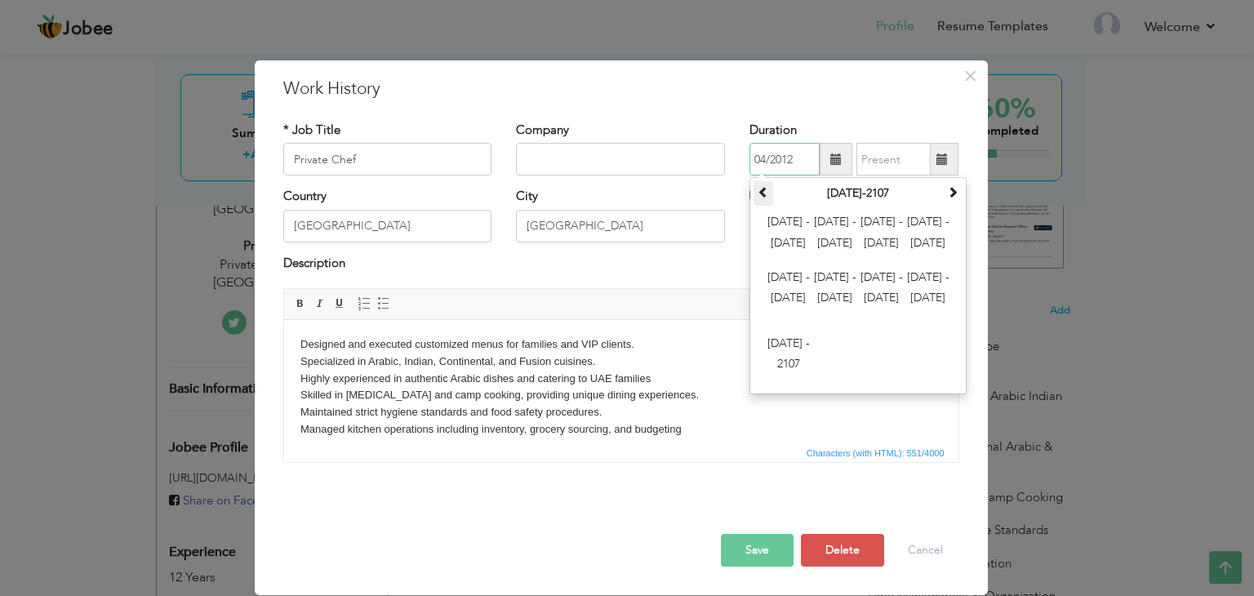
click at [764, 189] on span at bounding box center [763, 191] width 11 height 11
click at [947, 197] on th at bounding box center [953, 193] width 20 height 24
click at [849, 235] on span "2012 - 2023" at bounding box center [835, 234] width 44 height 44
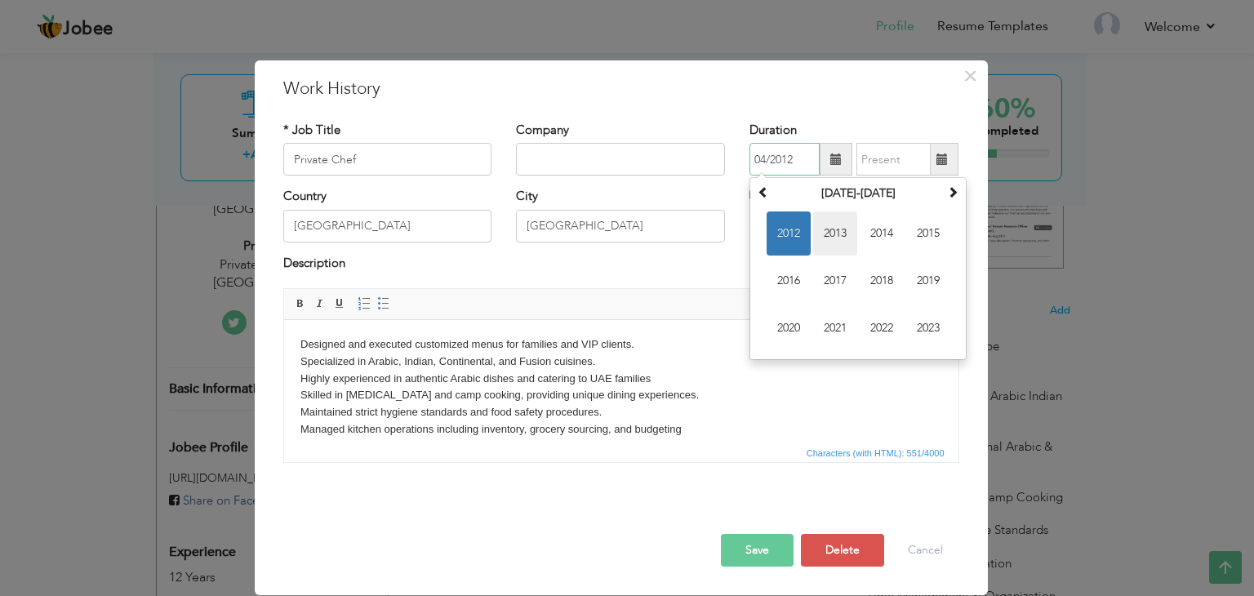
click at [839, 243] on span "2013" at bounding box center [835, 234] width 44 height 44
click at [913, 374] on body "Designed and executed customized menus for families and VIP clients. Specialize…" at bounding box center [621, 404] width 642 height 136
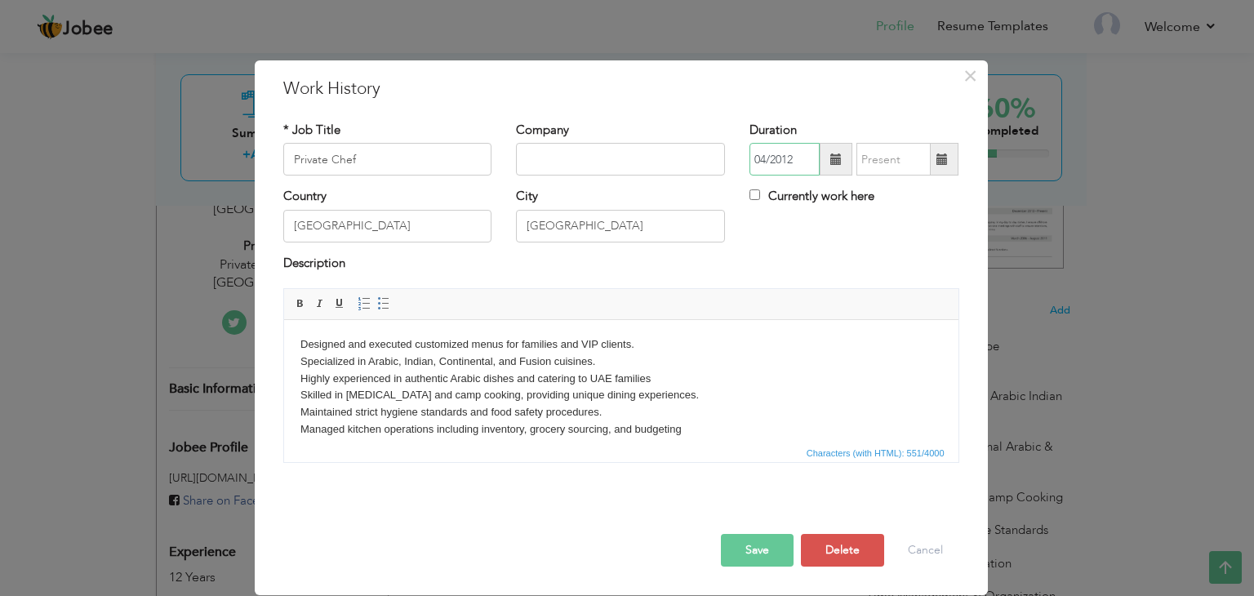
click at [793, 154] on input "04/2012" at bounding box center [785, 159] width 70 height 33
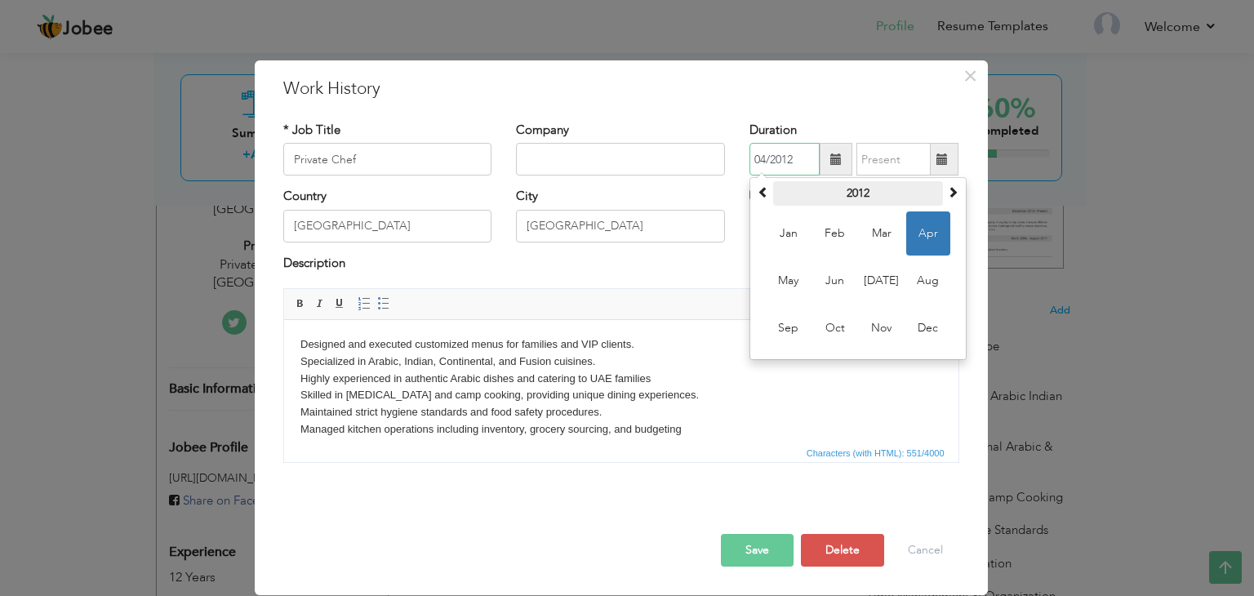
click at [889, 198] on th "2012" at bounding box center [858, 193] width 170 height 24
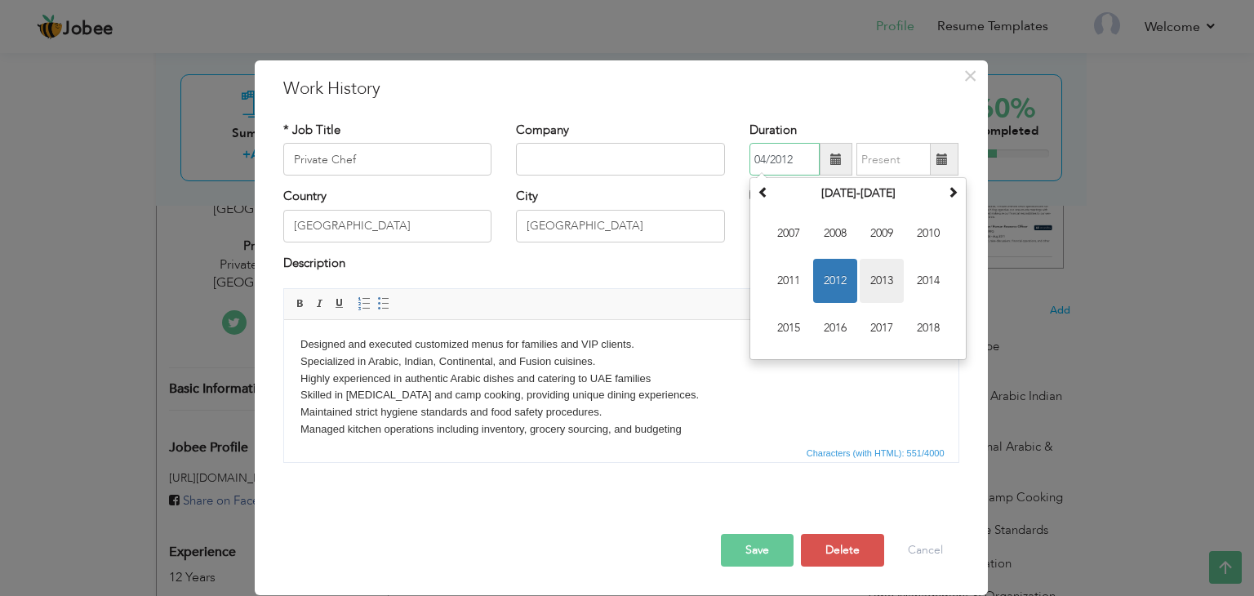
click at [873, 281] on span "2013" at bounding box center [882, 281] width 44 height 44
click at [920, 236] on span "Apr" at bounding box center [928, 234] width 44 height 44
type input "04/2013"
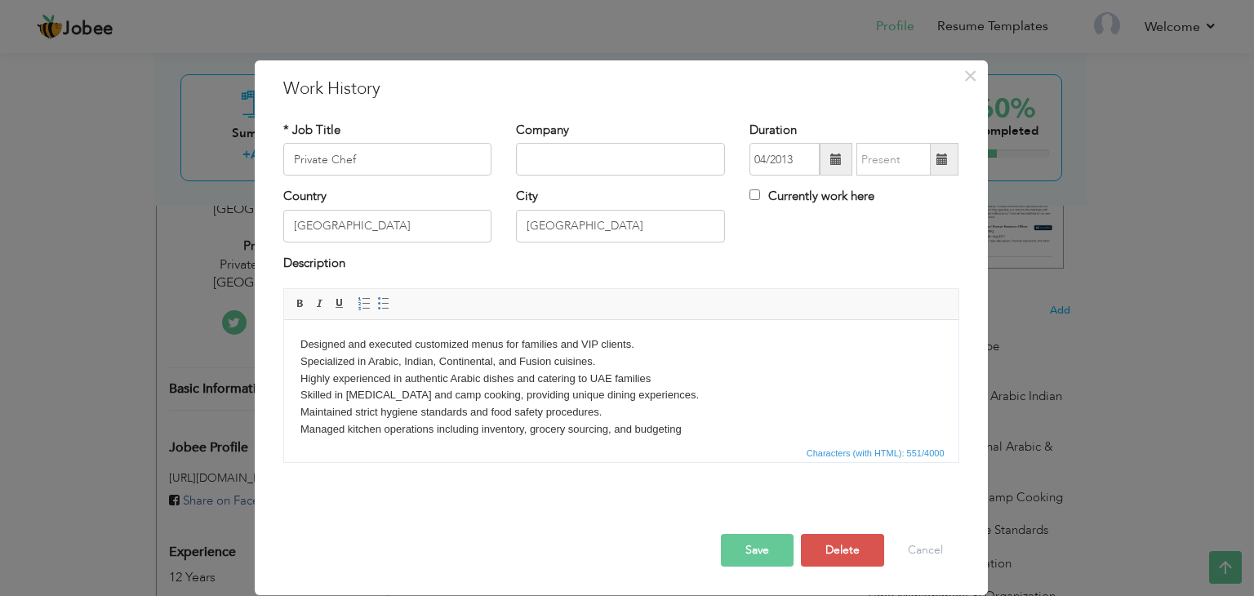
click at [764, 556] on button "Save" at bounding box center [757, 550] width 73 height 33
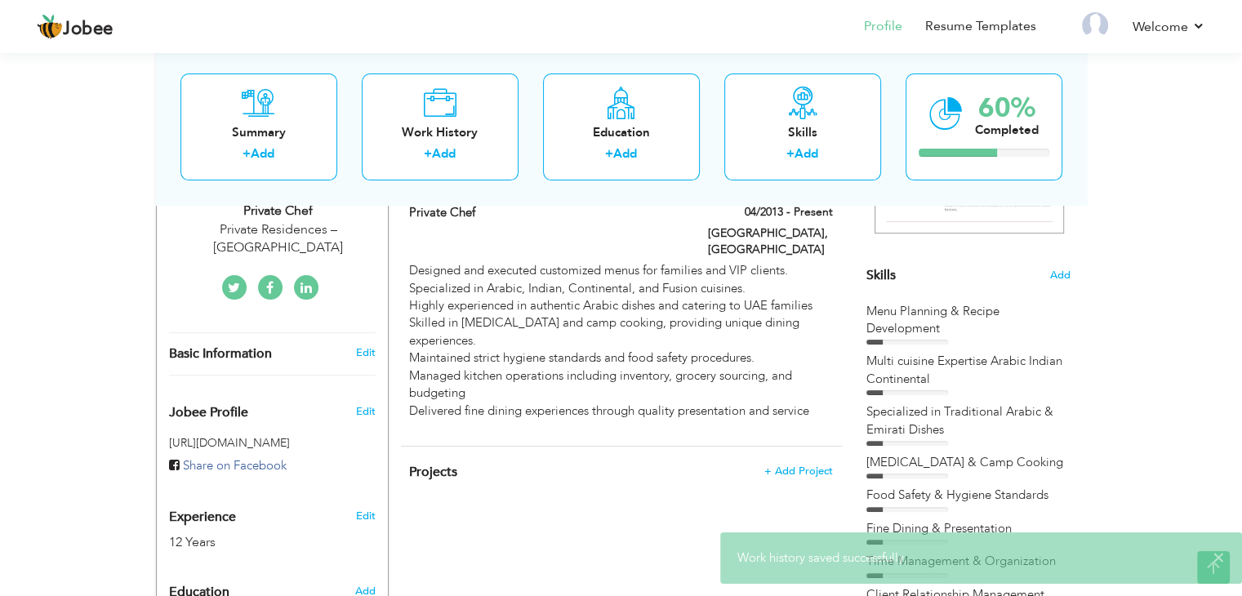
scroll to position [381, 0]
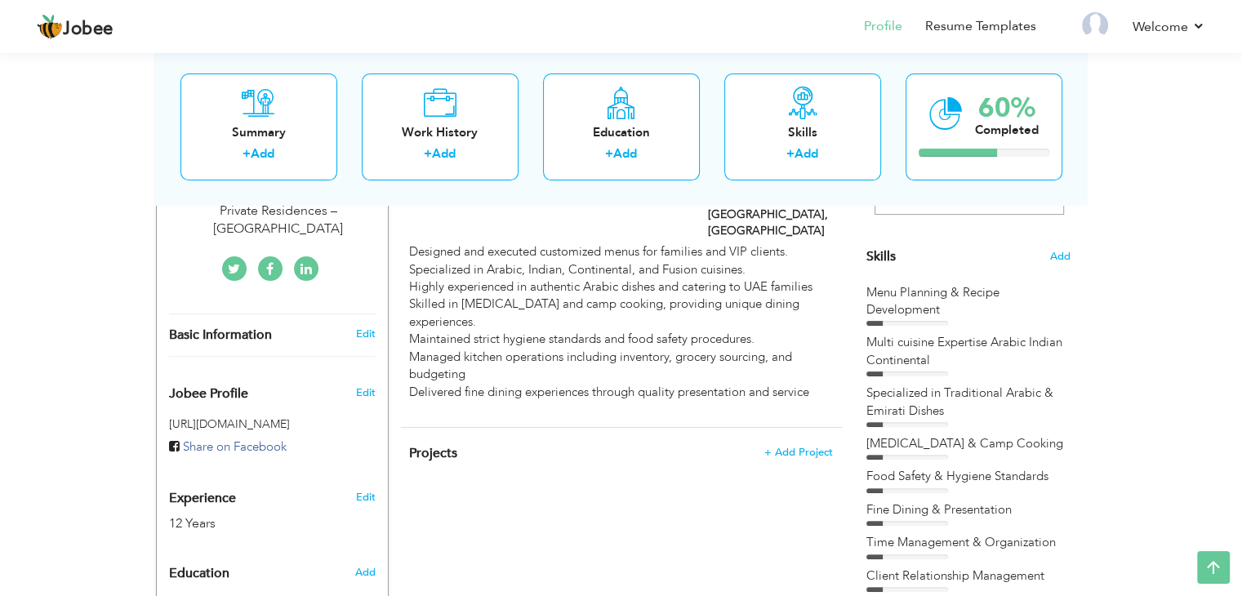
click at [902, 372] on div at bounding box center [907, 374] width 82 height 5
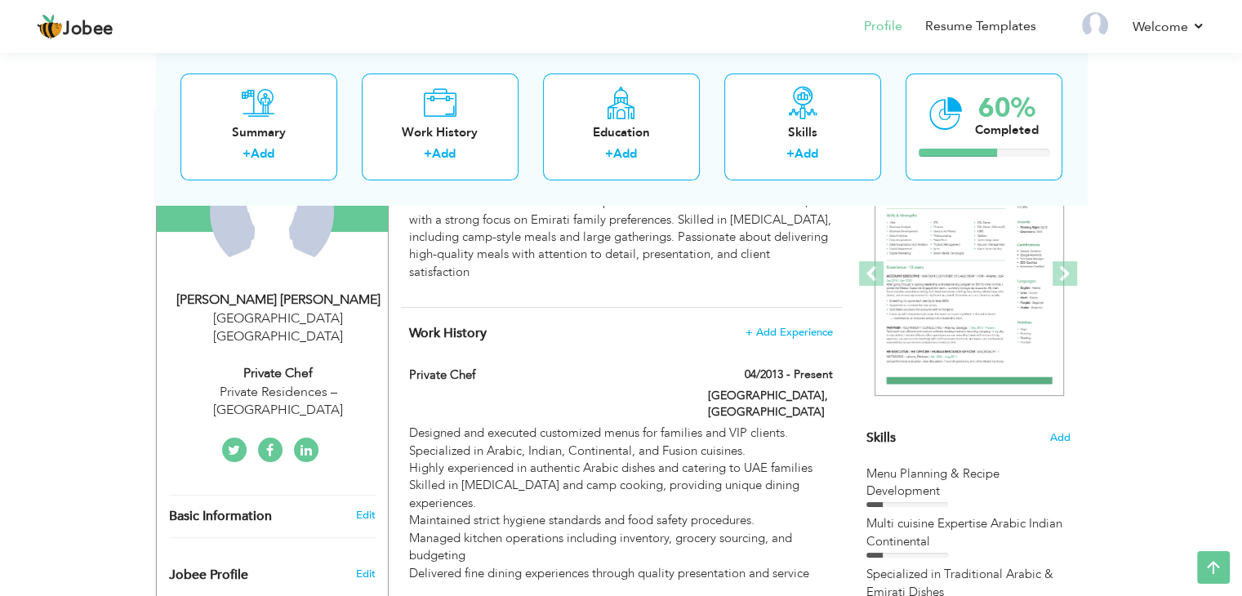
scroll to position [163, 0]
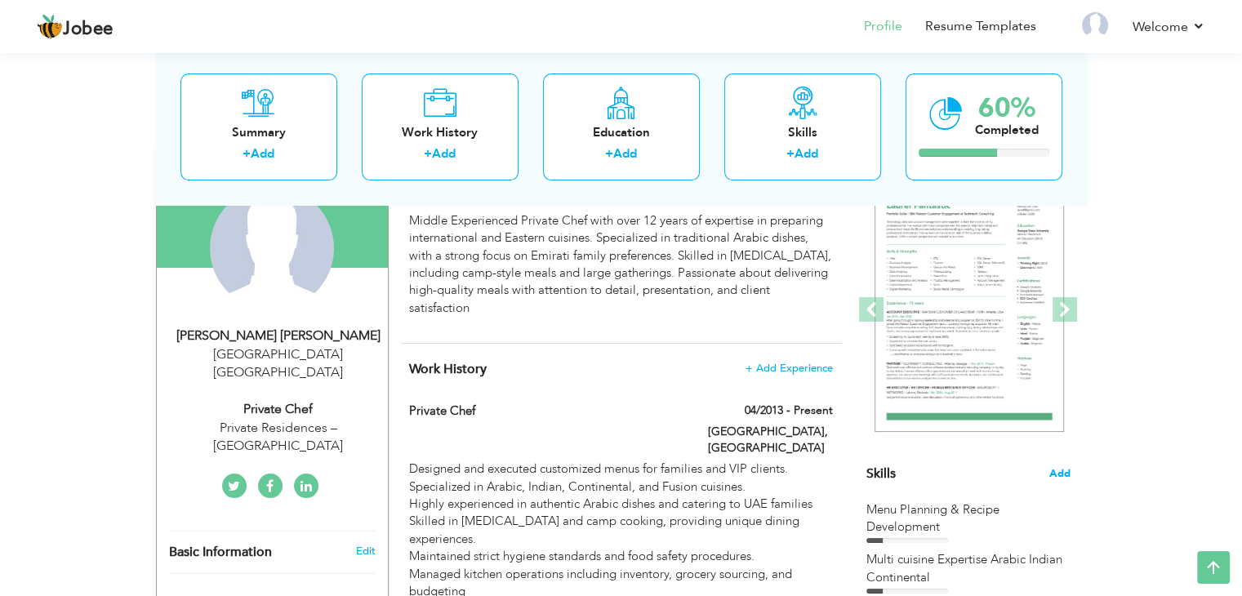
click at [1058, 475] on span "Add" at bounding box center [1059, 474] width 21 height 16
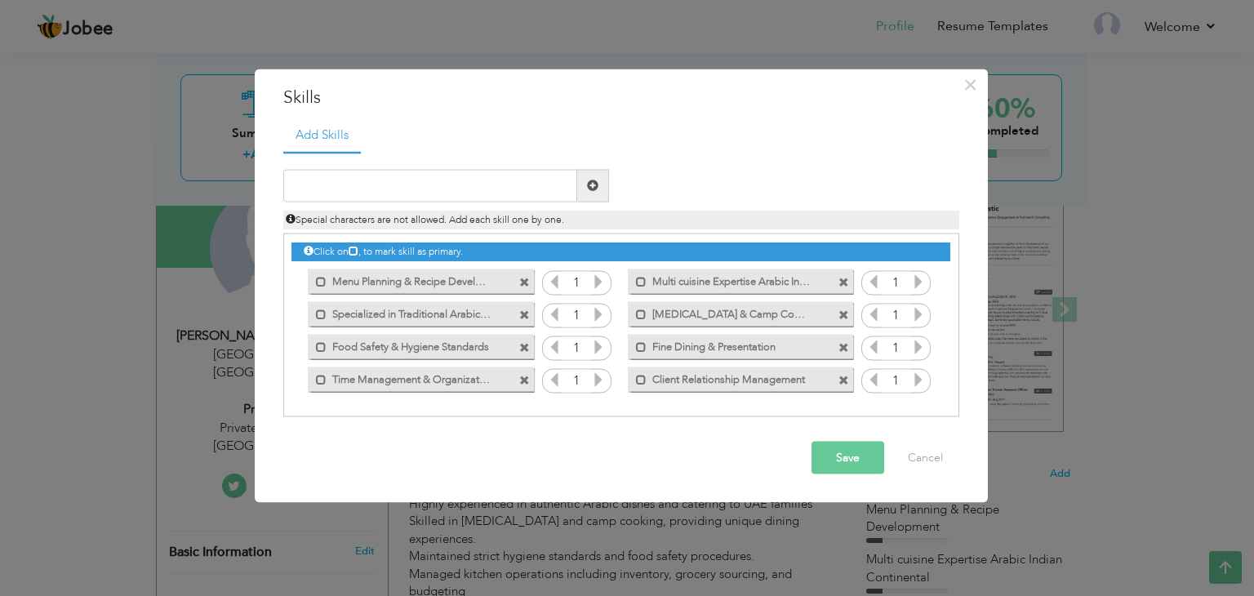
click at [603, 282] on icon at bounding box center [598, 281] width 15 height 15
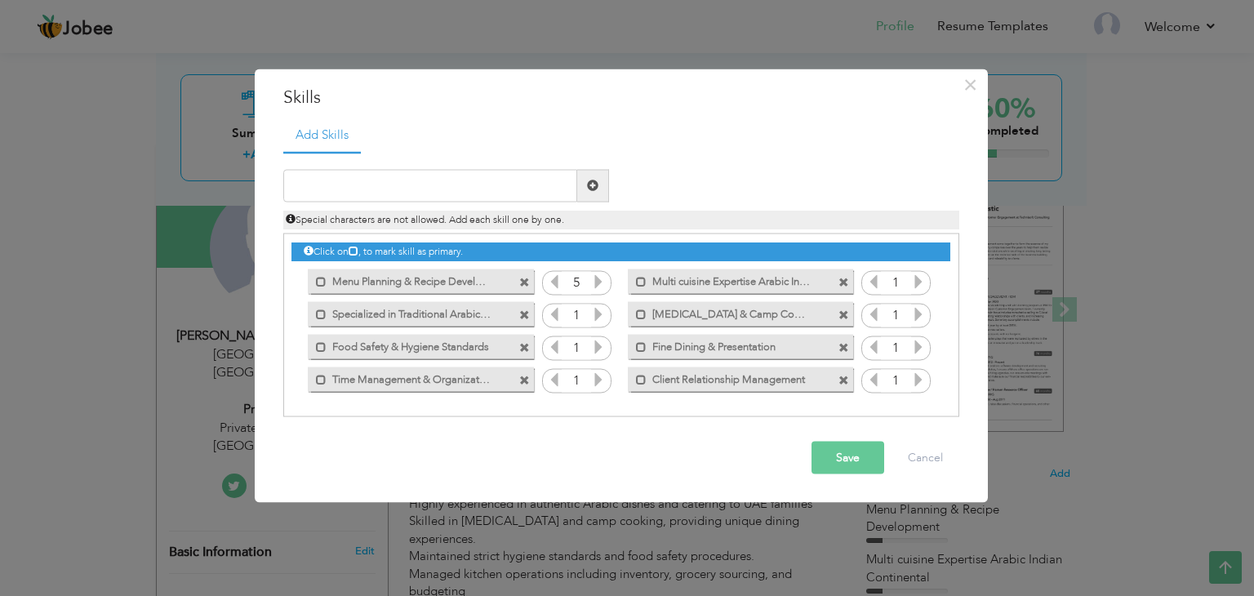
click at [599, 306] on icon at bounding box center [598, 313] width 15 height 15
click at [598, 311] on icon at bounding box center [598, 313] width 15 height 15
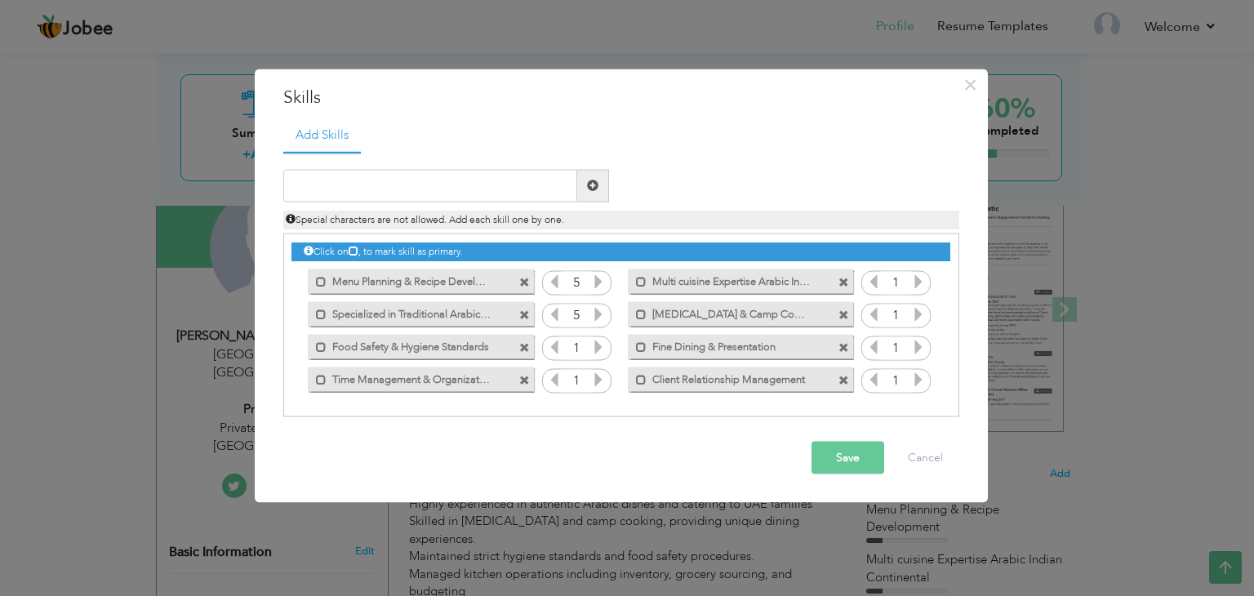
click at [598, 311] on icon at bounding box center [598, 313] width 15 height 15
click at [601, 345] on icon at bounding box center [598, 346] width 15 height 15
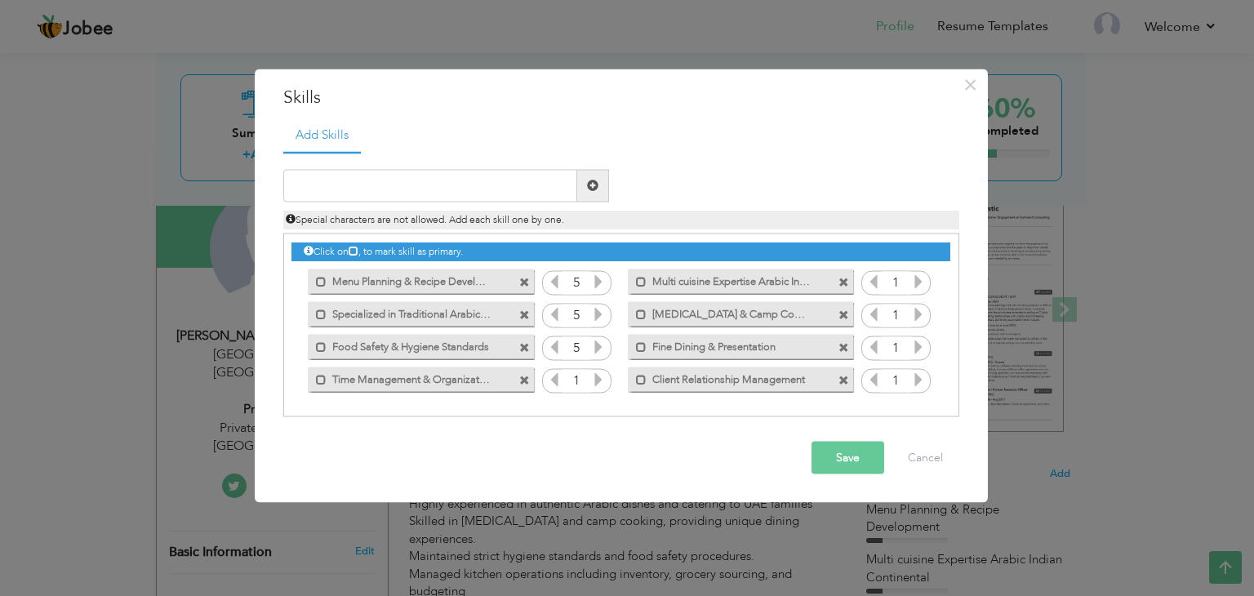
click at [601, 345] on icon at bounding box center [598, 346] width 15 height 15
click at [602, 376] on icon at bounding box center [598, 379] width 15 height 15
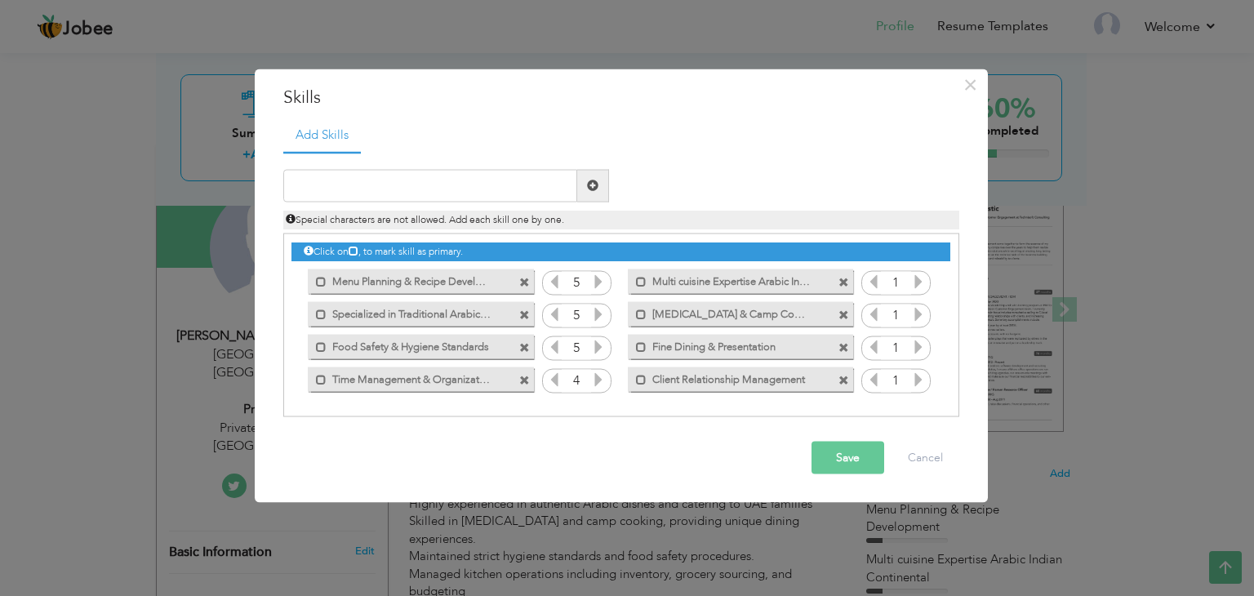
click at [602, 376] on icon at bounding box center [598, 379] width 15 height 15
click at [918, 284] on icon at bounding box center [918, 281] width 15 height 15
click at [918, 286] on icon at bounding box center [918, 281] width 15 height 15
click at [916, 286] on icon at bounding box center [918, 281] width 15 height 15
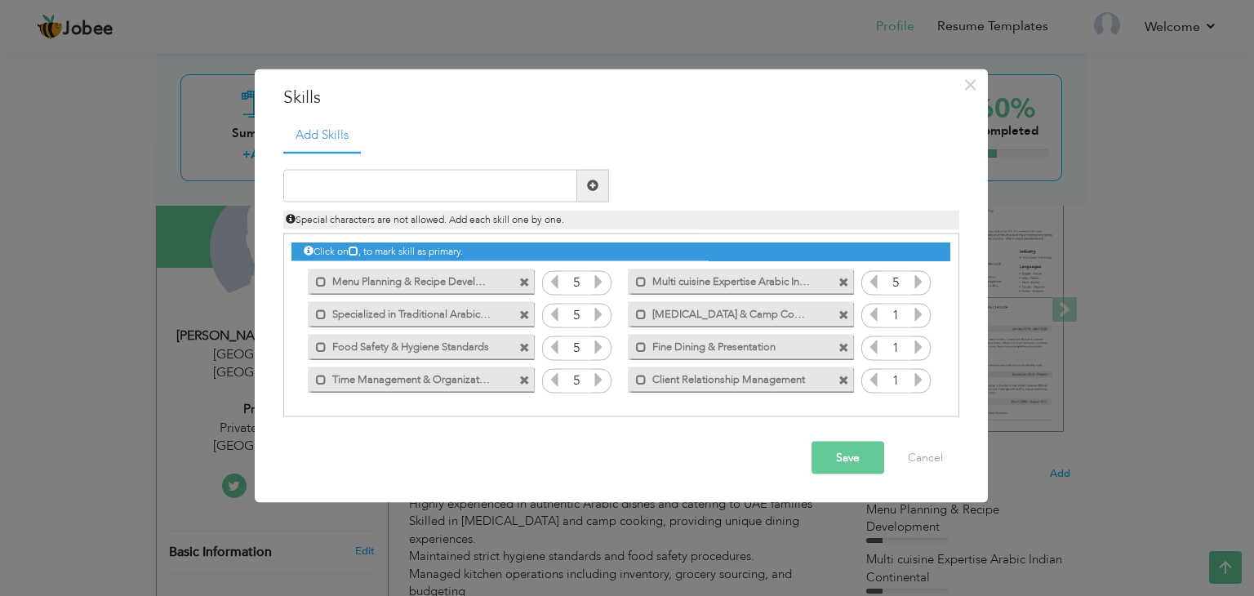
click at [917, 286] on icon at bounding box center [918, 281] width 15 height 15
click at [921, 306] on icon at bounding box center [918, 313] width 15 height 15
click at [920, 308] on icon at bounding box center [918, 313] width 15 height 15
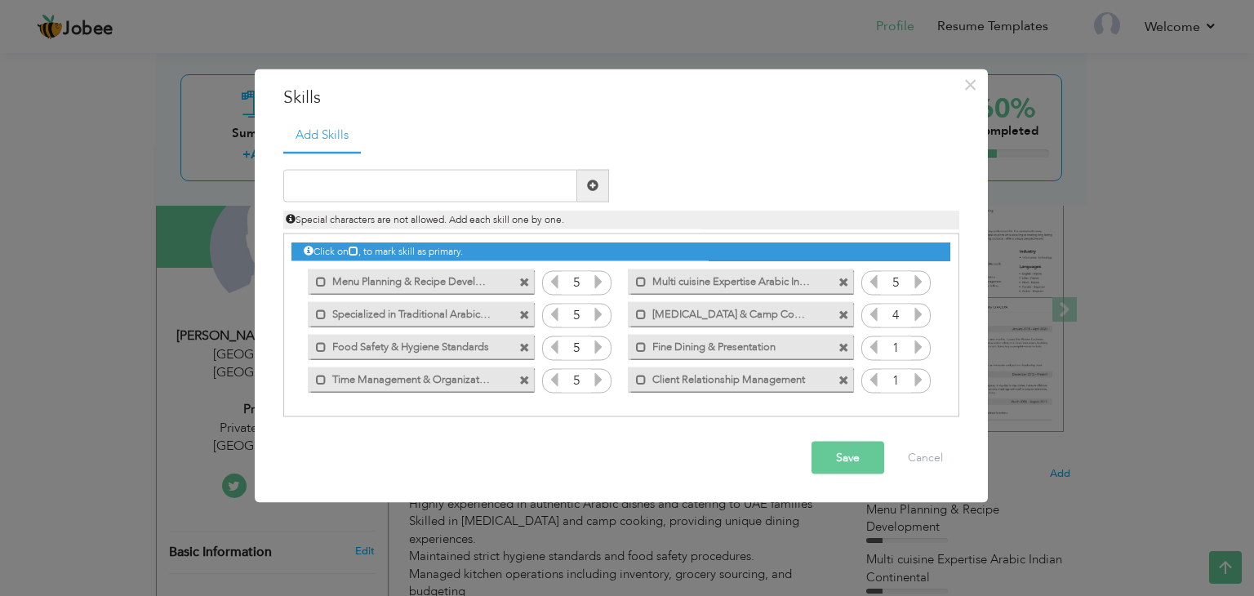
click at [920, 308] on icon at bounding box center [918, 313] width 15 height 15
click at [916, 345] on icon at bounding box center [918, 346] width 15 height 15
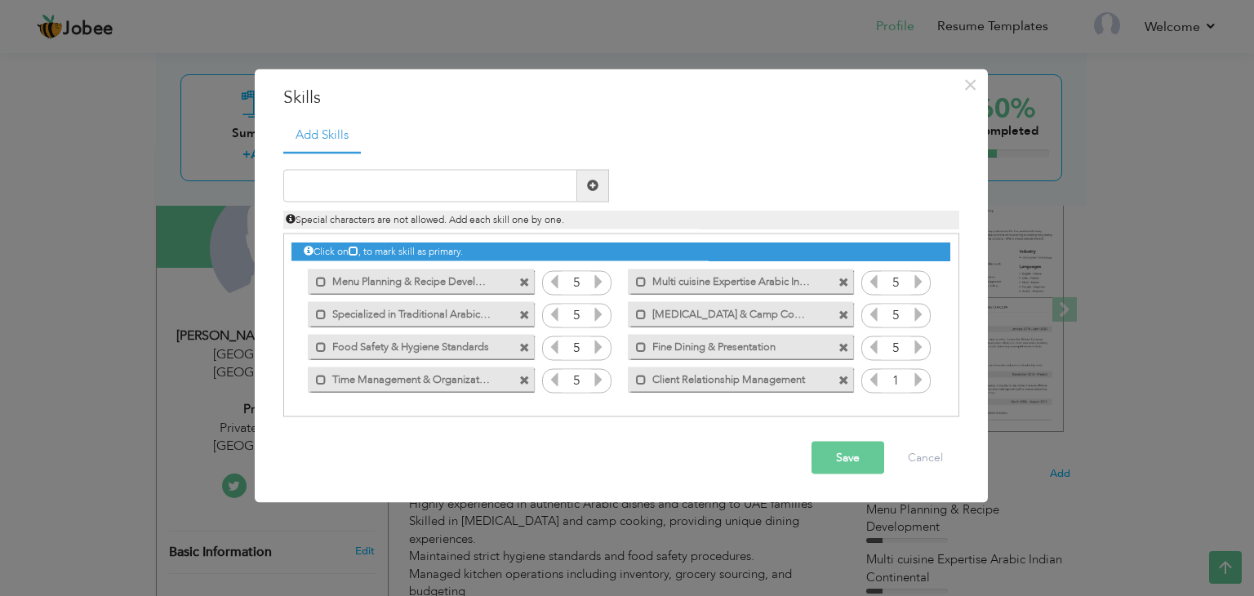
click at [916, 345] on icon at bounding box center [918, 346] width 15 height 15
click at [920, 379] on icon at bounding box center [918, 379] width 15 height 15
click at [920, 380] on icon at bounding box center [918, 379] width 15 height 15
click at [920, 381] on icon at bounding box center [918, 379] width 15 height 15
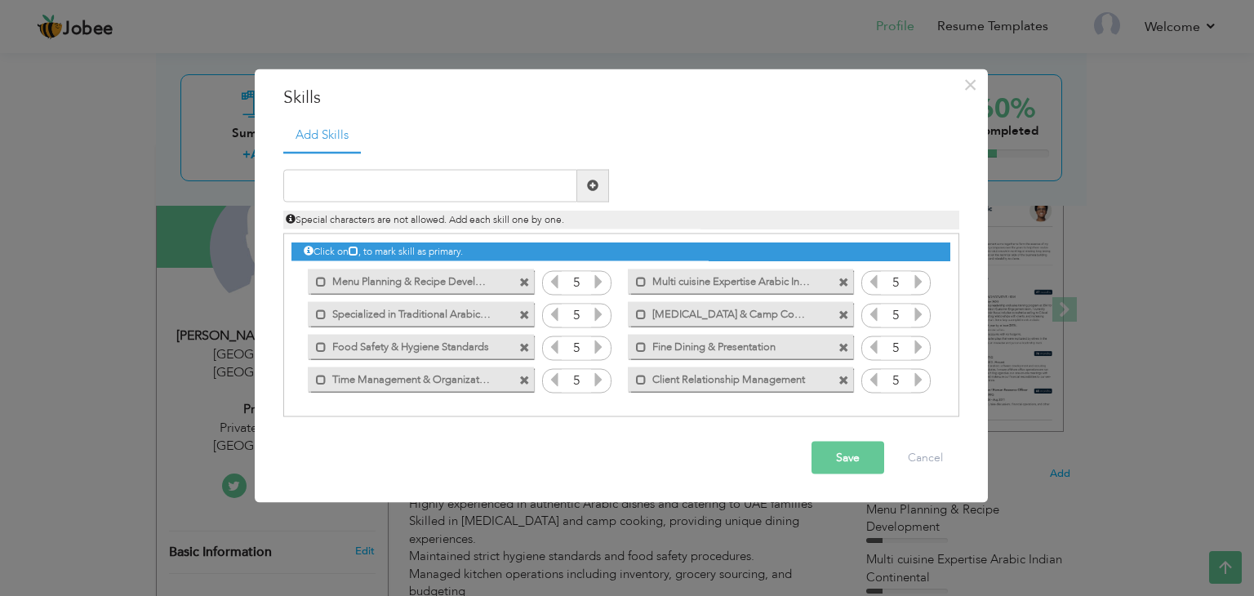
click at [864, 442] on button "Save" at bounding box center [848, 457] width 73 height 33
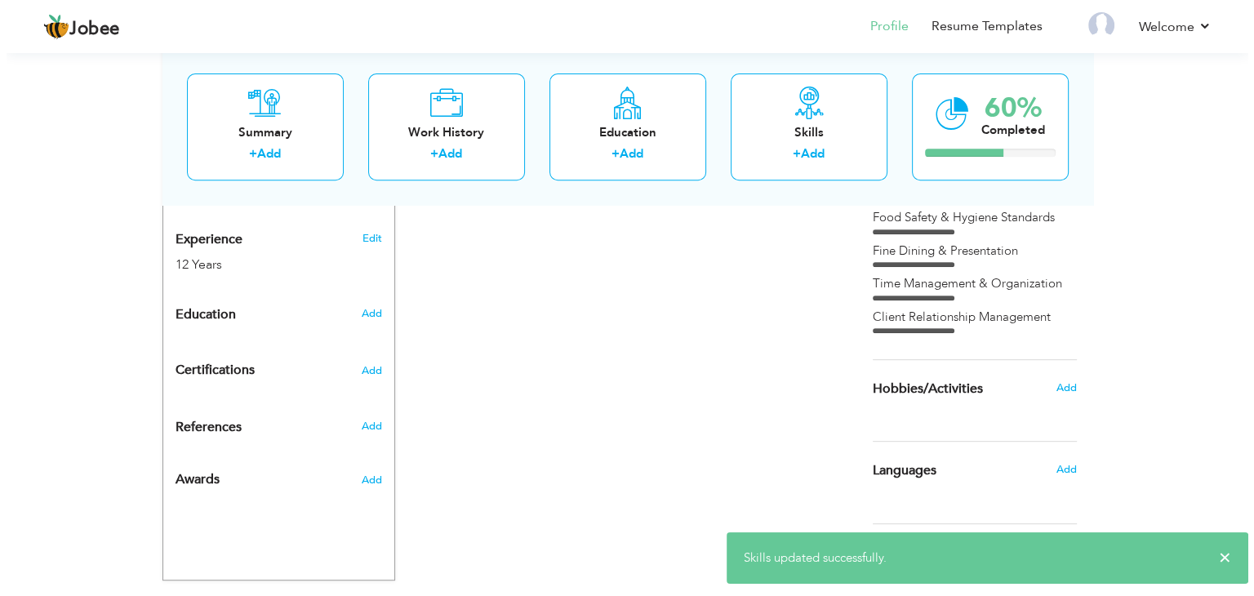
scroll to position [693, 0]
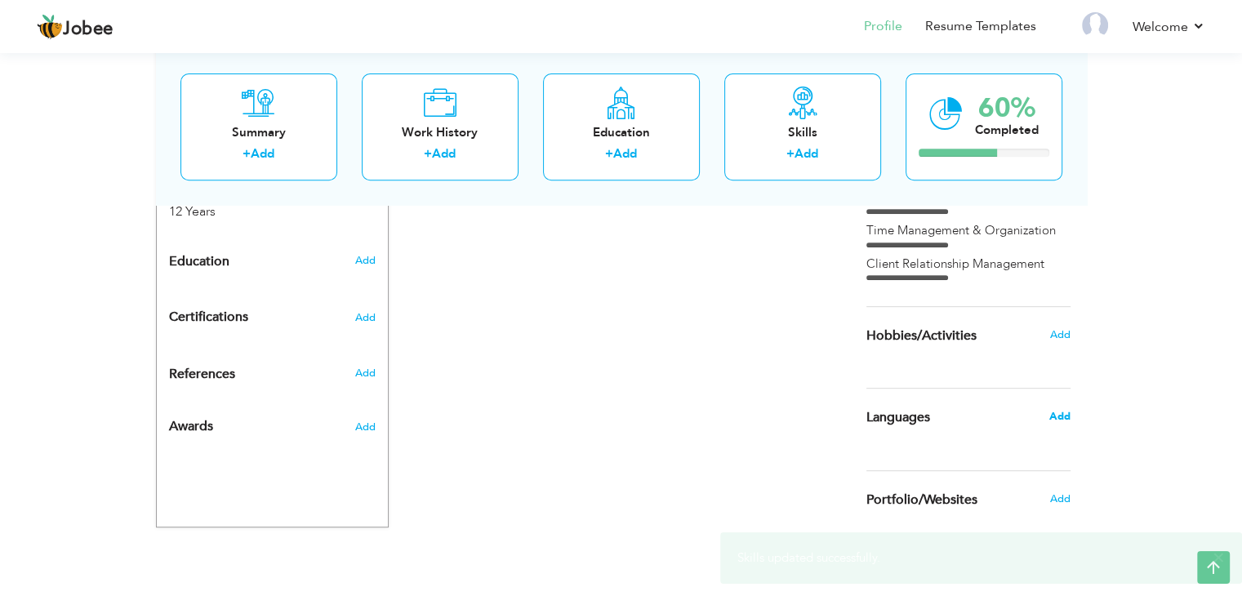
click at [1065, 410] on span "Add" at bounding box center [1059, 416] width 21 height 15
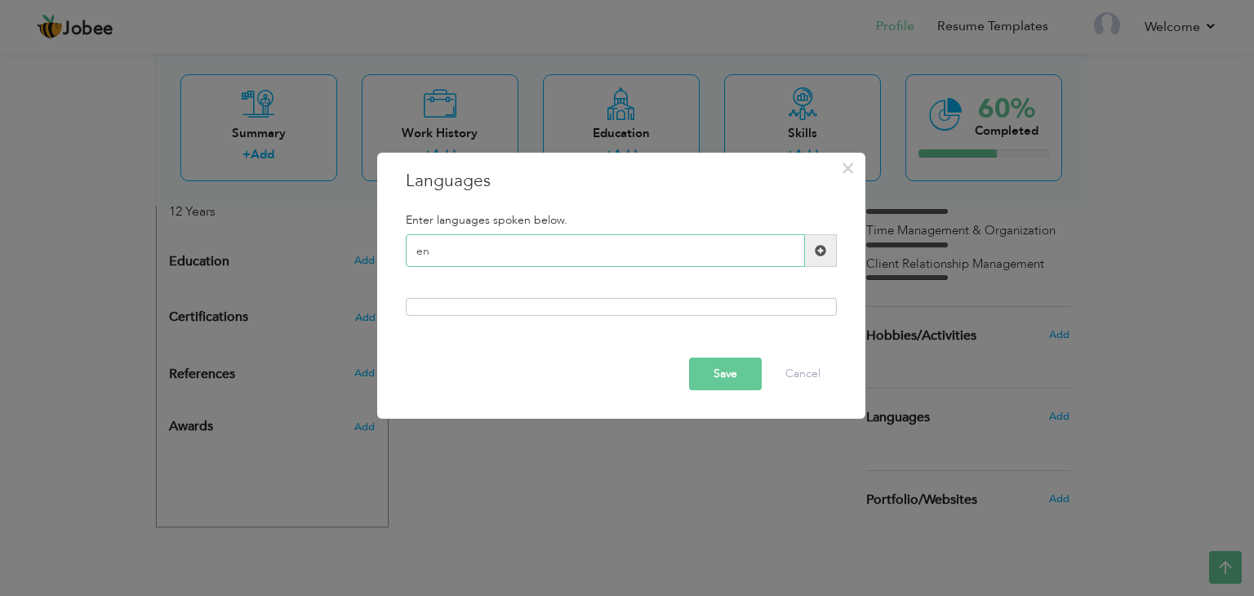
type input "e"
type input "Arabic"
click at [820, 256] on span at bounding box center [820, 250] width 11 height 11
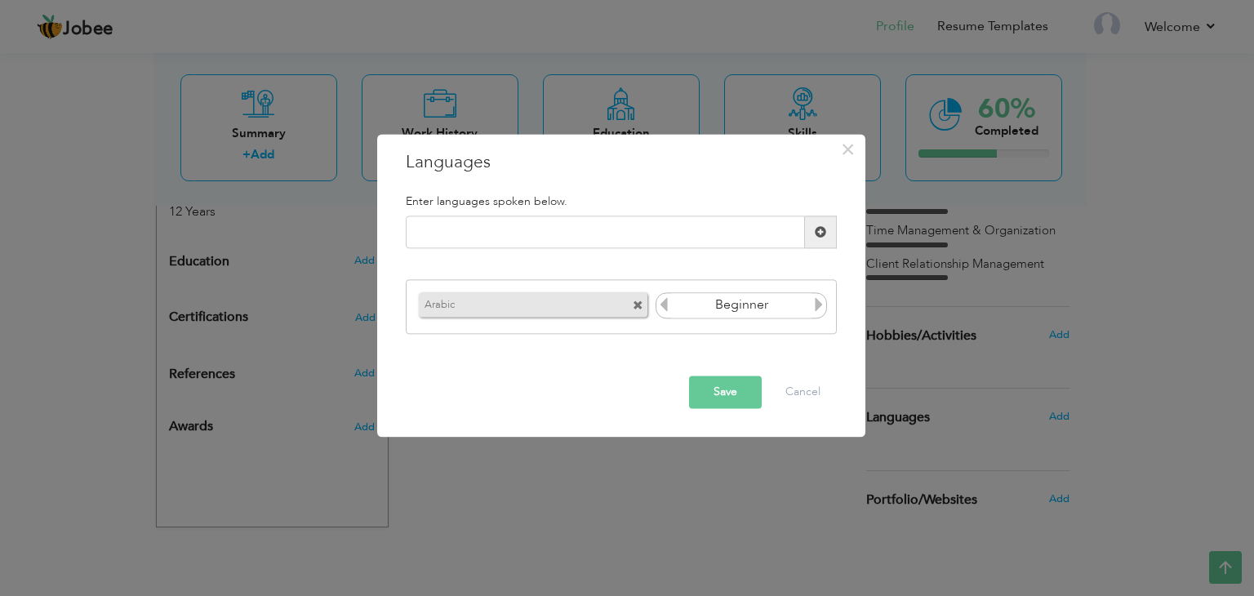
click at [826, 308] on icon at bounding box center [819, 304] width 15 height 15
click at [663, 305] on icon at bounding box center [664, 304] width 15 height 15
drag, startPoint x: 725, startPoint y: 390, endPoint x: 715, endPoint y: 370, distance: 22.6
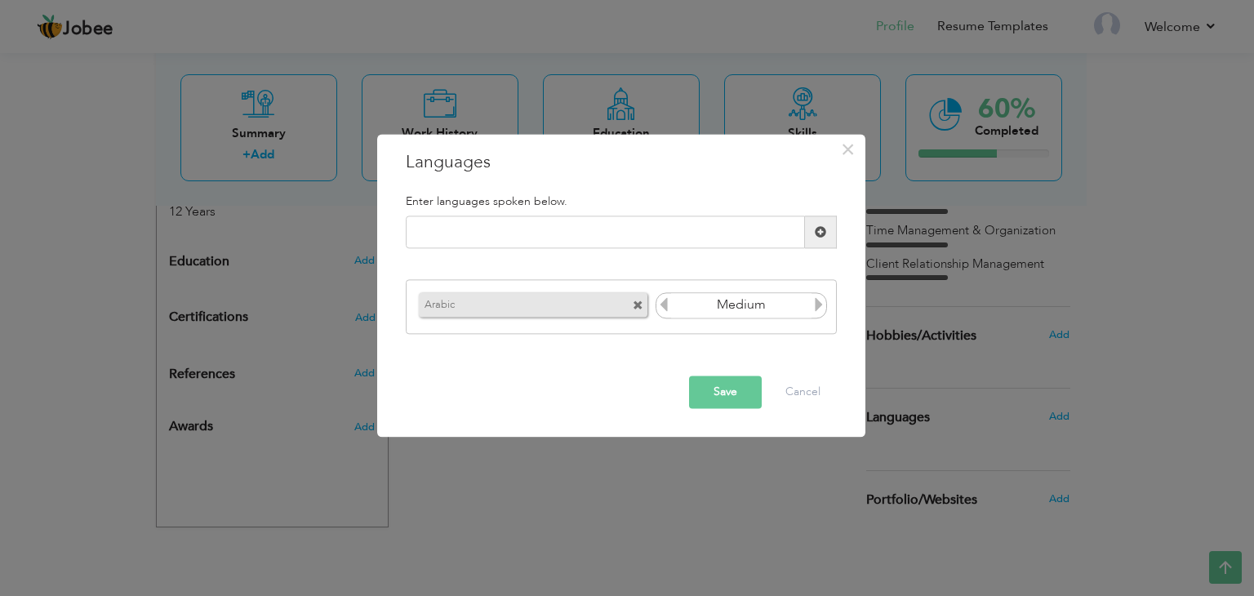
click at [725, 391] on button "Save" at bounding box center [725, 392] width 73 height 33
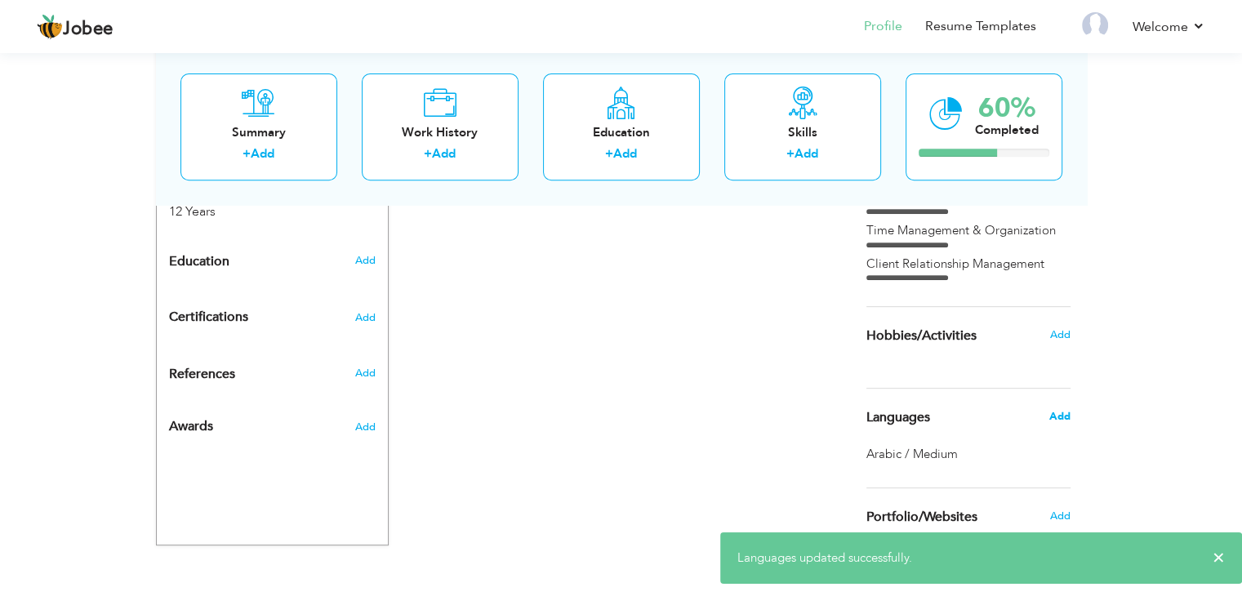
click at [1065, 416] on span "Add" at bounding box center [1059, 416] width 21 height 15
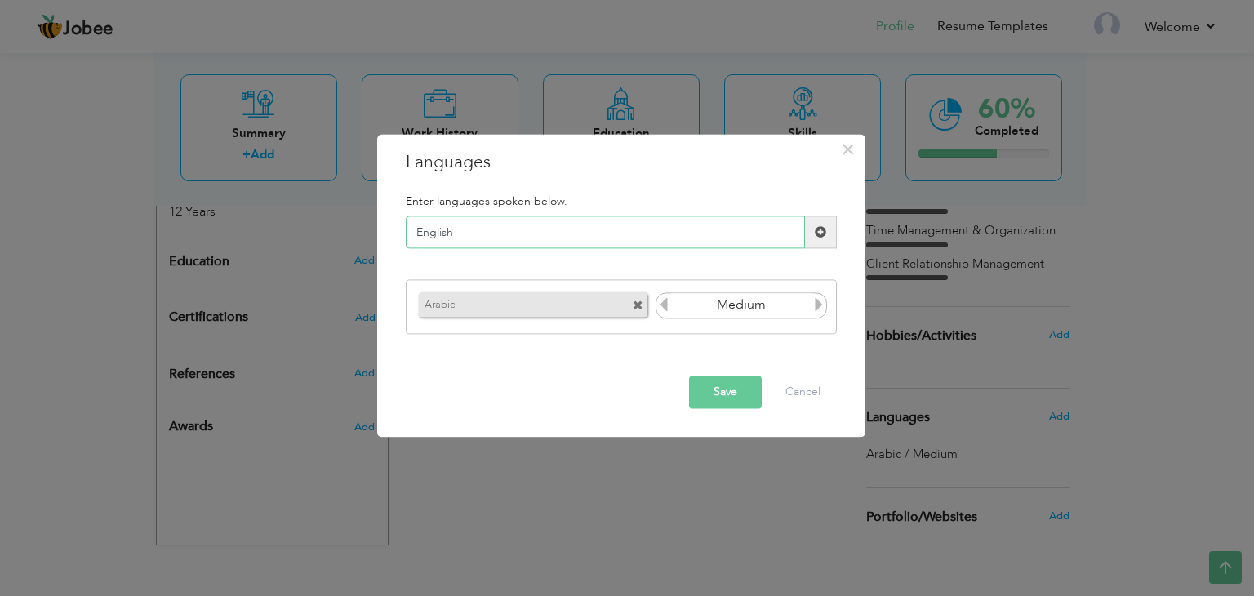
type input "English"
click at [823, 233] on span at bounding box center [820, 231] width 11 height 11
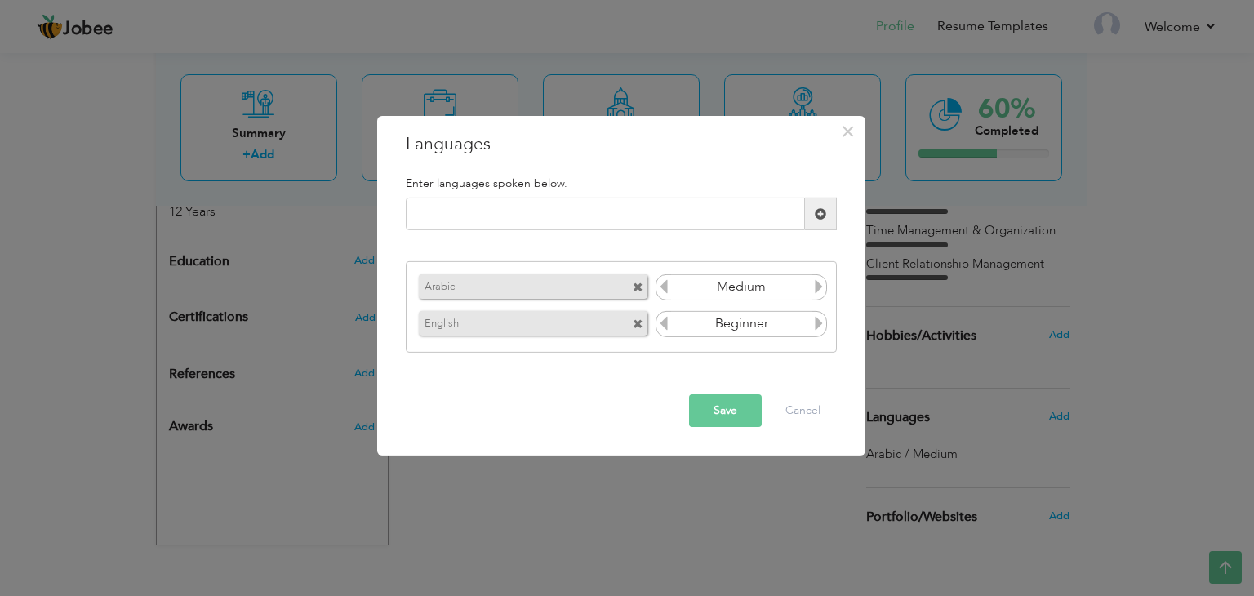
click at [816, 321] on icon at bounding box center [819, 323] width 15 height 15
click at [514, 216] on input "text" at bounding box center [605, 214] width 399 height 33
type input "M"
type input "Hindi"
click at [817, 211] on span at bounding box center [820, 213] width 11 height 11
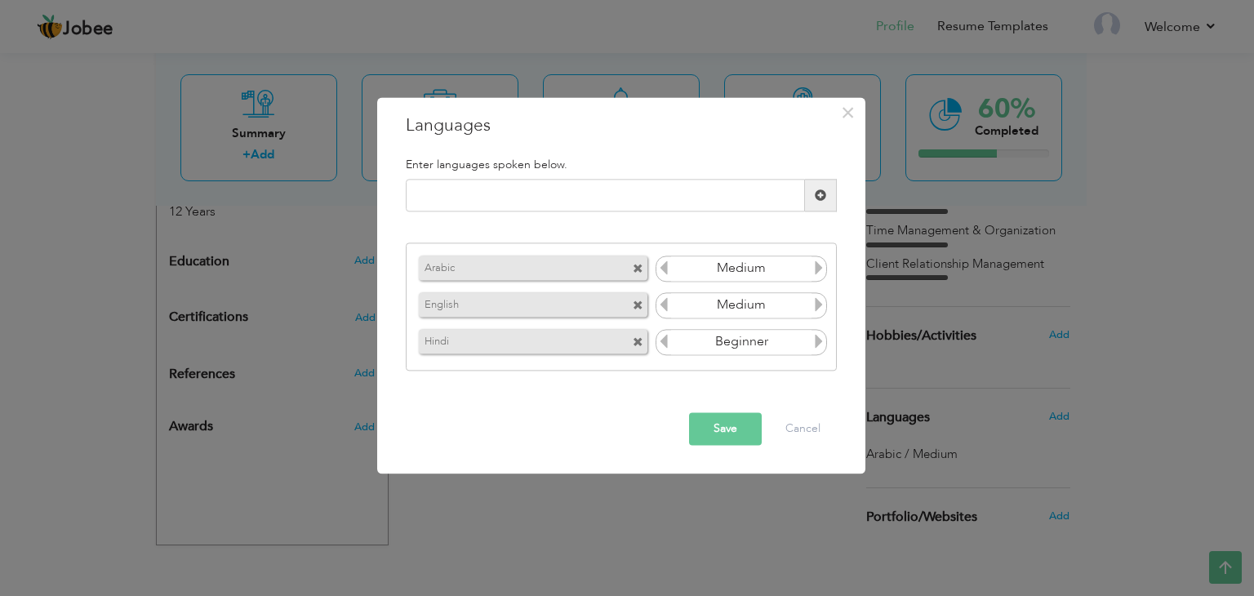
click at [822, 341] on icon at bounding box center [819, 341] width 15 height 15
click at [596, 200] on input "text" at bounding box center [605, 196] width 399 height 33
type input "m"
type input "Malayalam"
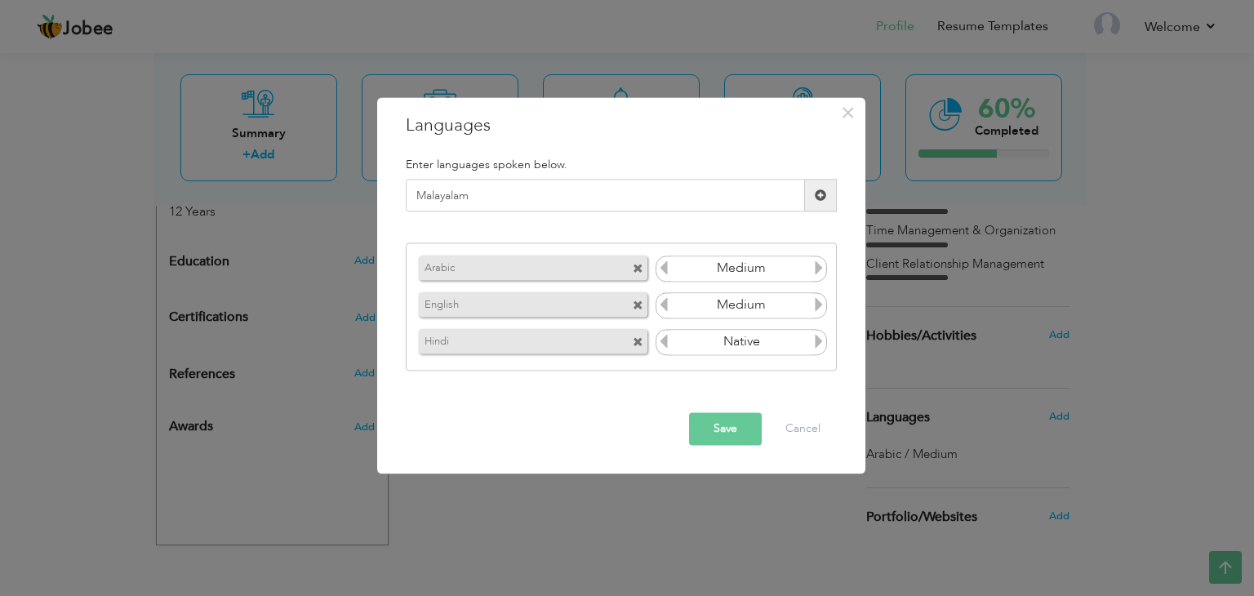
click at [816, 197] on span at bounding box center [820, 194] width 11 height 11
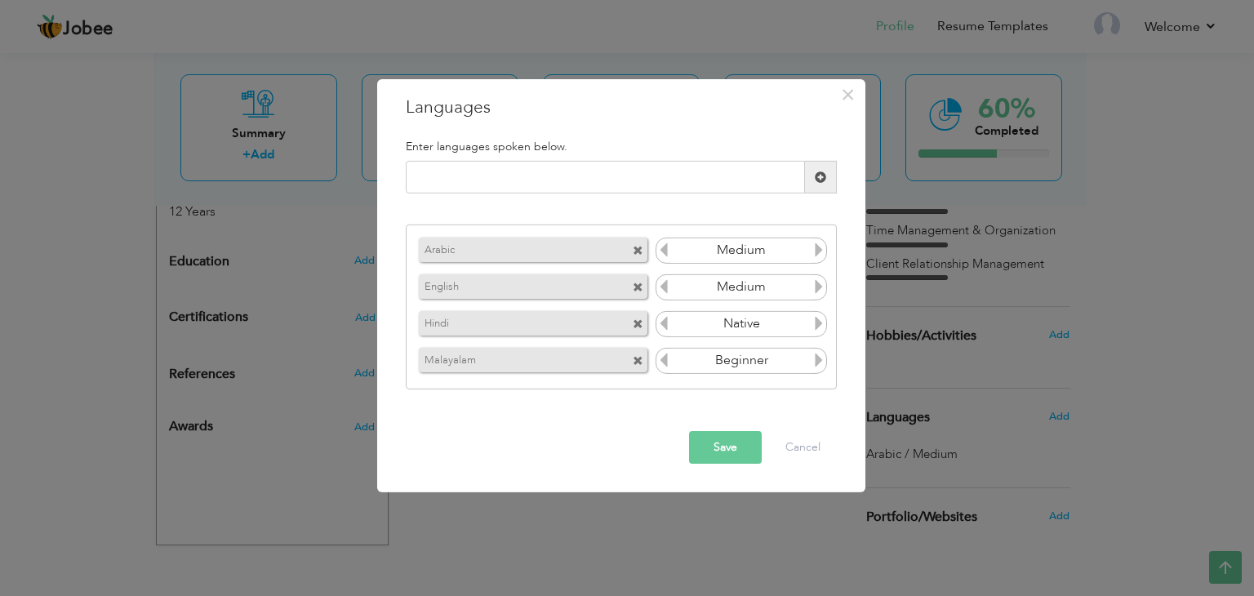
click at [813, 357] on icon at bounding box center [819, 360] width 15 height 15
click at [728, 432] on button "Save" at bounding box center [725, 447] width 73 height 33
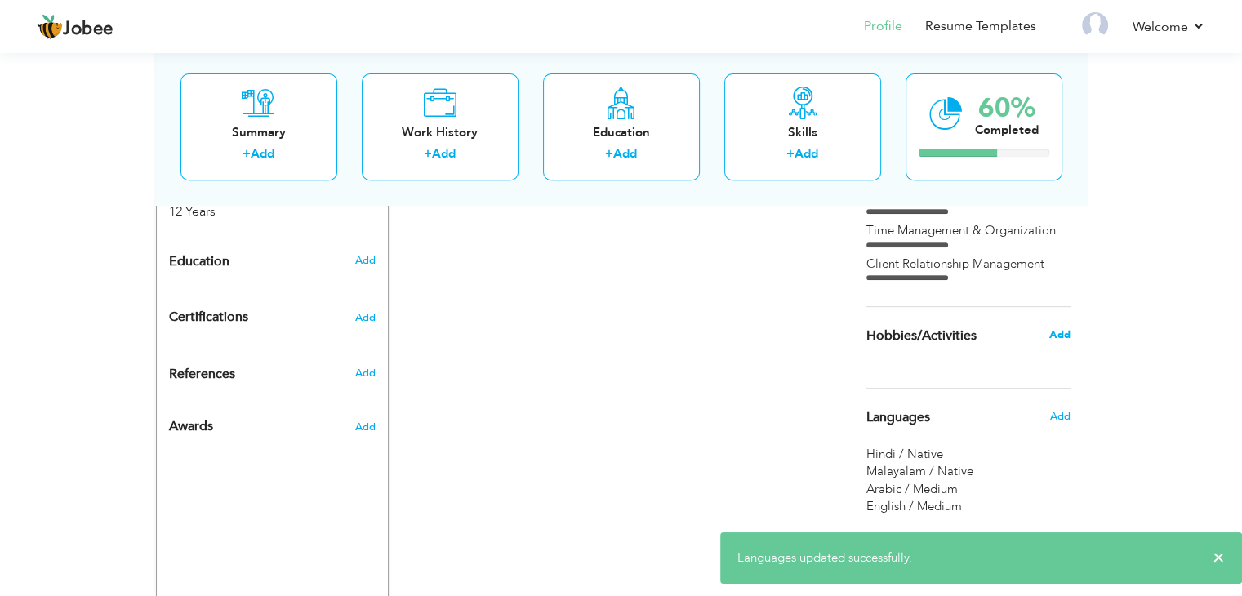
click at [1053, 330] on span "Add" at bounding box center [1059, 334] width 21 height 15
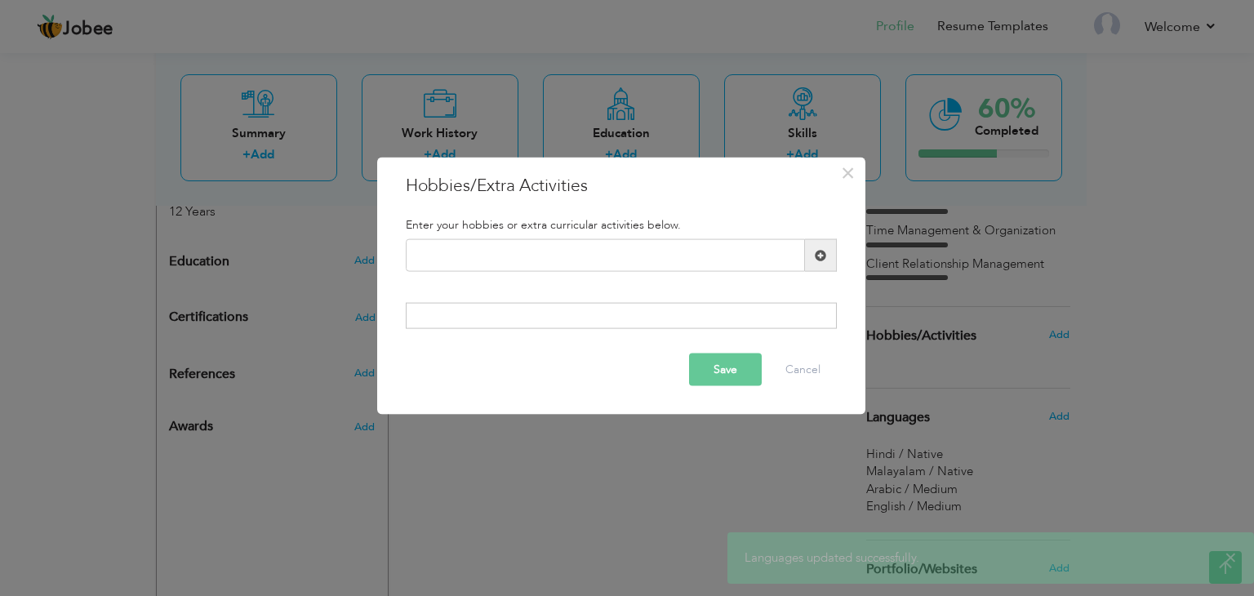
click at [627, 305] on div at bounding box center [621, 315] width 431 height 26
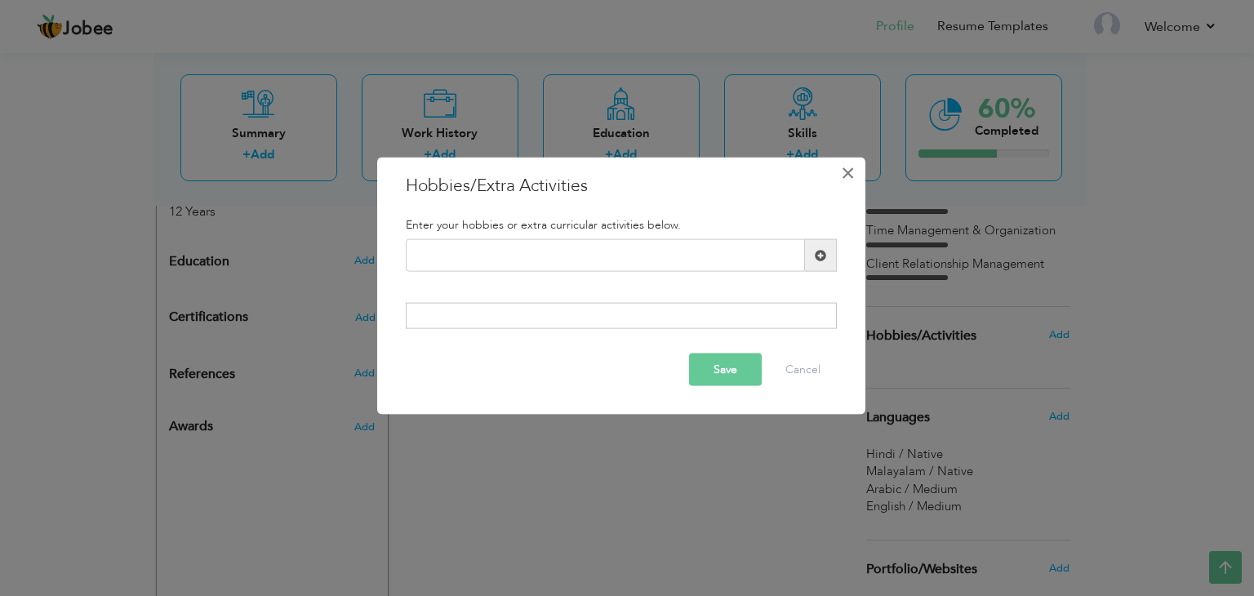
click at [852, 166] on span "×" at bounding box center [848, 172] width 14 height 29
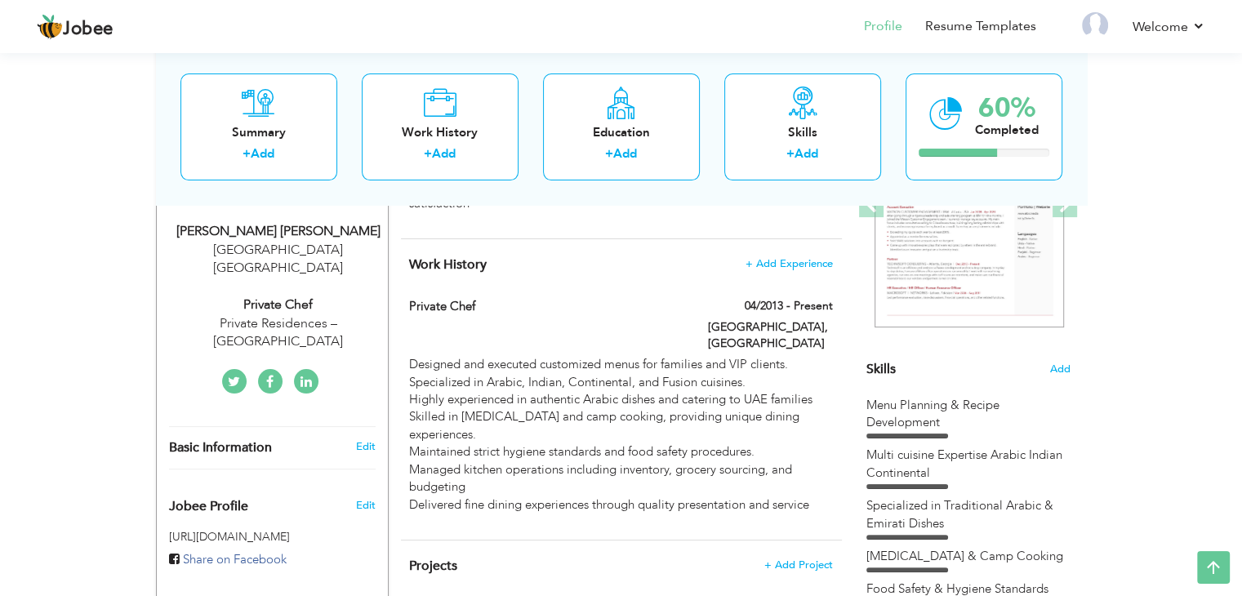
scroll to position [217, 0]
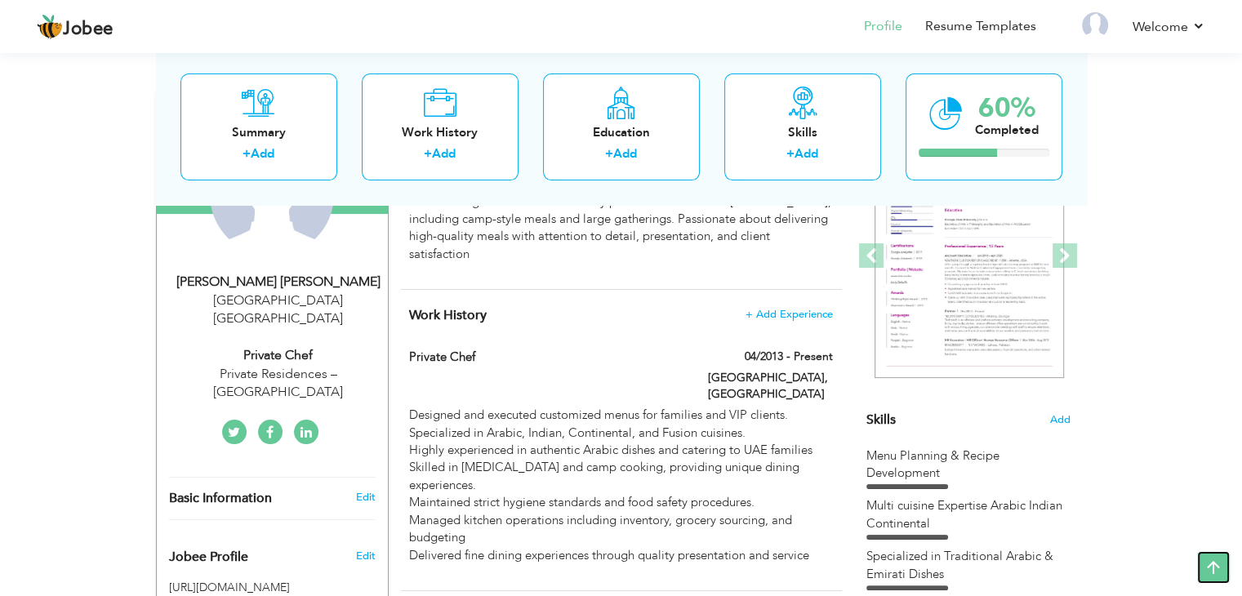
click at [1223, 566] on icon at bounding box center [1213, 567] width 33 height 33
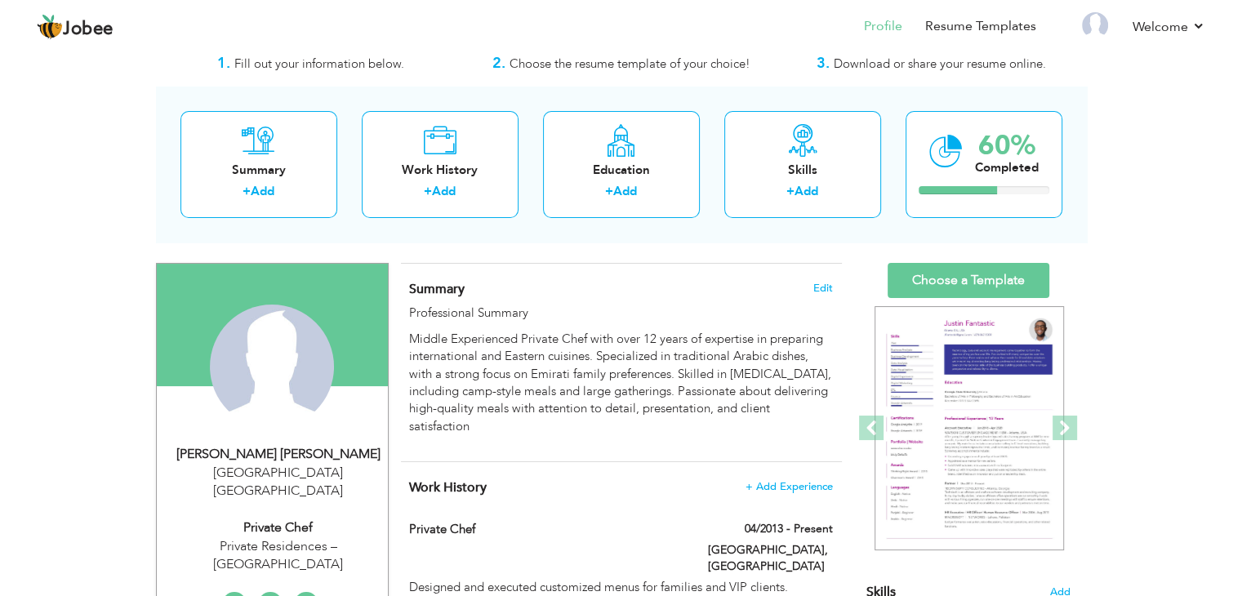
scroll to position [109, 0]
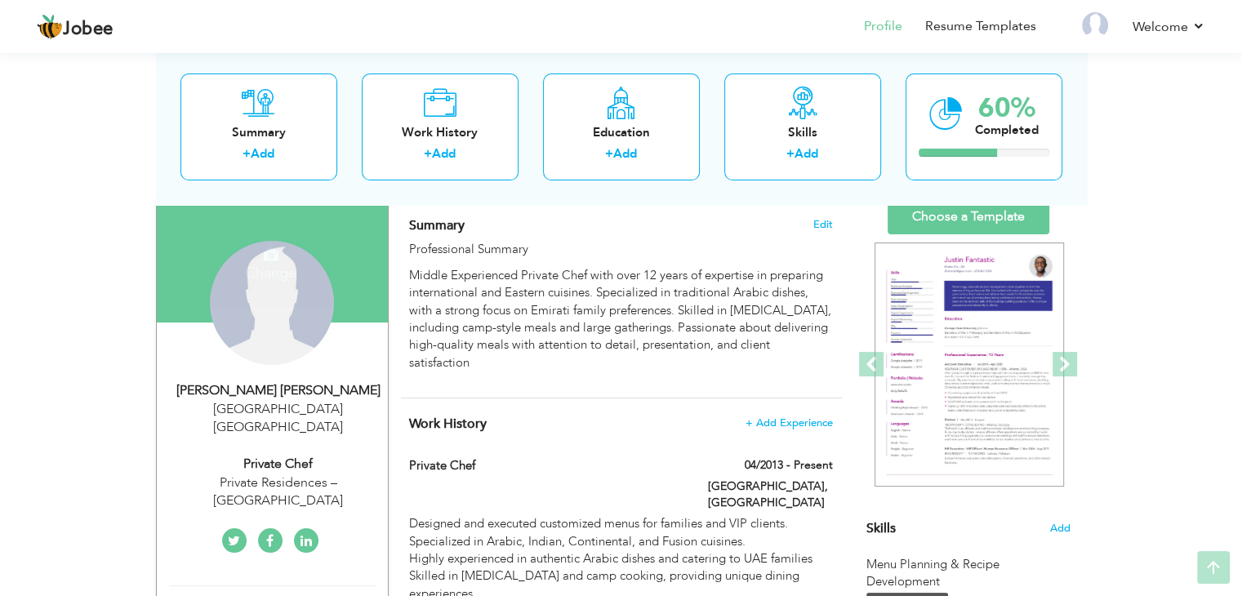
click at [277, 315] on div "Change Remove" at bounding box center [272, 303] width 124 height 124
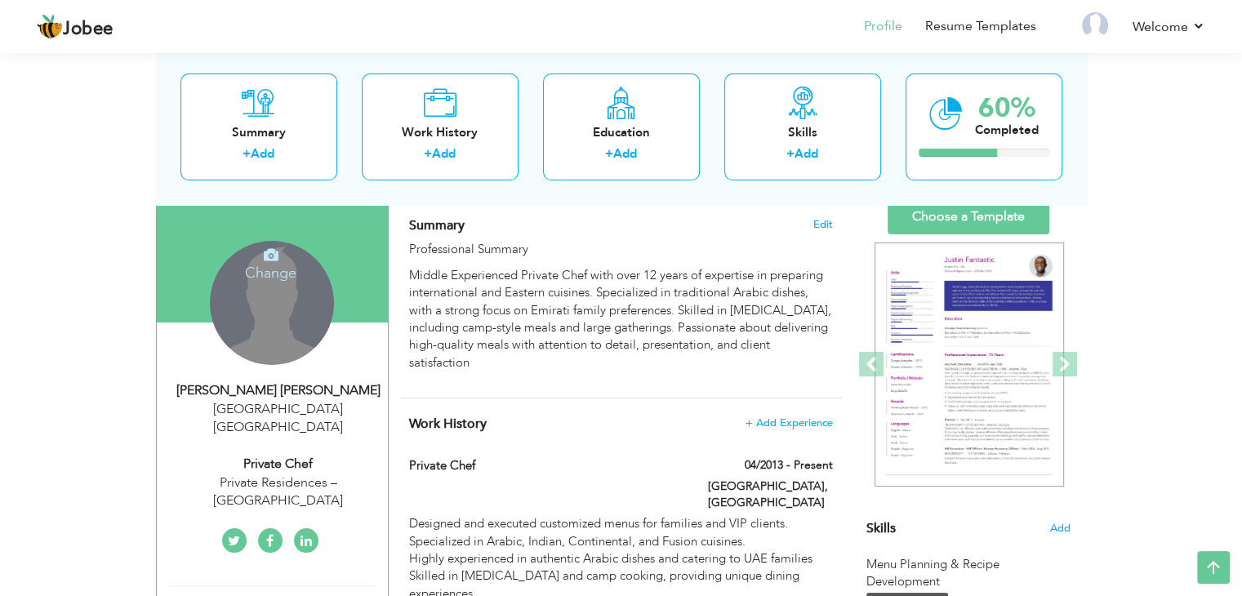
click at [265, 254] on icon at bounding box center [271, 254] width 15 height 15
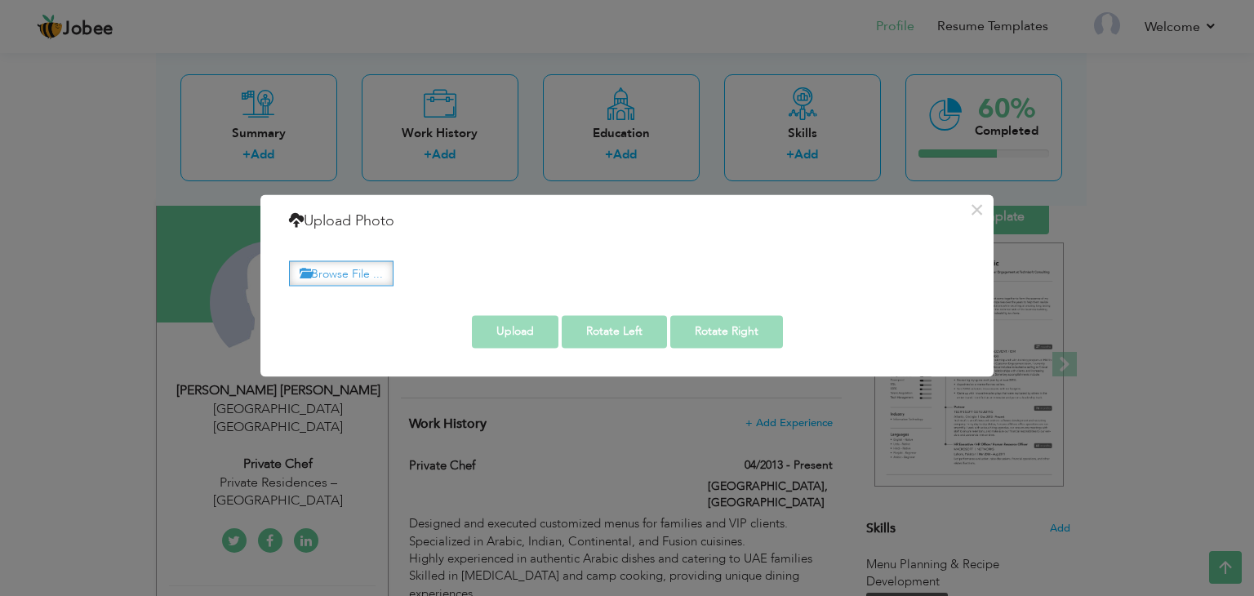
click at [336, 275] on label "Browse File ..." at bounding box center [341, 273] width 105 height 25
click at [0, 0] on input "Browse File ..." at bounding box center [0, 0] width 0 height 0
click at [367, 261] on label "Browse File ..." at bounding box center [341, 273] width 105 height 25
click at [0, 0] on input "Browse File ..." at bounding box center [0, 0] width 0 height 0
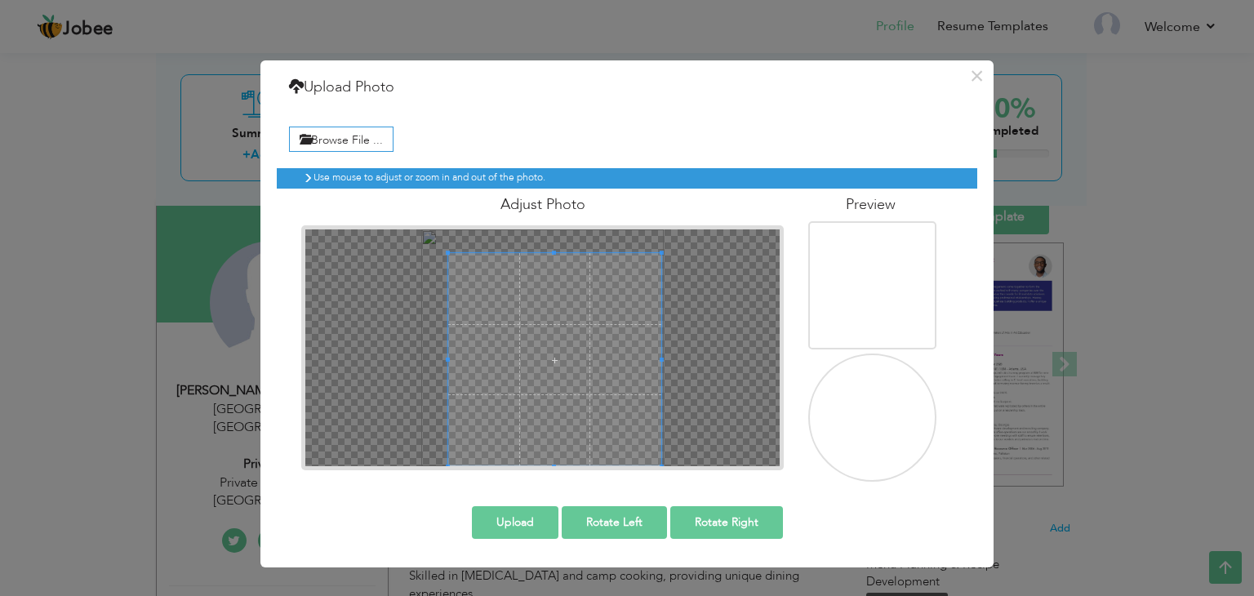
click at [666, 455] on div at bounding box center [542, 347] width 474 height 237
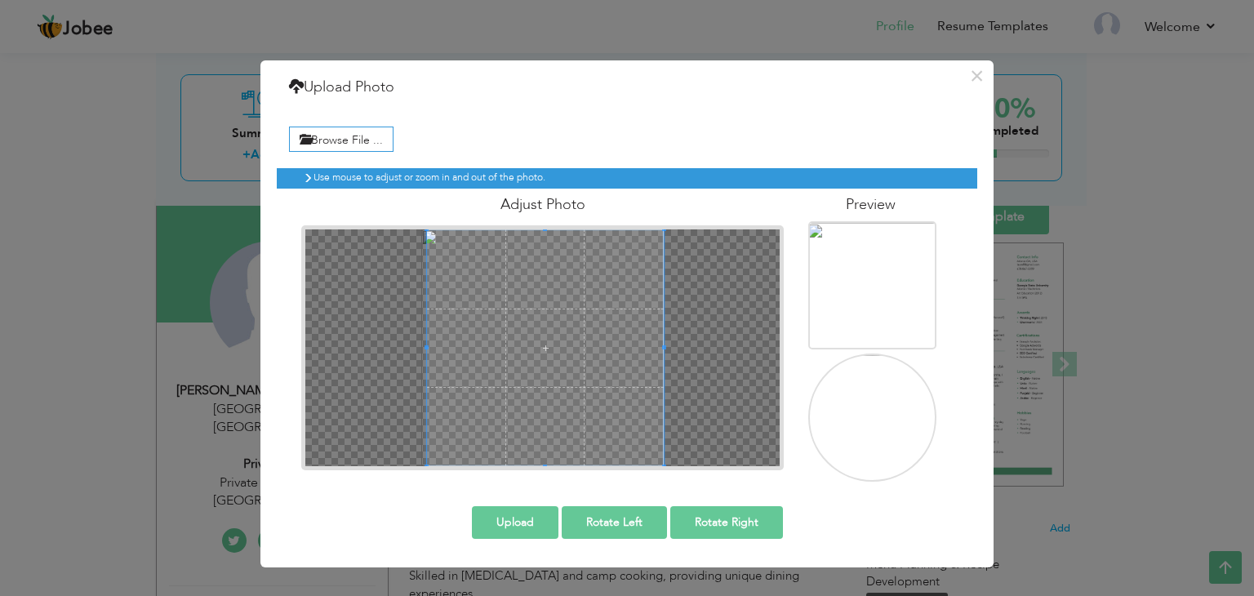
click at [555, 225] on div at bounding box center [542, 347] width 483 height 245
click at [581, 352] on span at bounding box center [545, 347] width 237 height 237
click at [543, 465] on span at bounding box center [545, 467] width 4 height 4
drag, startPoint x: 506, startPoint y: 526, endPoint x: 511, endPoint y: 519, distance: 8.8
click at [506, 523] on button "Upload" at bounding box center [515, 522] width 87 height 33
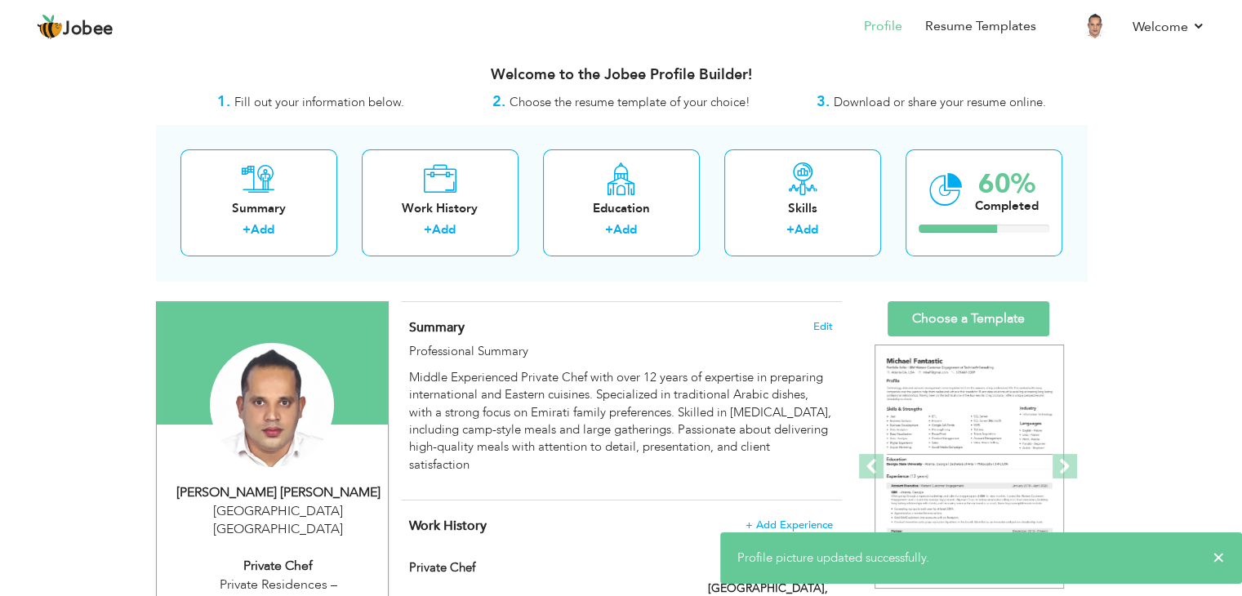
scroll to position [0, 0]
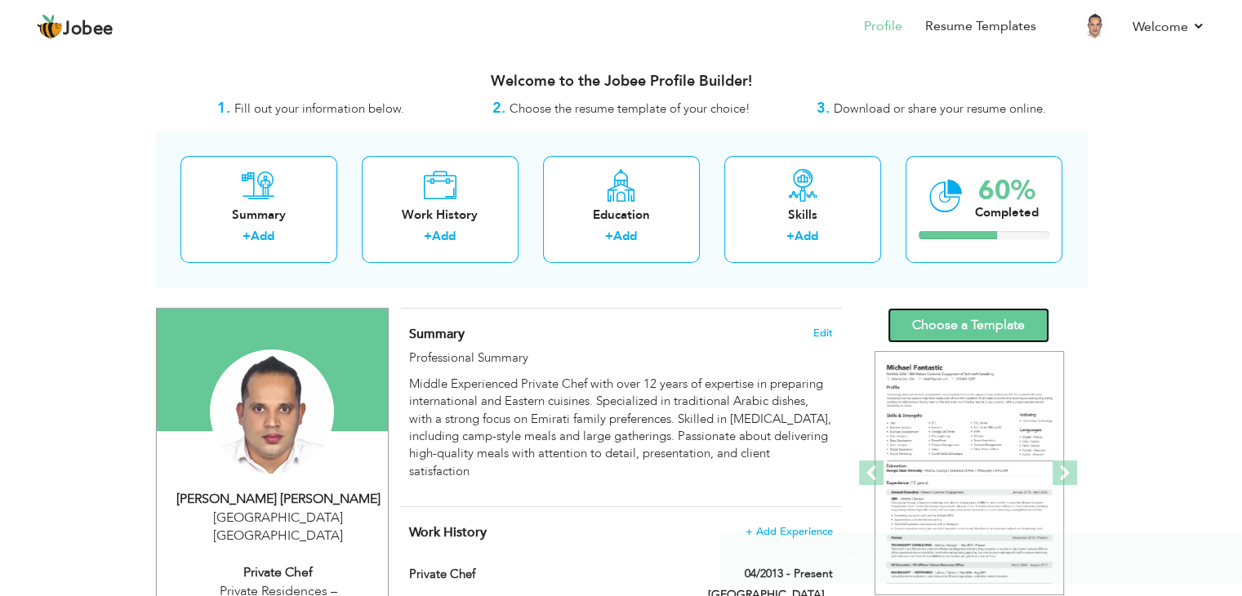
click at [966, 321] on link "Choose a Template" at bounding box center [969, 325] width 162 height 35
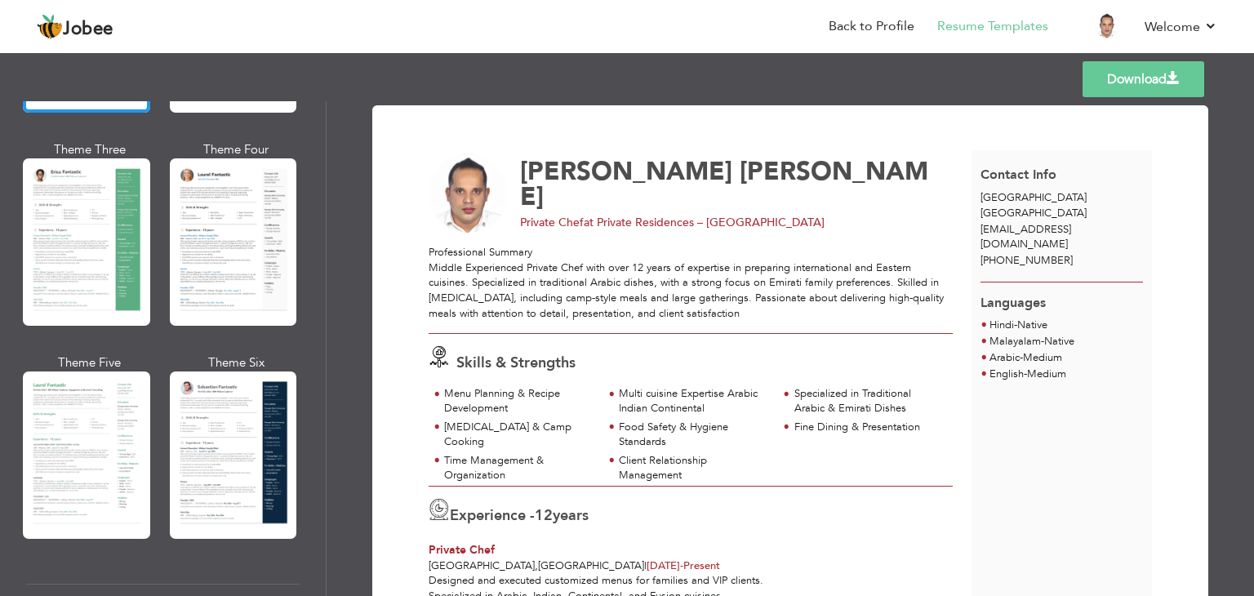
click at [1134, 79] on link "Download" at bounding box center [1144, 79] width 122 height 36
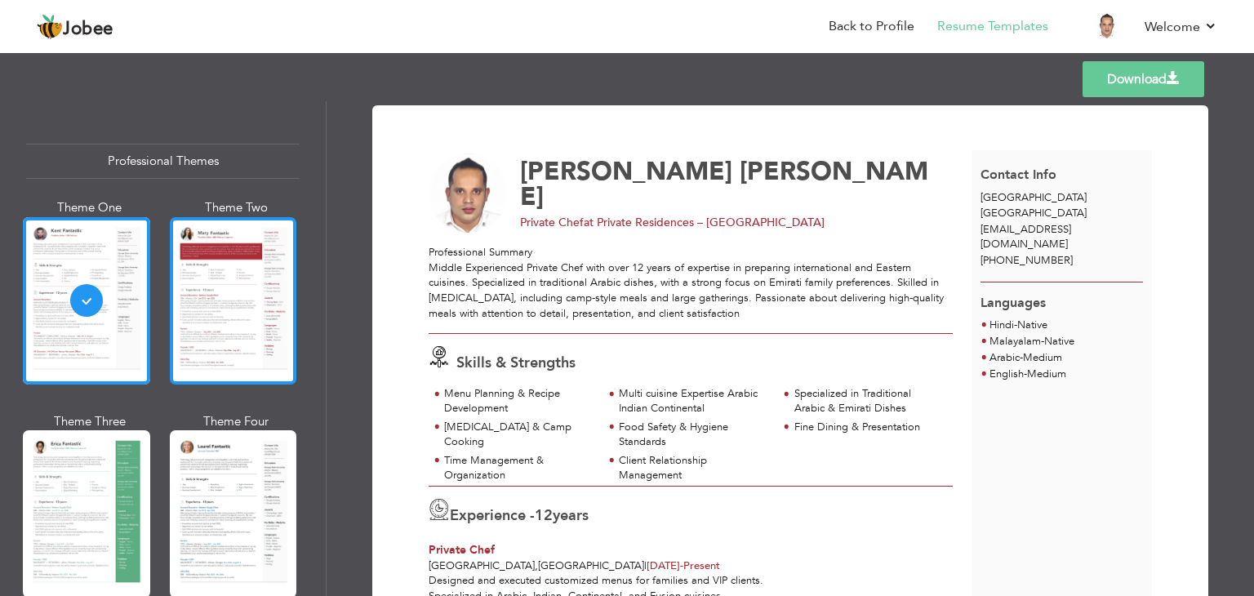
click at [248, 250] on div at bounding box center [233, 300] width 127 height 167
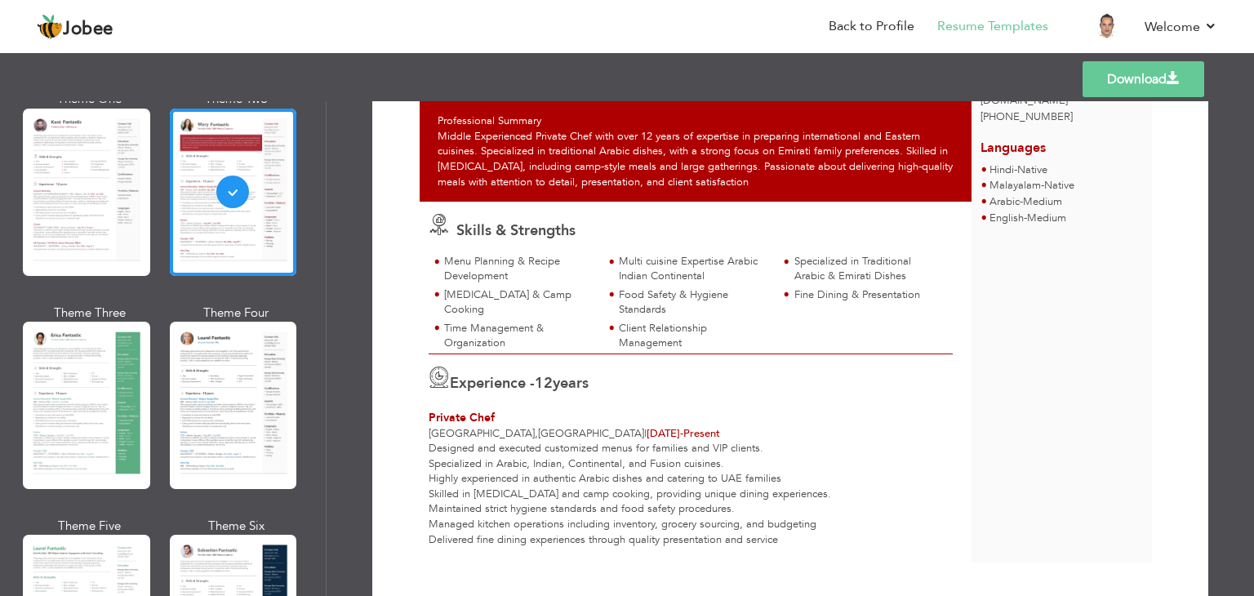
scroll to position [163, 0]
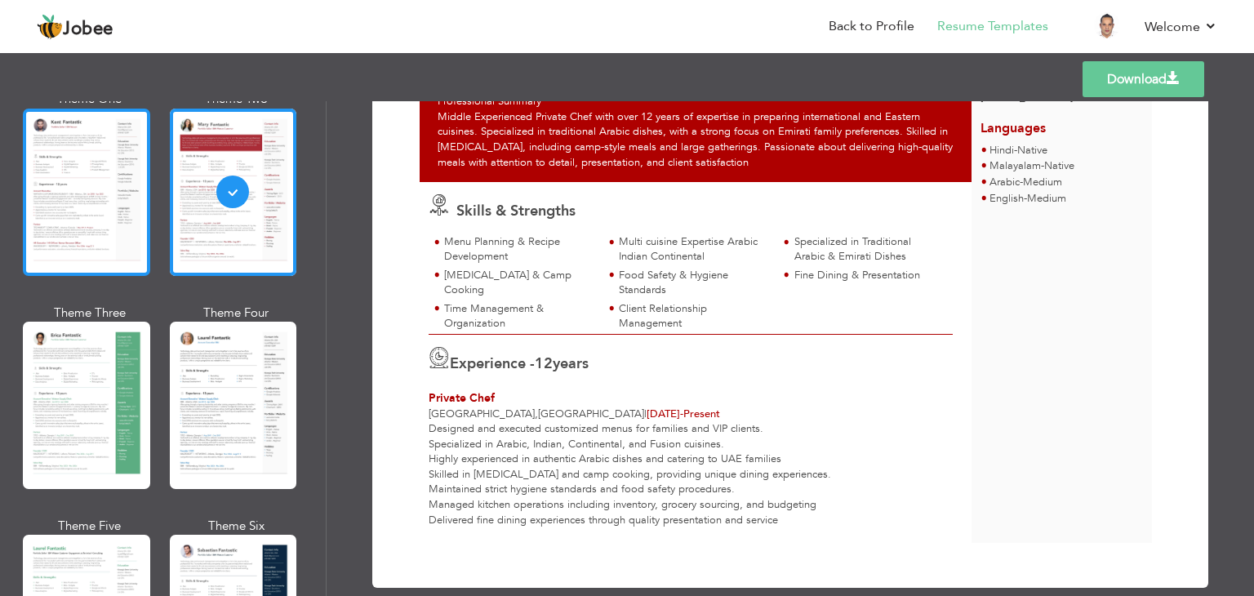
click at [78, 234] on div at bounding box center [86, 192] width 127 height 167
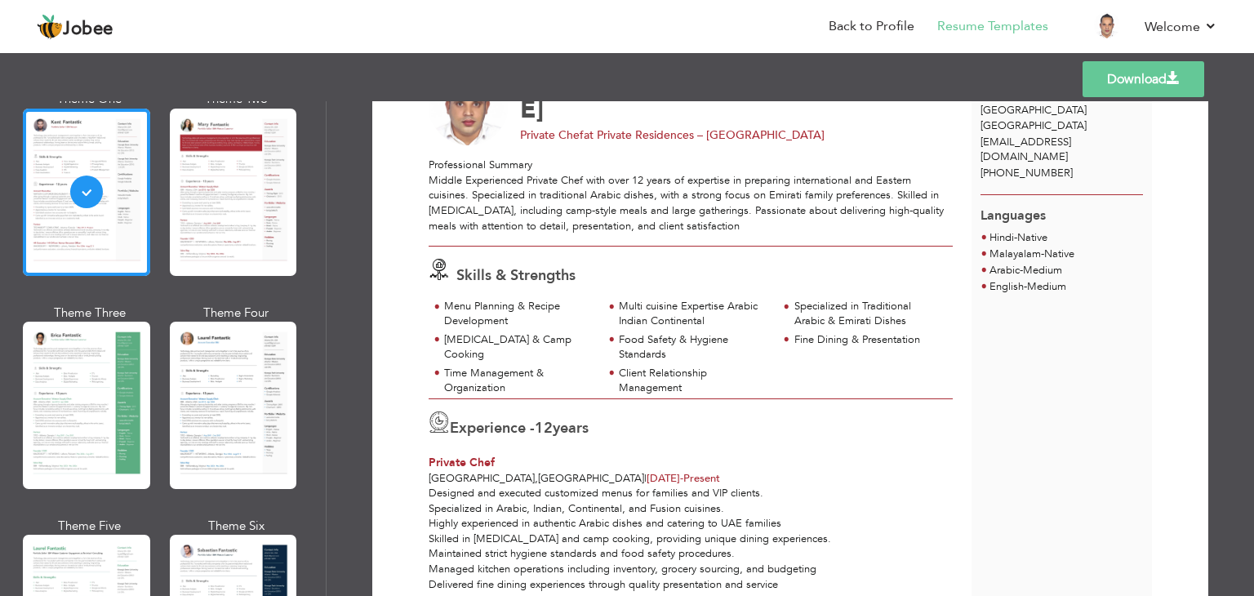
scroll to position [175, 0]
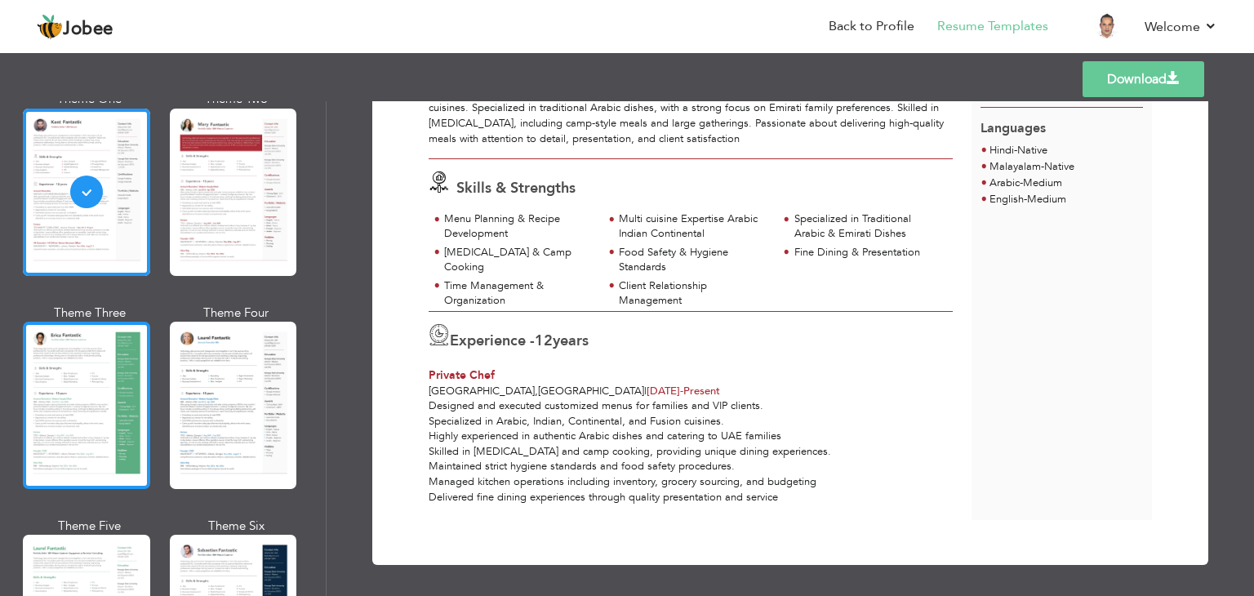
click at [54, 378] on div at bounding box center [86, 405] width 127 height 167
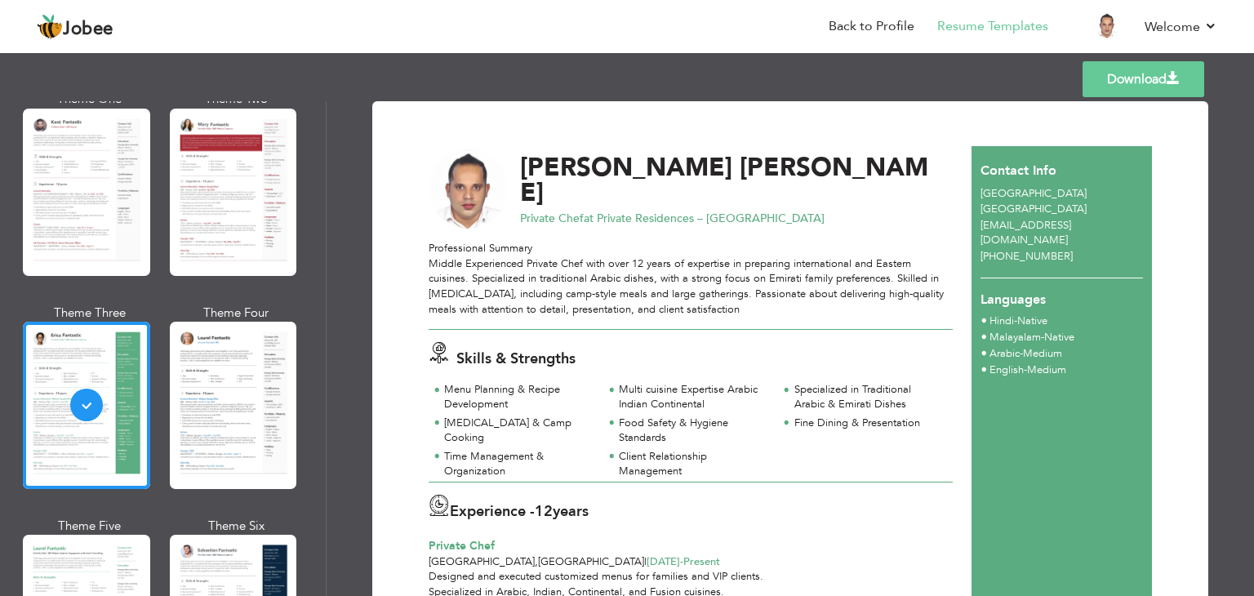
scroll to position [0, 0]
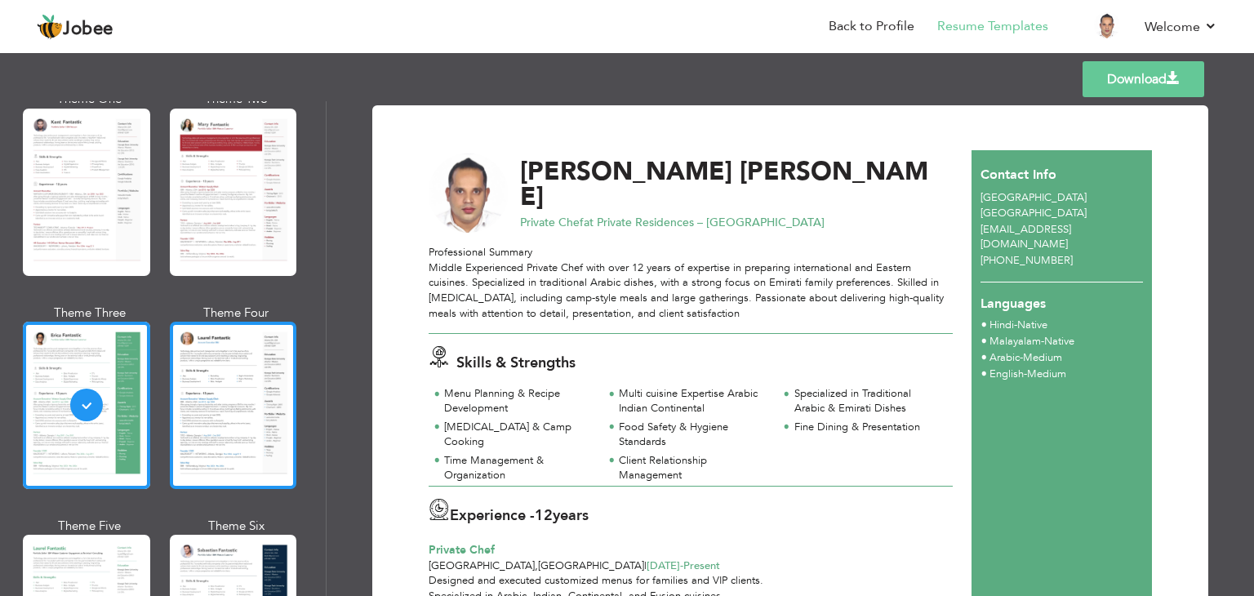
click at [229, 344] on div at bounding box center [233, 405] width 127 height 167
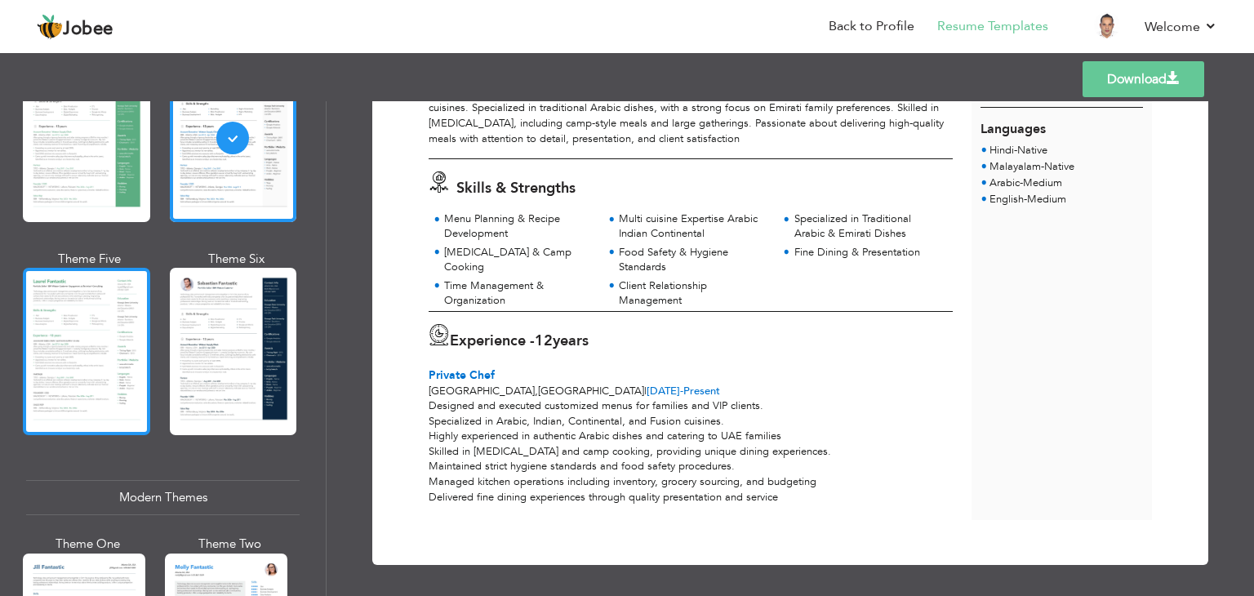
scroll to position [381, 0]
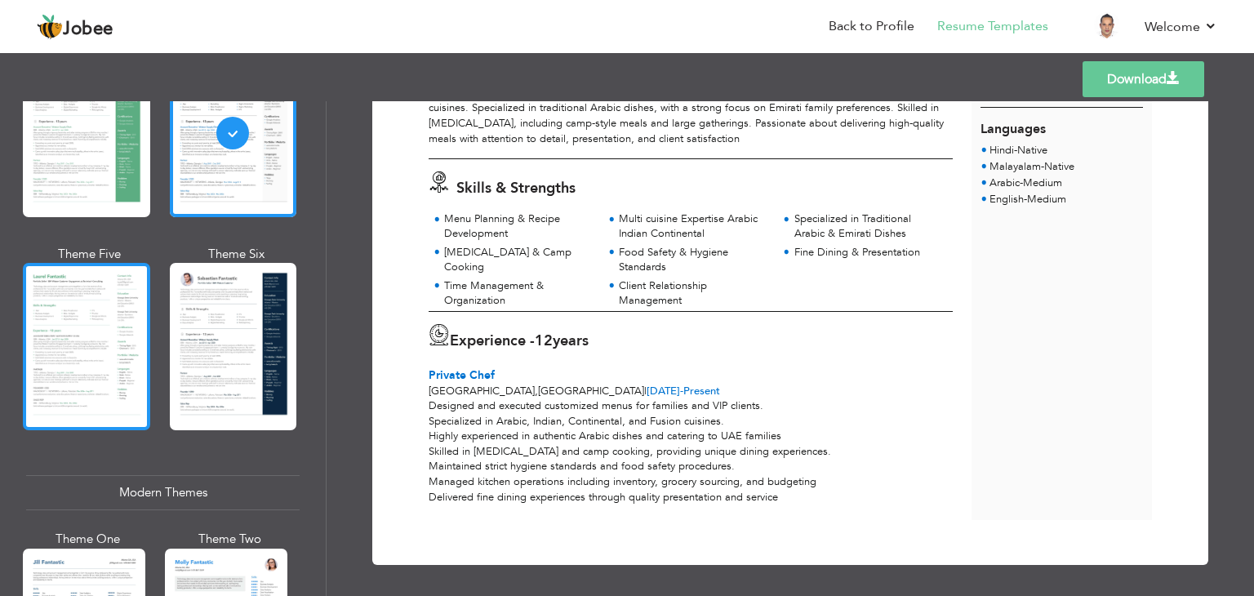
click at [87, 370] on div at bounding box center [86, 346] width 127 height 167
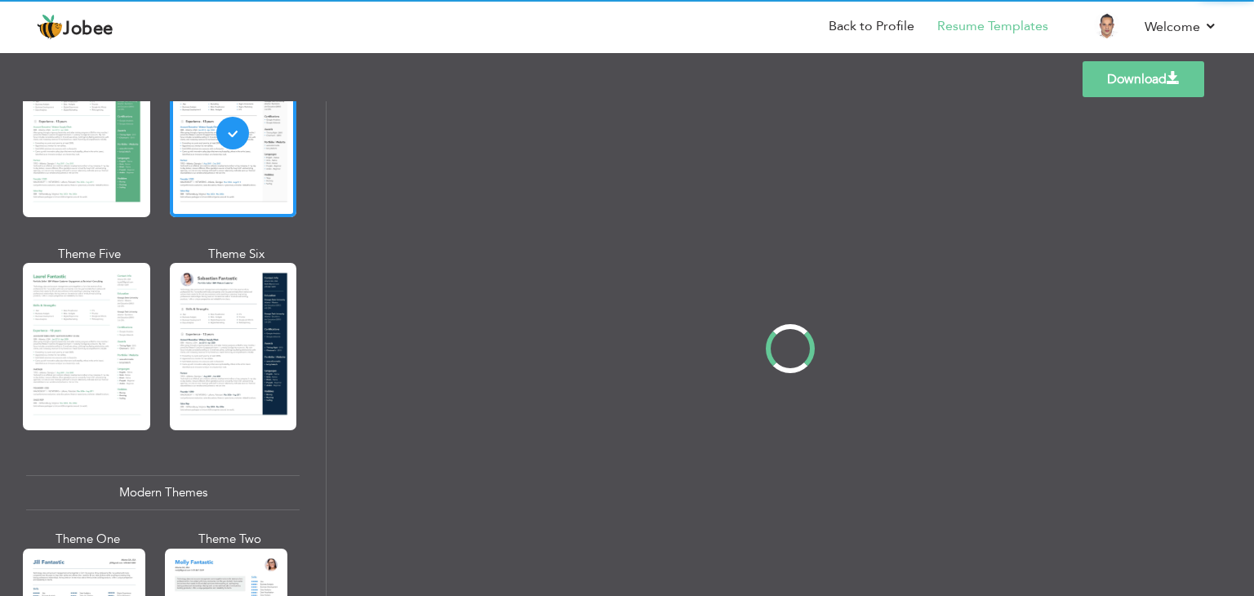
scroll to position [0, 0]
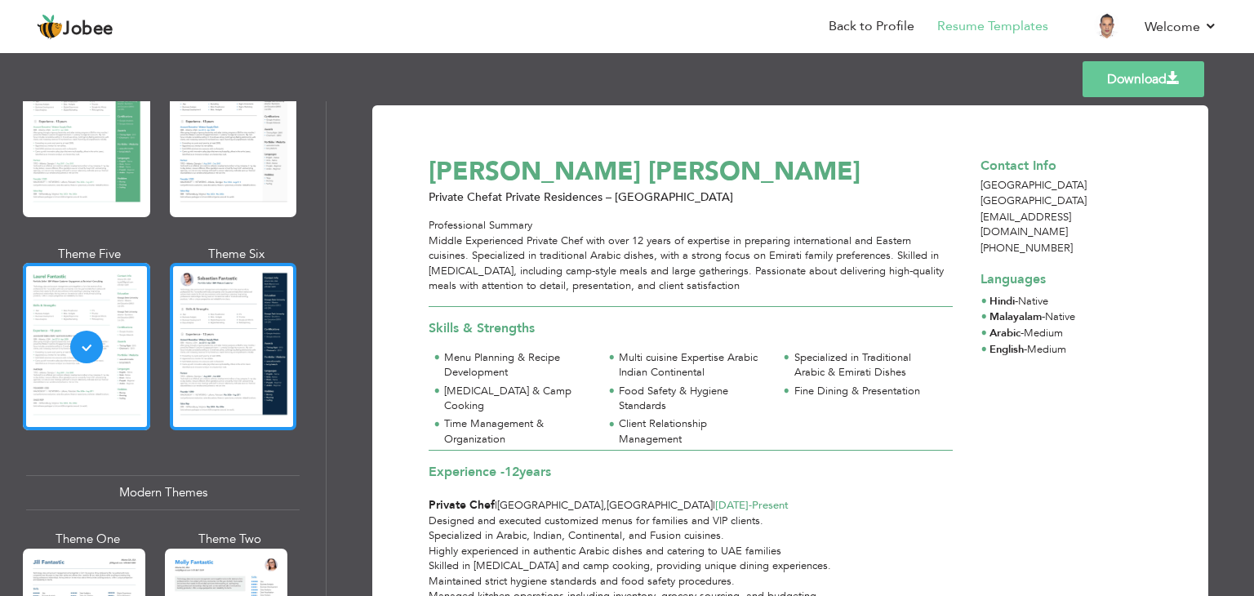
click at [231, 360] on div at bounding box center [233, 346] width 127 height 167
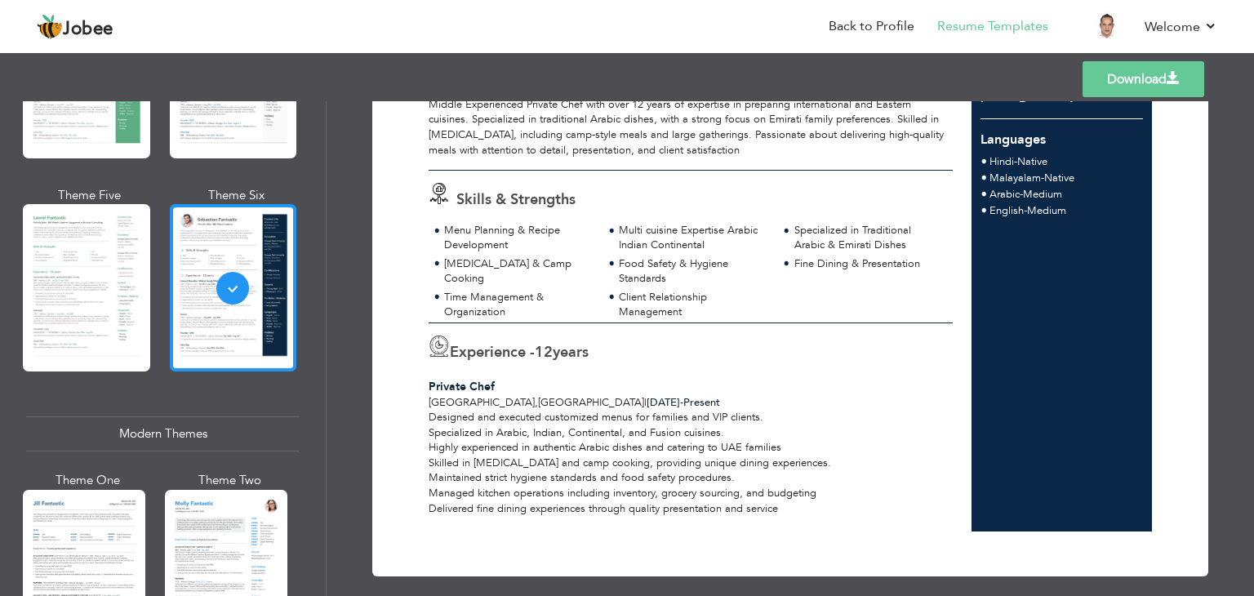
scroll to position [599, 0]
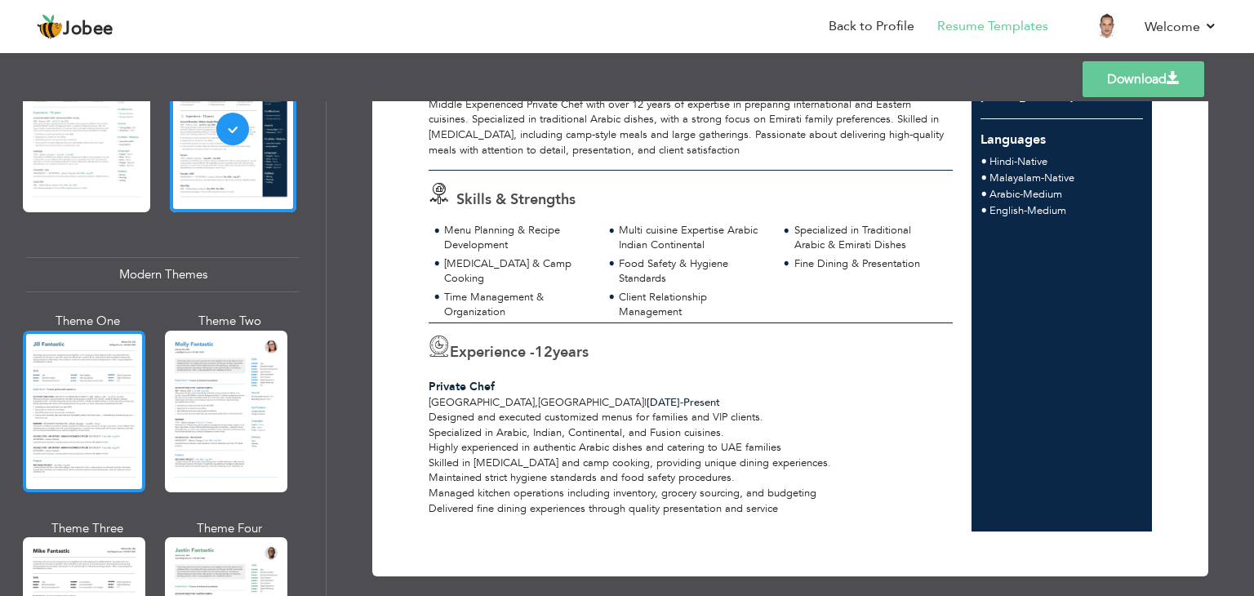
click at [126, 364] on div at bounding box center [84, 412] width 122 height 162
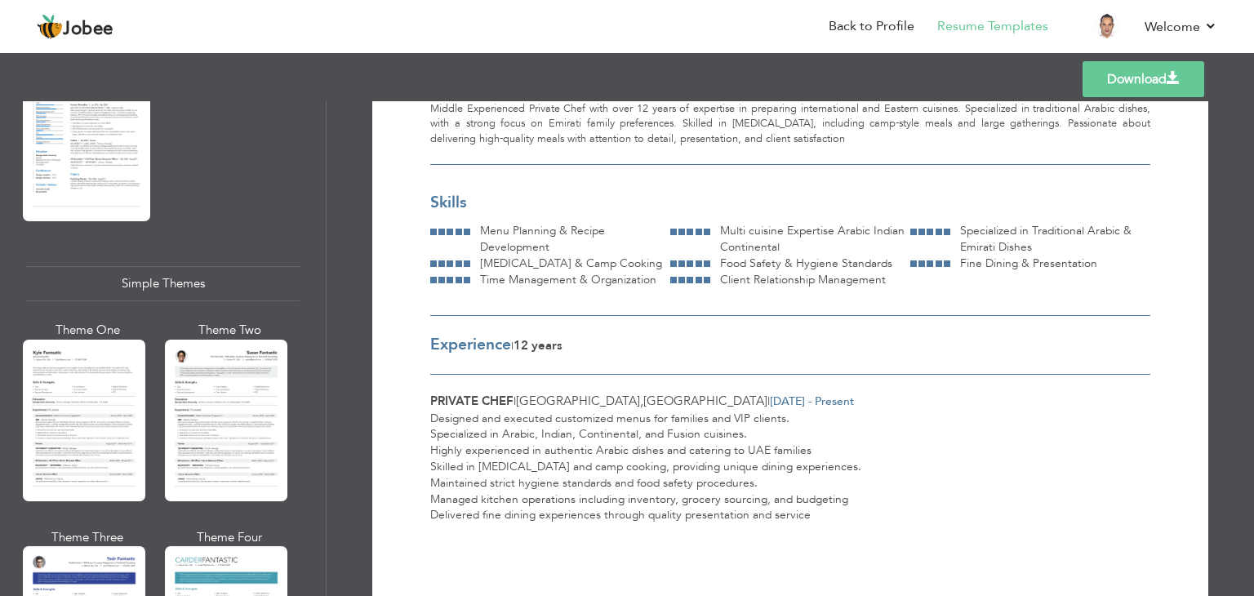
scroll to position [2838, 0]
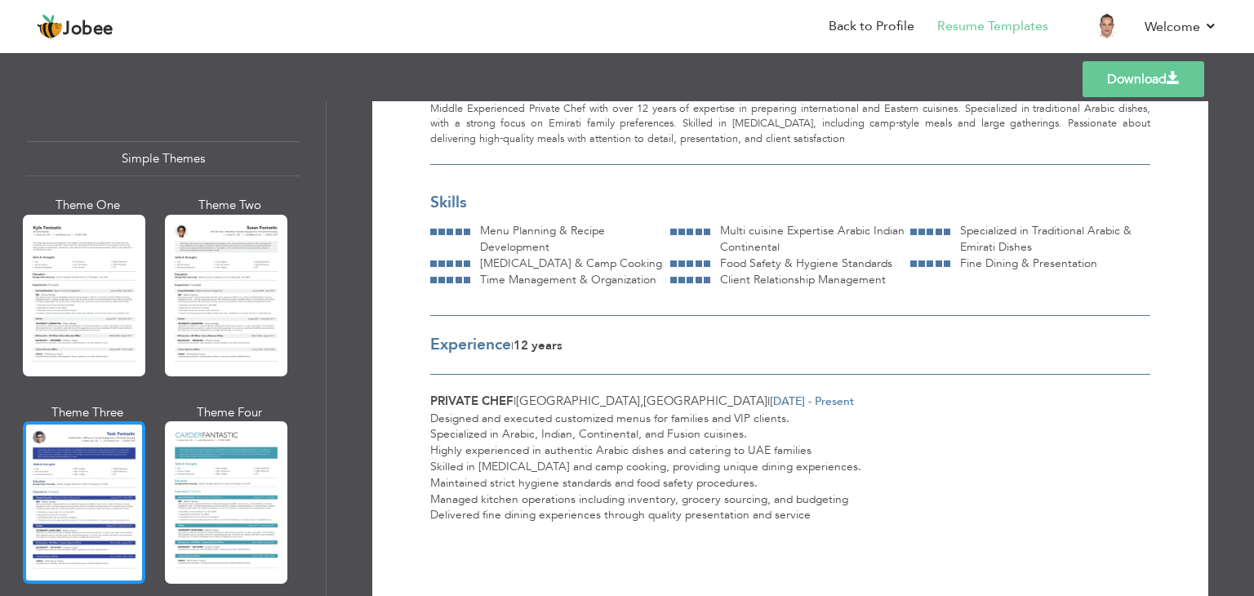
click at [123, 425] on div at bounding box center [84, 502] width 122 height 162
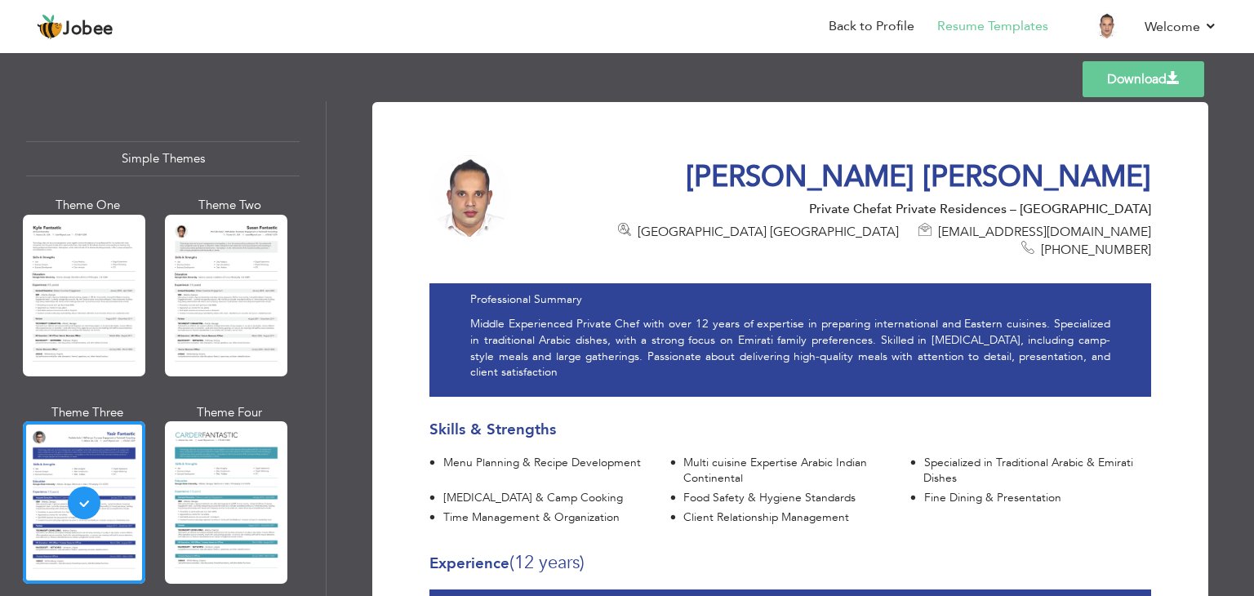
scroll to position [2, 0]
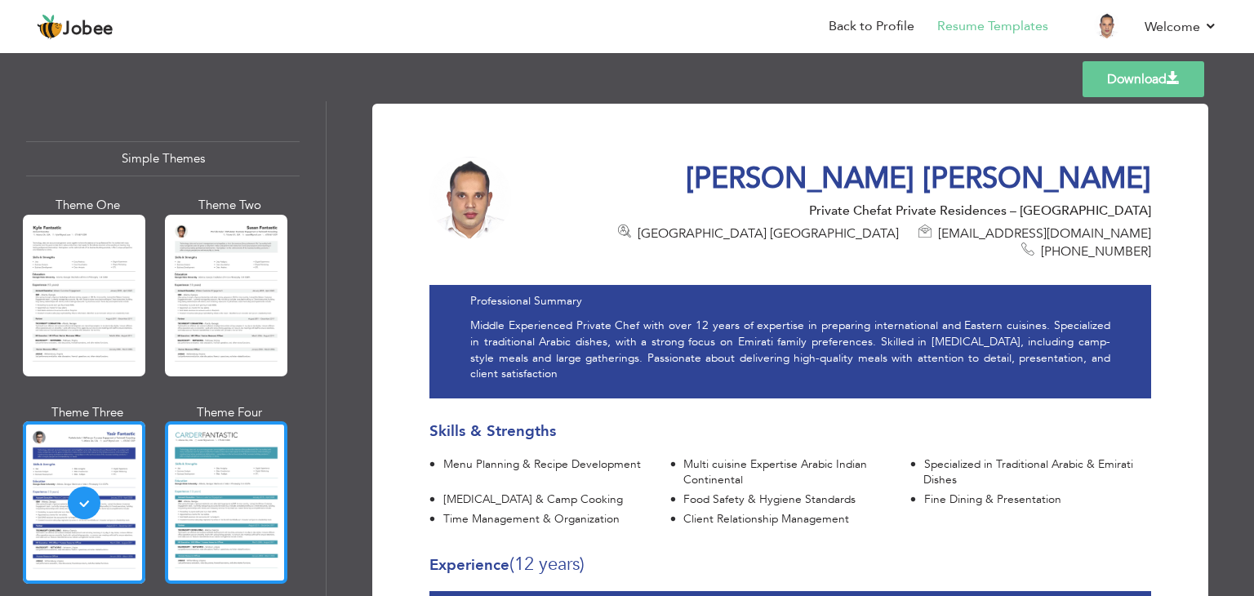
click at [174, 488] on div at bounding box center [226, 502] width 122 height 162
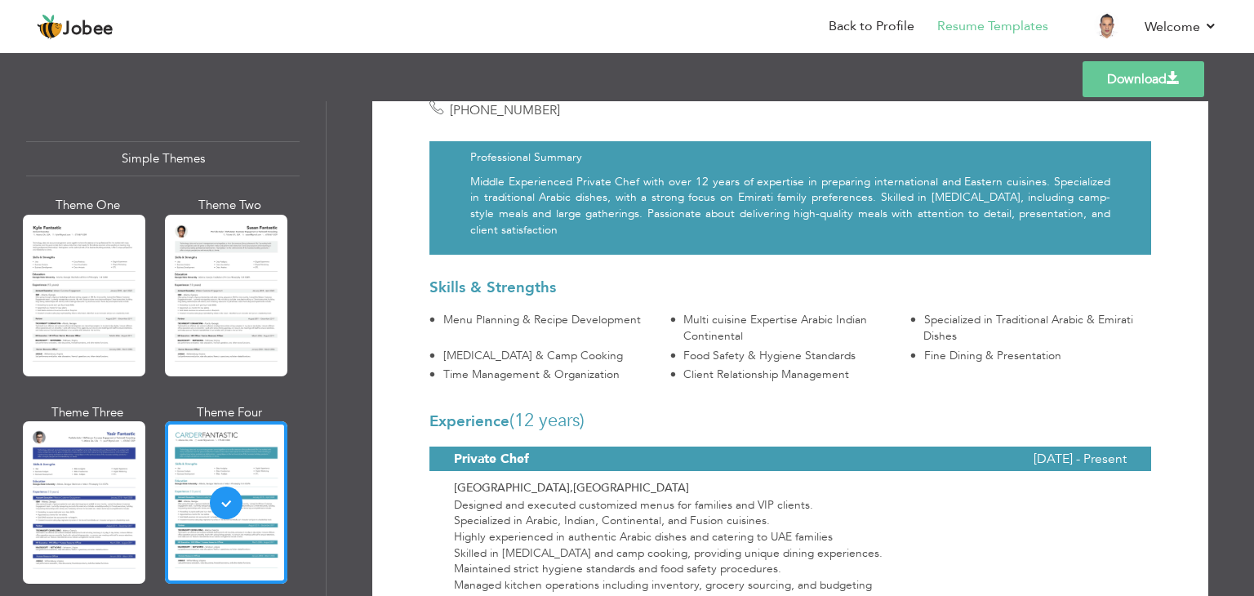
scroll to position [0, 0]
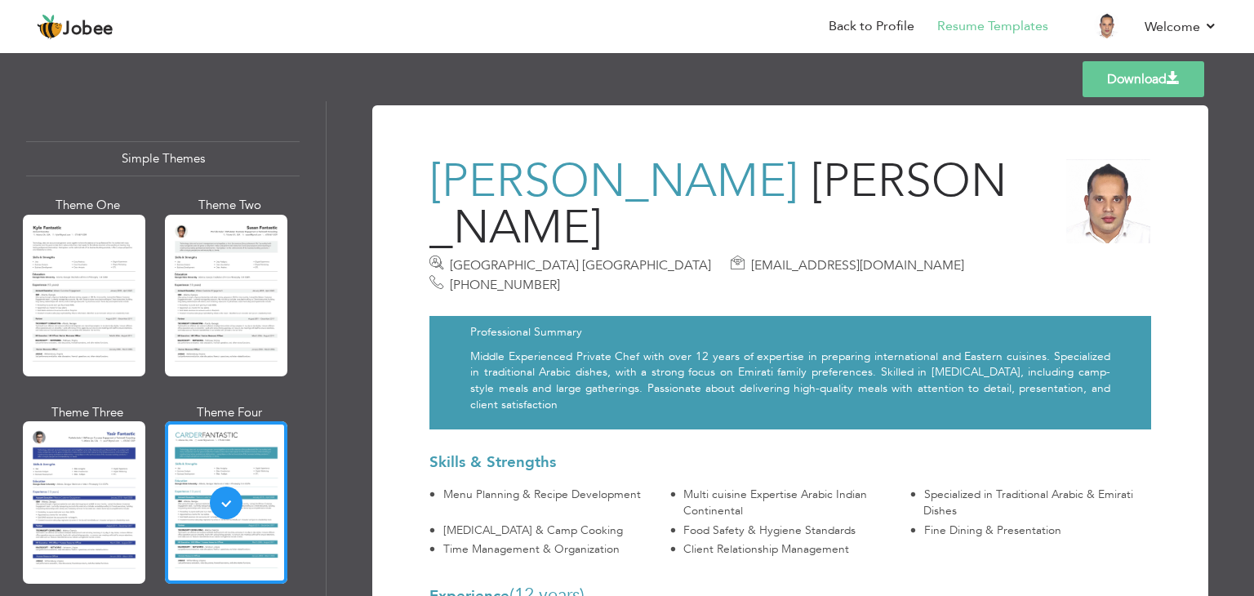
click at [1120, 87] on link "Download" at bounding box center [1144, 79] width 122 height 36
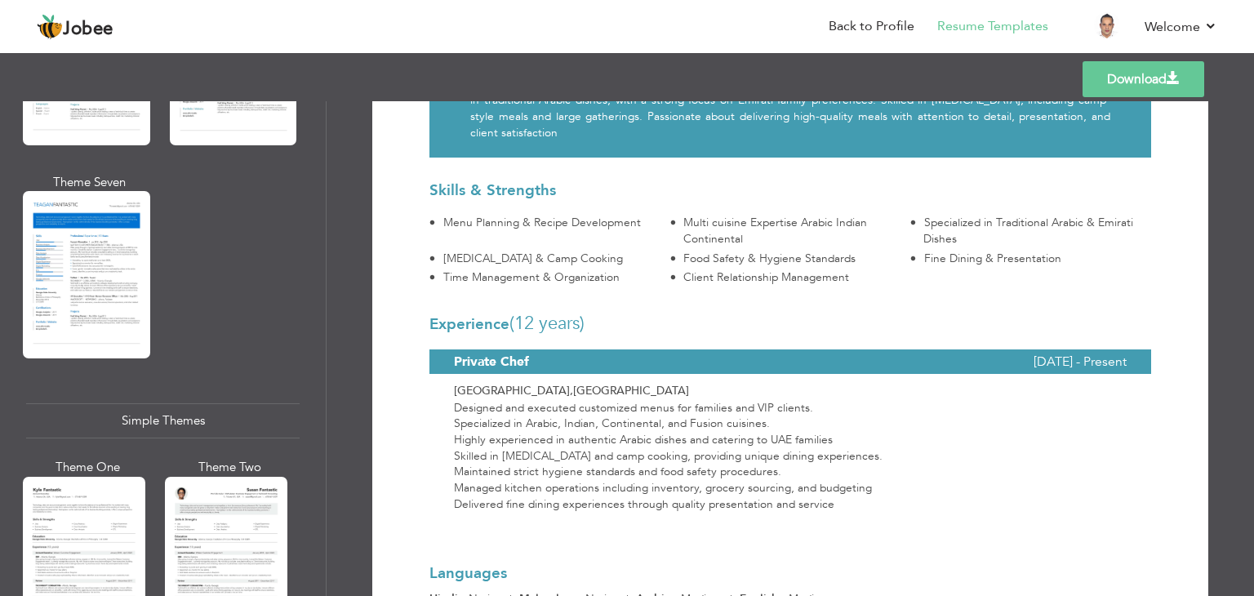
scroll to position [2565, 0]
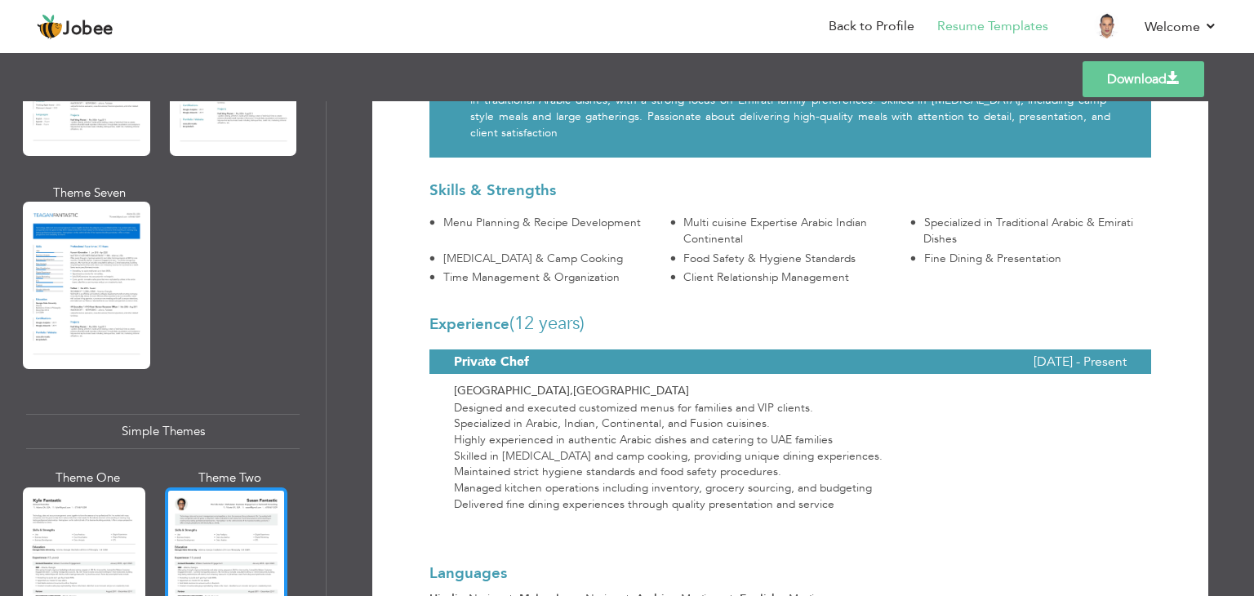
click at [252, 509] on div at bounding box center [226, 569] width 122 height 162
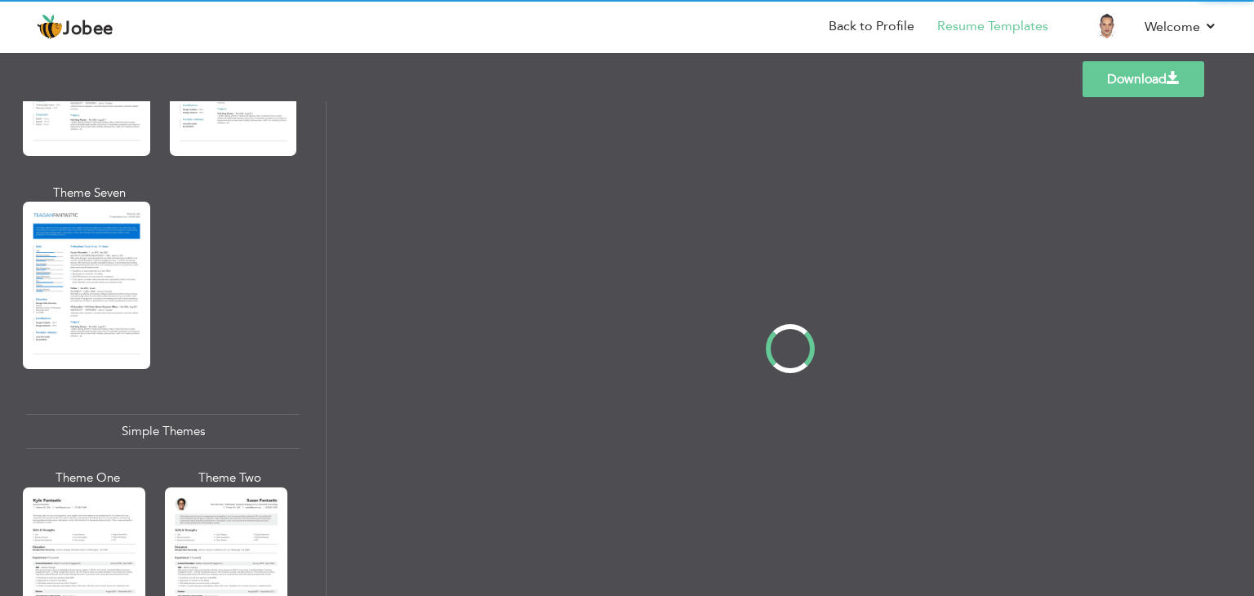
scroll to position [0, 0]
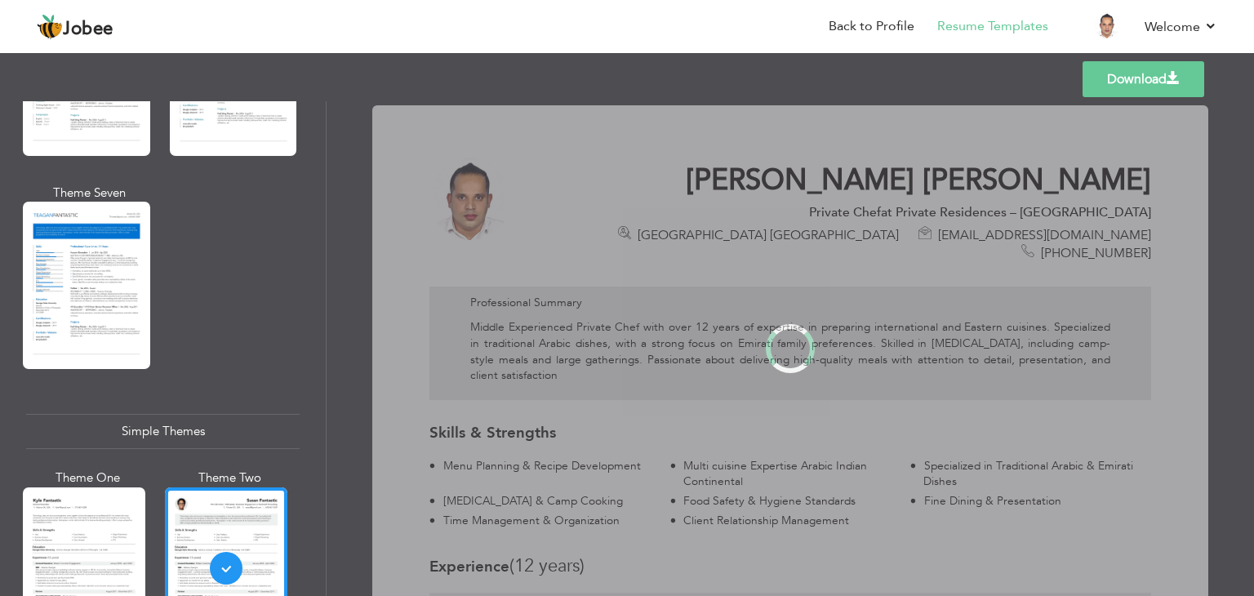
click at [186, 414] on div "Simple Themes" at bounding box center [163, 431] width 274 height 35
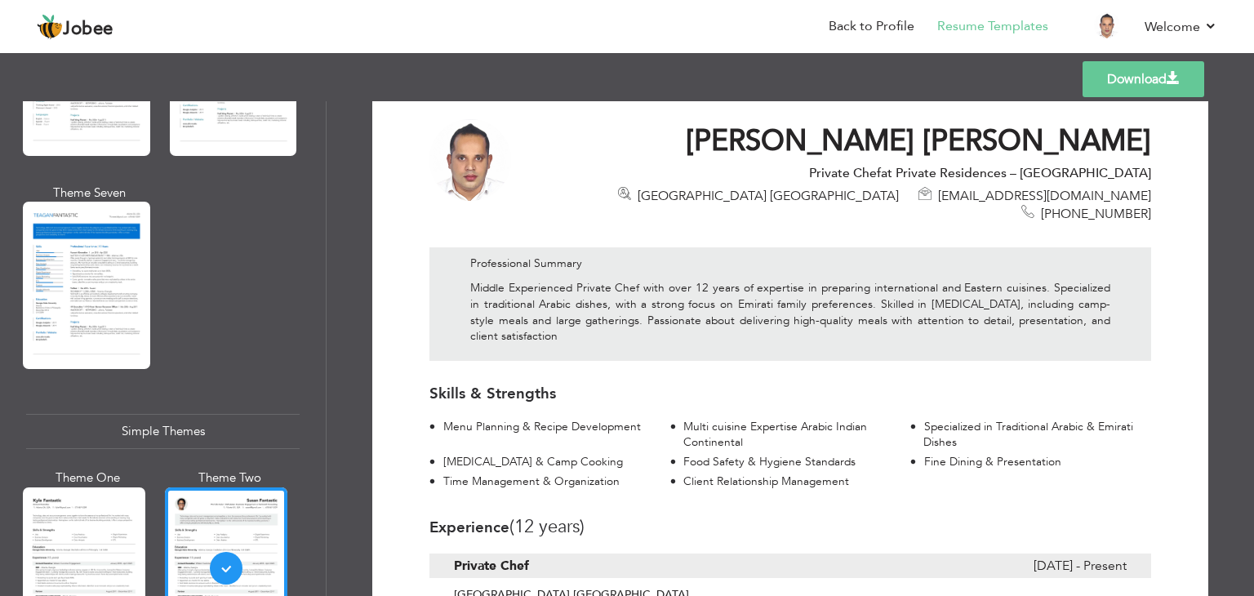
scroll to position [328, 0]
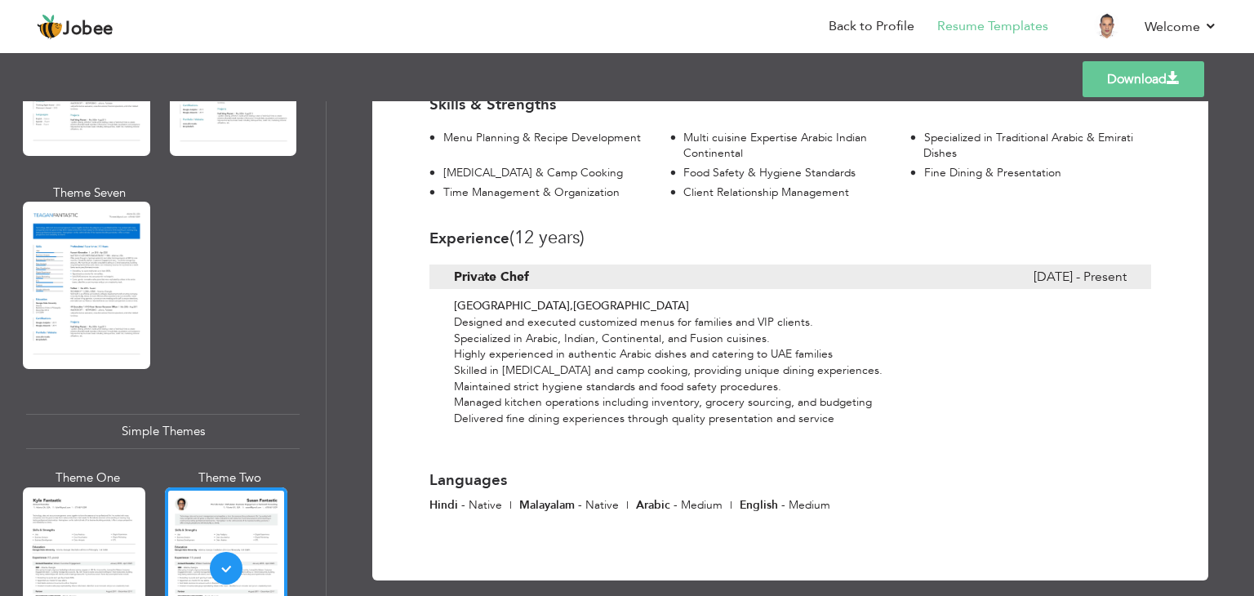
click at [1124, 76] on link "Download" at bounding box center [1144, 79] width 122 height 36
